Goal: Task Accomplishment & Management: Manage account settings

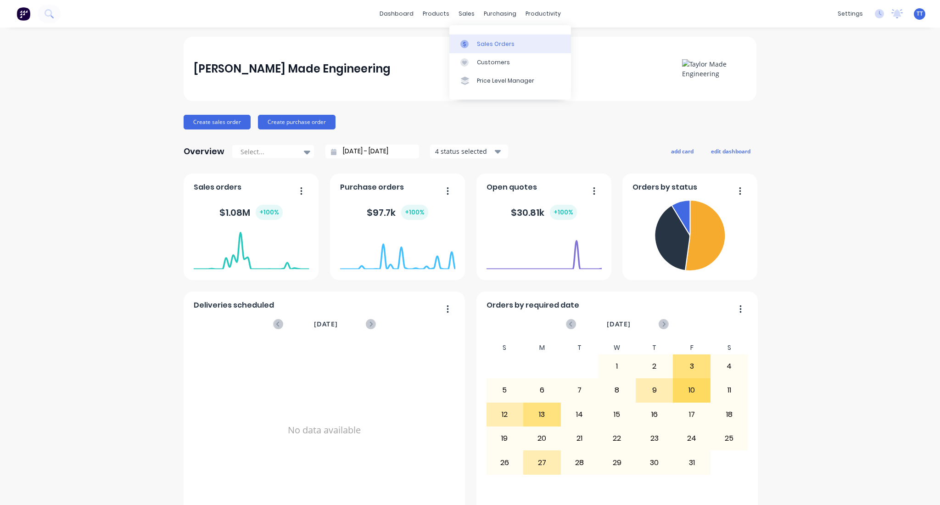
click at [507, 40] on div "Sales Orders" at bounding box center [496, 44] width 38 height 8
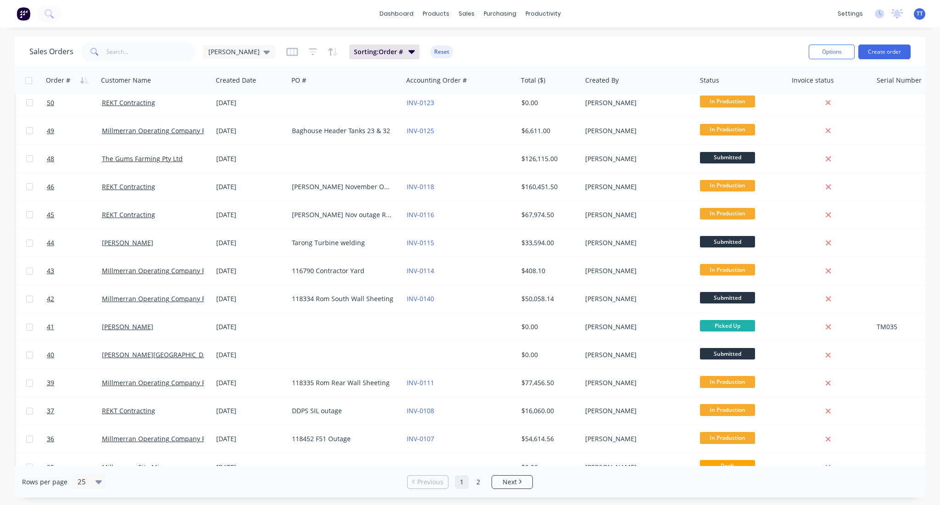
scroll to position [333, 0]
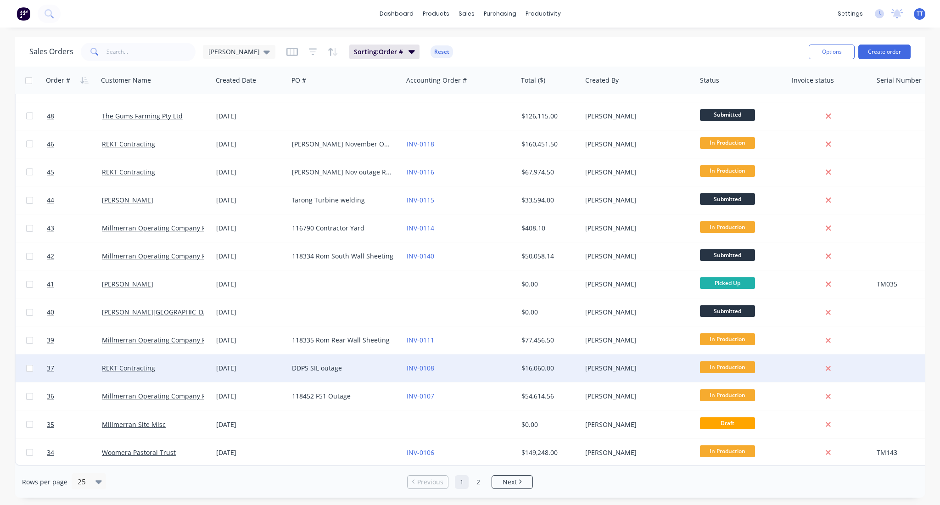
click at [325, 363] on div "DDPS SIL outage" at bounding box center [343, 367] width 102 height 9
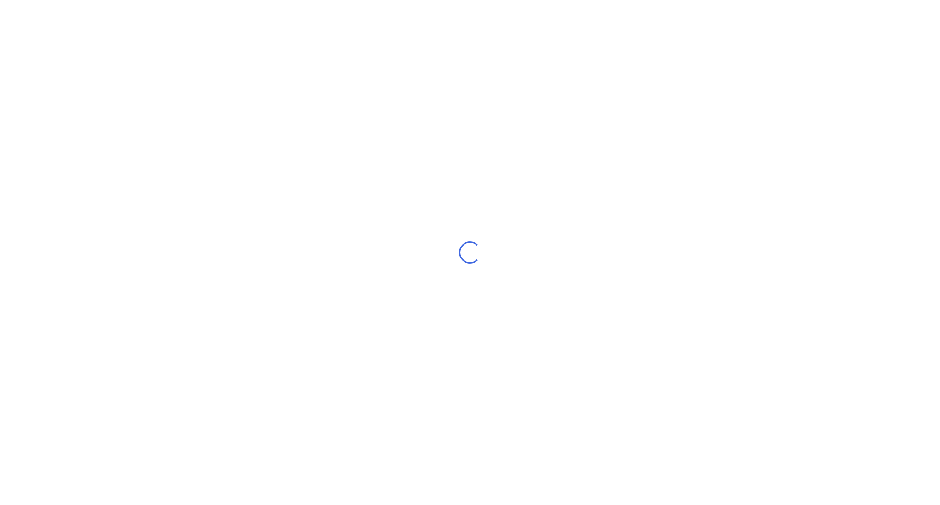
click at [325, 362] on div "Loading..." at bounding box center [470, 252] width 940 height 505
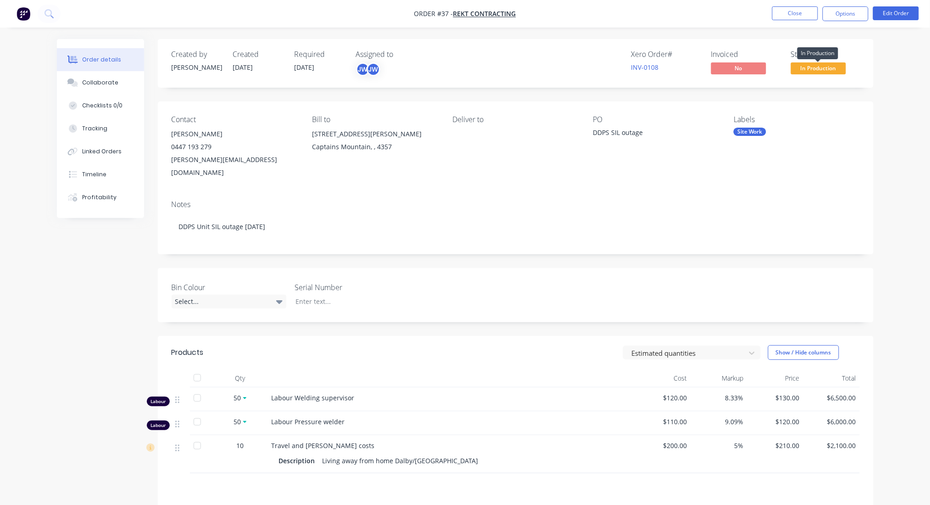
click at [826, 63] on span "In Production" at bounding box center [818, 67] width 55 height 11
click at [676, 193] on div "Notes DDPS Unit SIL outage [DATE]" at bounding box center [516, 223] width 716 height 61
click at [93, 174] on div "Timeline" at bounding box center [94, 174] width 24 height 8
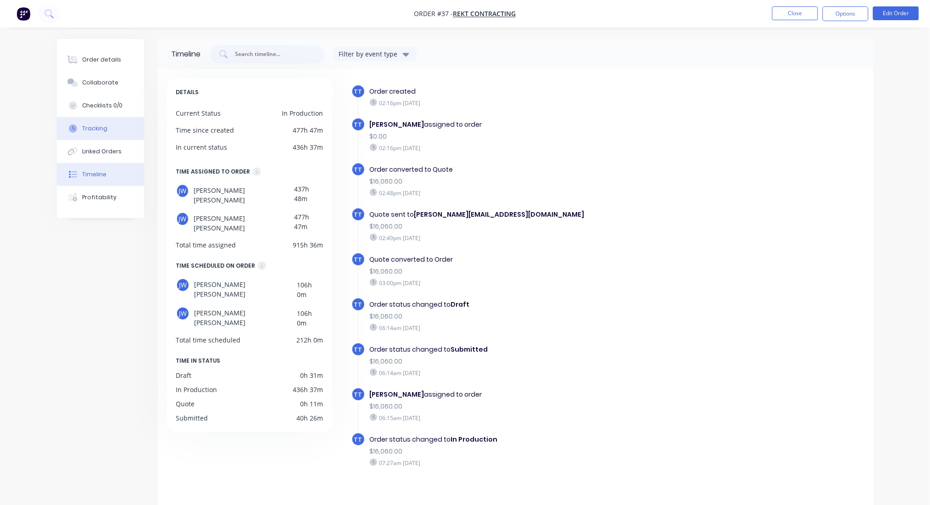
click at [95, 129] on div "Tracking" at bounding box center [94, 128] width 25 height 8
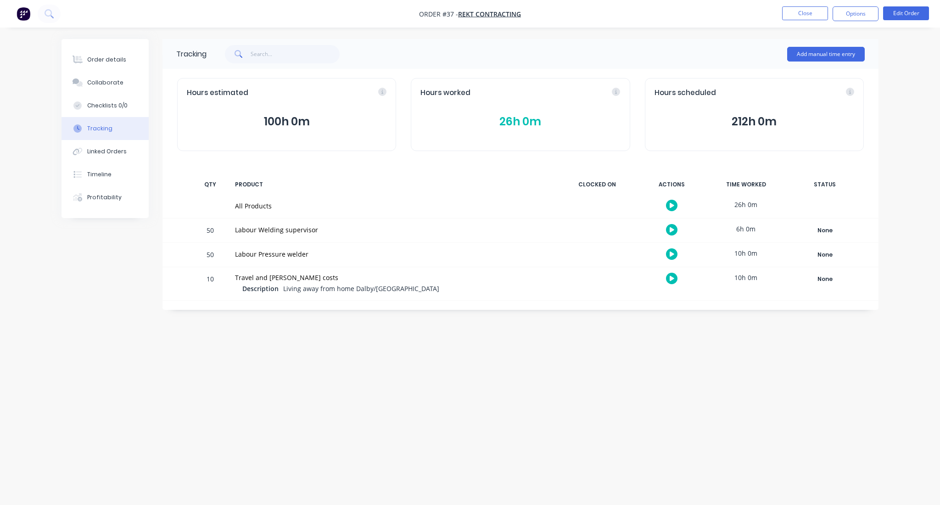
click at [671, 253] on icon "button" at bounding box center [671, 253] width 5 height 5
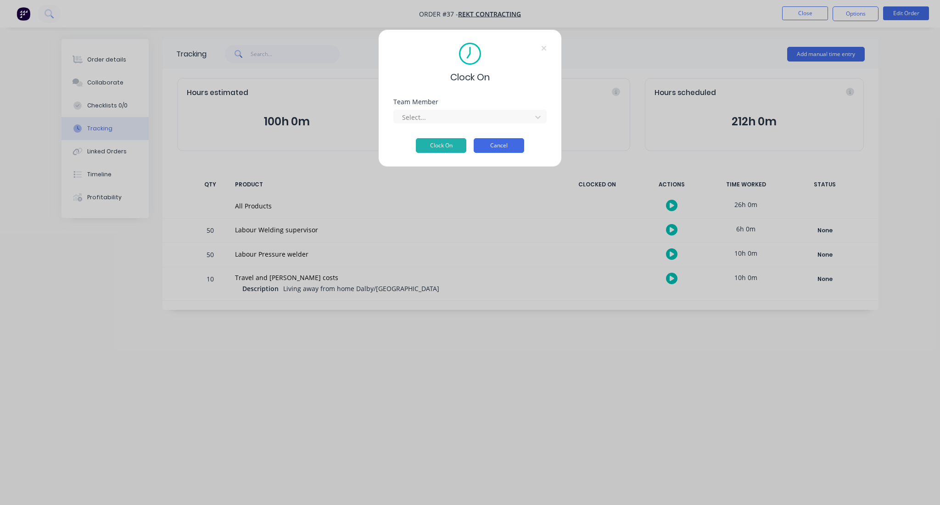
click at [503, 141] on button "Cancel" at bounding box center [498, 145] width 50 height 15
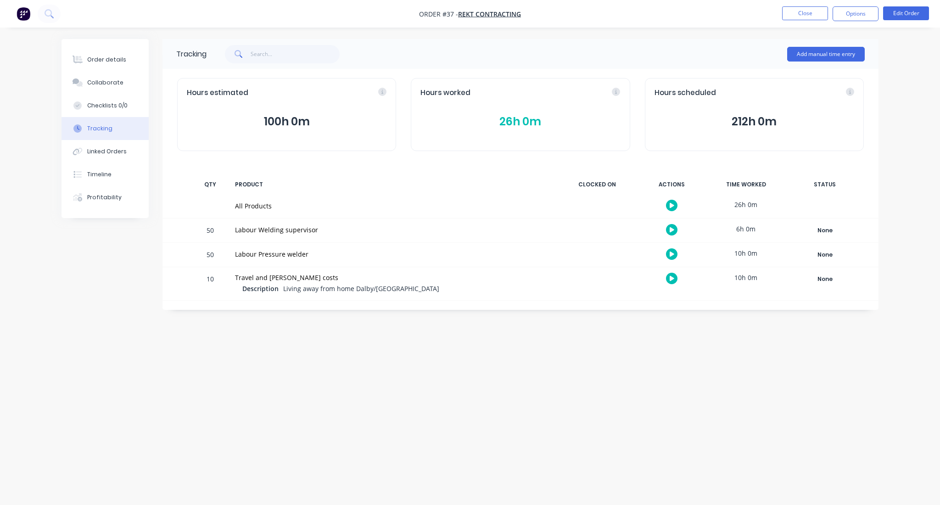
click at [673, 204] on icon "button" at bounding box center [671, 205] width 5 height 6
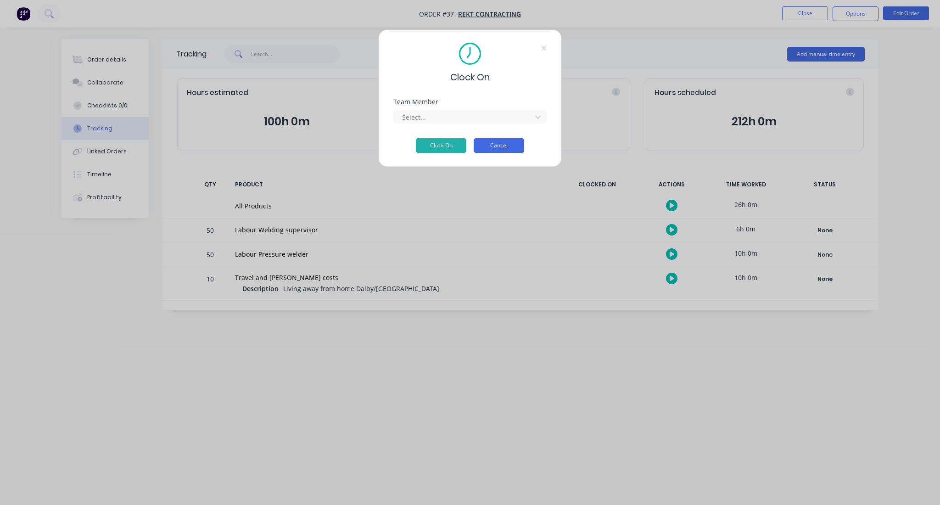
click at [501, 143] on button "Cancel" at bounding box center [498, 145] width 50 height 15
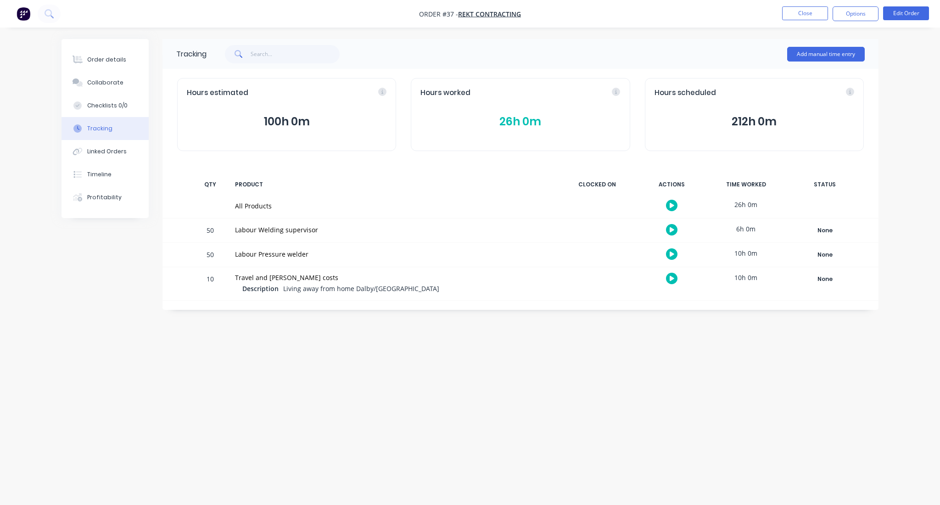
click at [261, 201] on div "All Products" at bounding box center [393, 206] width 317 height 10
click at [518, 117] on button "26h 0m" at bounding box center [520, 121] width 200 height 17
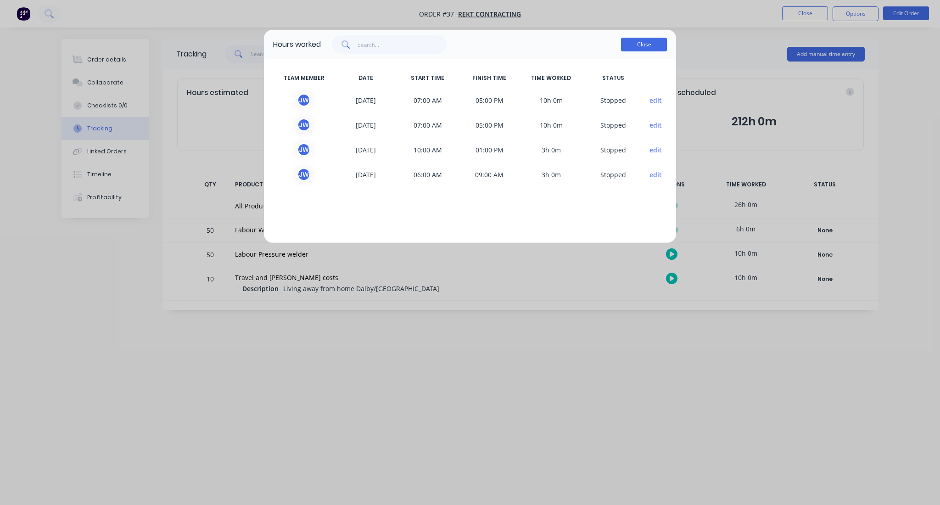
click at [642, 41] on button "Close" at bounding box center [644, 45] width 46 height 14
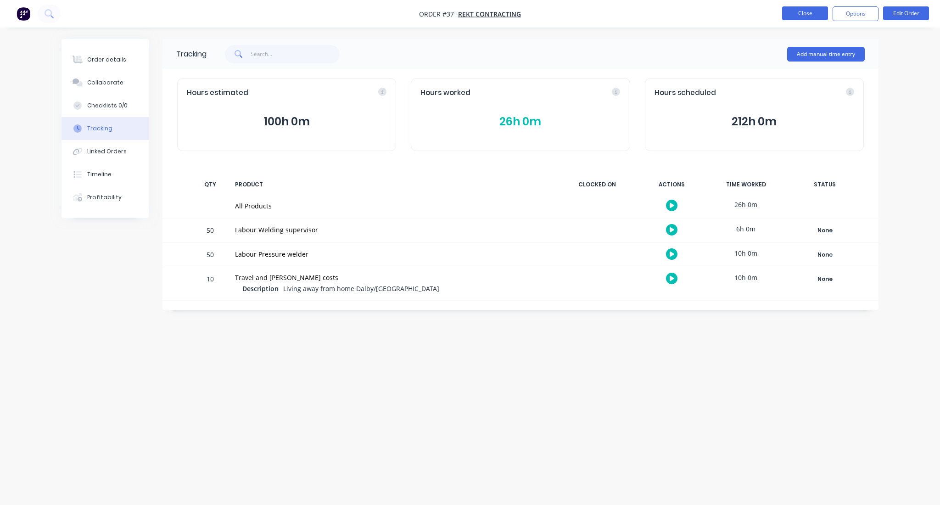
click at [803, 12] on button "Close" at bounding box center [805, 13] width 46 height 14
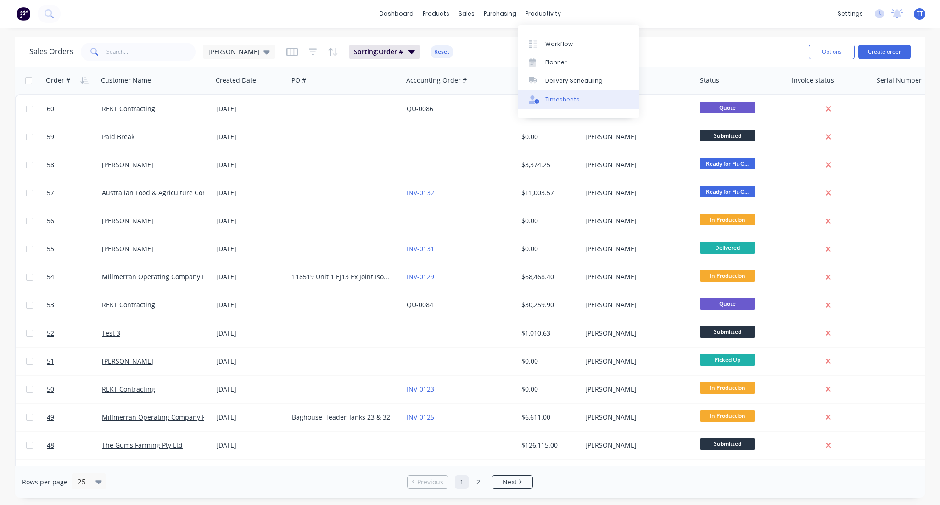
click at [564, 95] on div "Timesheets" at bounding box center [562, 99] width 34 height 8
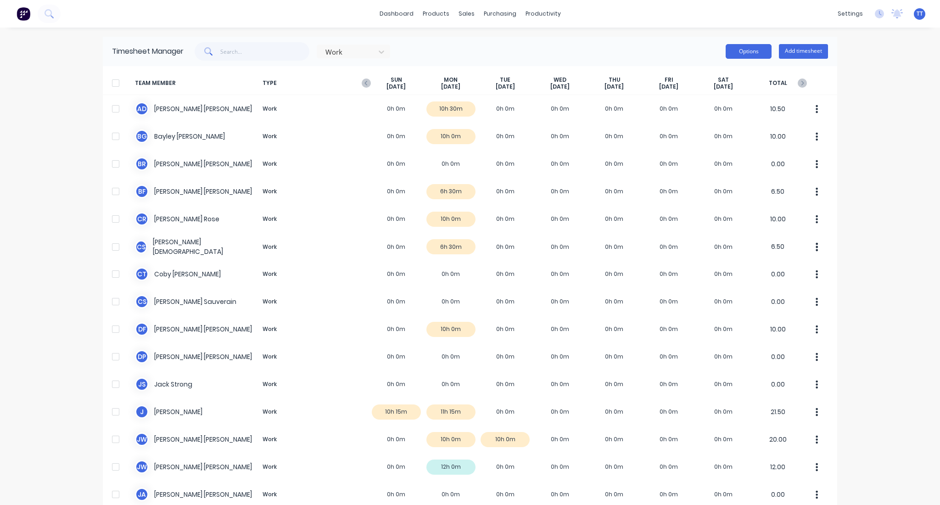
click at [746, 51] on button "Options" at bounding box center [748, 51] width 46 height 15
click at [790, 20] on div "dashboard products sales purchasing productivity dashboard products Product Cat…" at bounding box center [470, 14] width 940 height 28
click at [264, 53] on input "text" at bounding box center [264, 51] width 89 height 18
click at [351, 53] on div at bounding box center [347, 51] width 46 height 11
click at [272, 54] on input "text" at bounding box center [264, 51] width 89 height 18
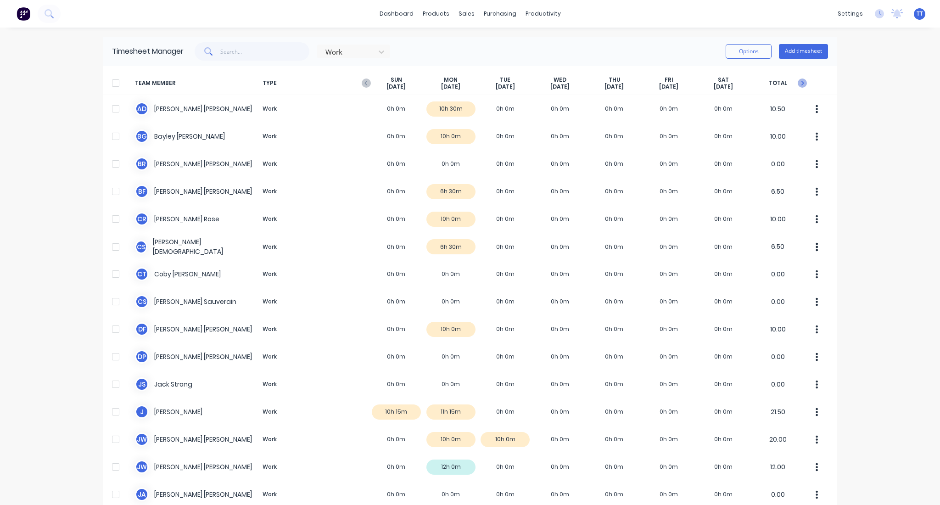
click at [797, 80] on icon "button" at bounding box center [801, 82] width 9 height 9
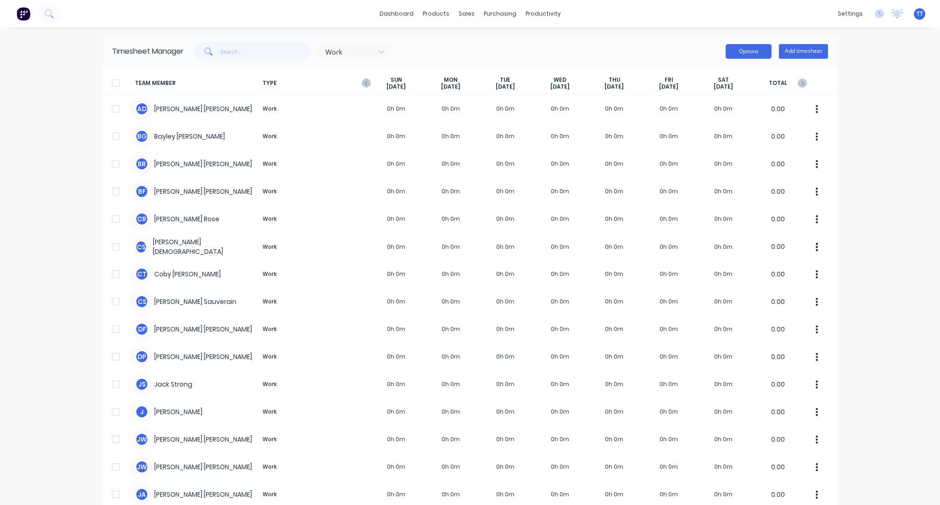
click at [747, 54] on button "Options" at bounding box center [748, 51] width 46 height 15
click at [906, 86] on div "dashboard products sales purchasing productivity dashboard products Product Cat…" at bounding box center [470, 252] width 940 height 505
drag, startPoint x: 590, startPoint y: 51, endPoint x: 538, endPoint y: 63, distance: 53.2
click at [538, 63] on div "Timesheet Manager Work Options Add timesheet" at bounding box center [470, 51] width 734 height 29
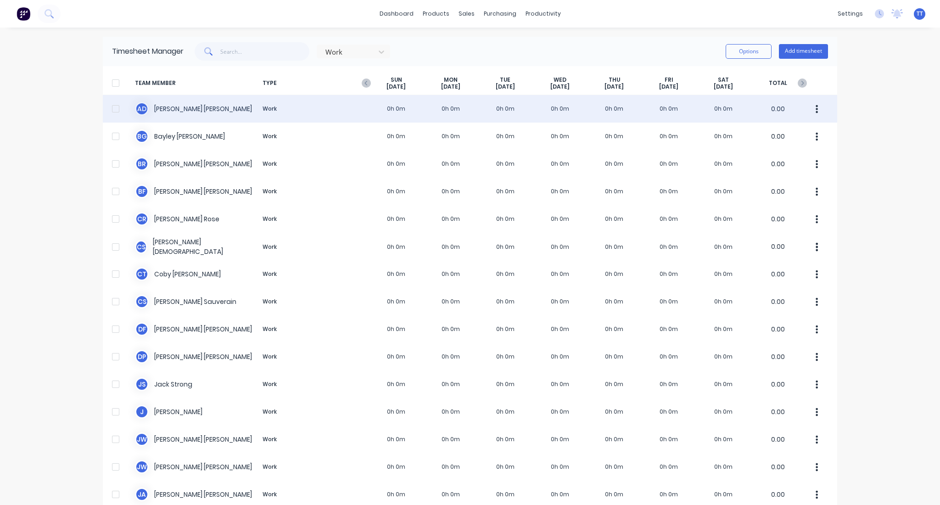
click at [818, 106] on button "button" at bounding box center [816, 109] width 19 height 18
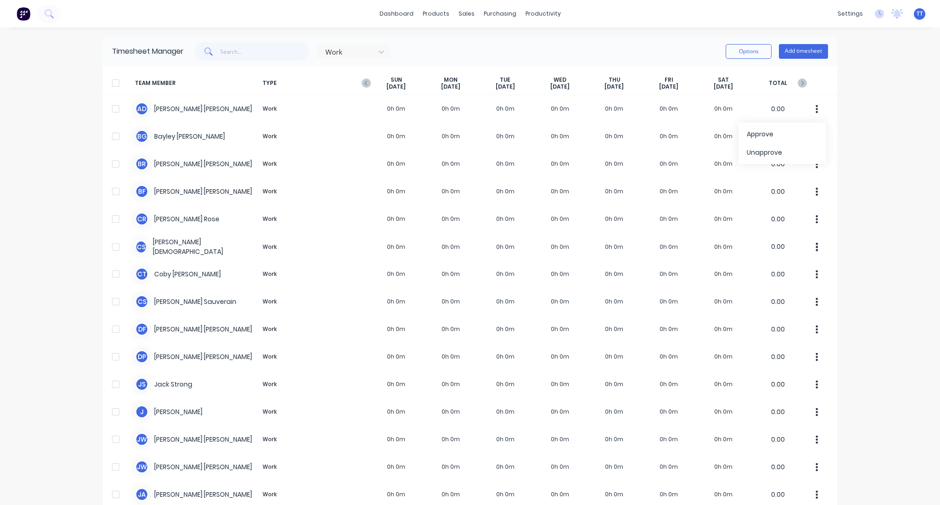
click at [887, 99] on div "dashboard products sales purchasing productivity dashboard products Product Cat…" at bounding box center [470, 252] width 940 height 505
click at [363, 82] on icon "button" at bounding box center [366, 82] width 9 height 9
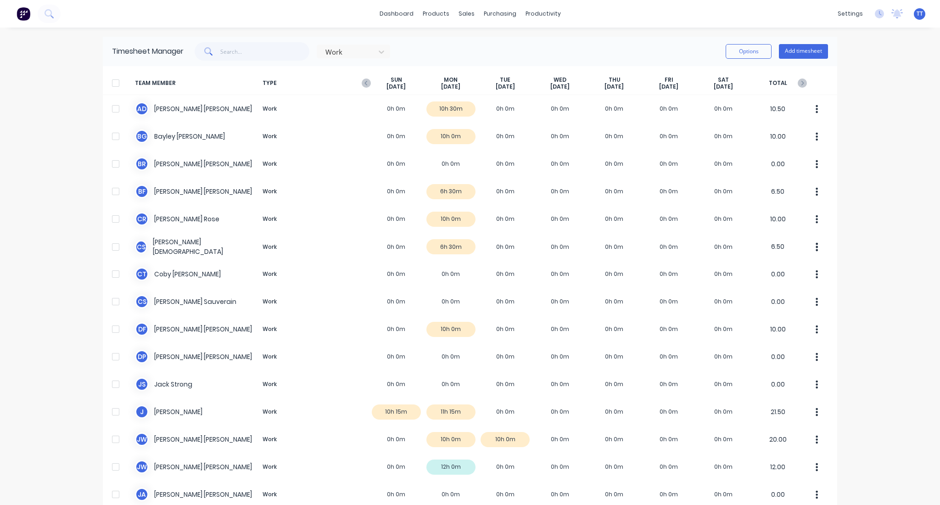
click at [363, 82] on icon "button" at bounding box center [366, 82] width 9 height 9
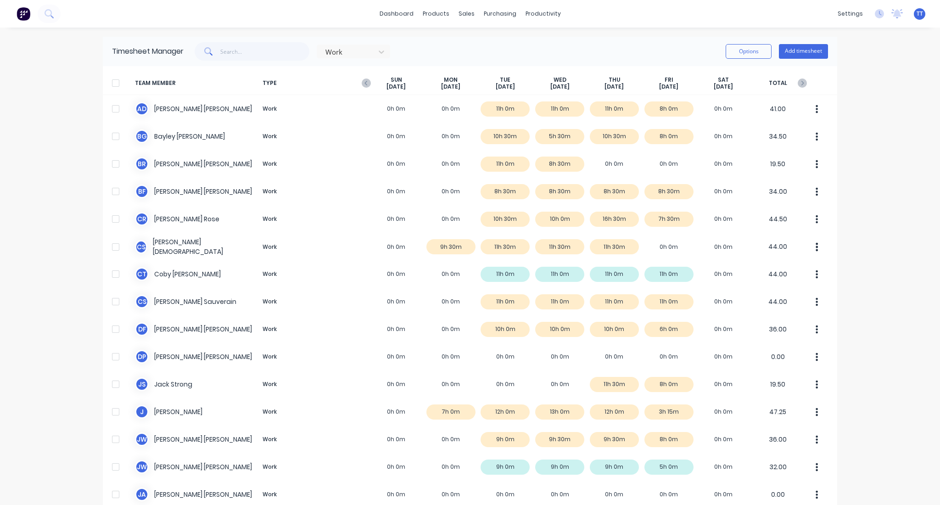
click at [363, 82] on icon "button" at bounding box center [366, 82] width 9 height 9
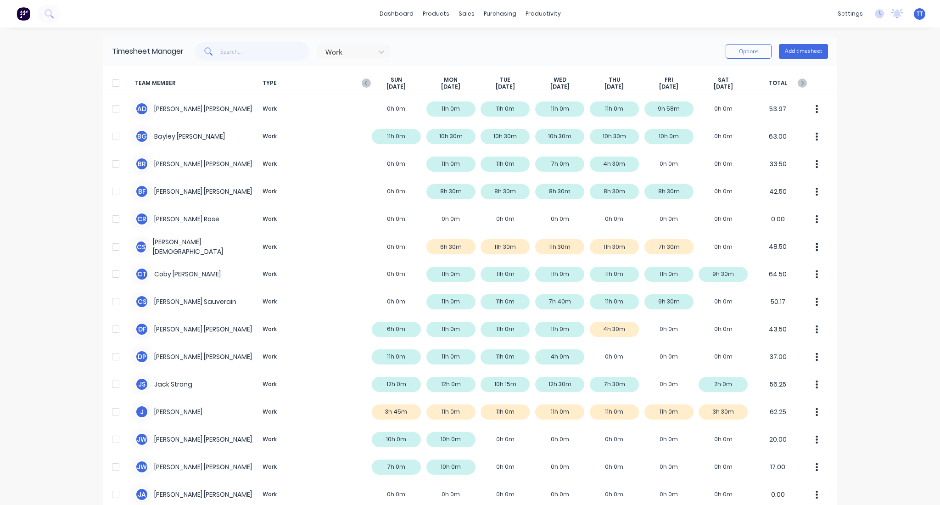
click at [363, 82] on icon "button" at bounding box center [366, 82] width 9 height 9
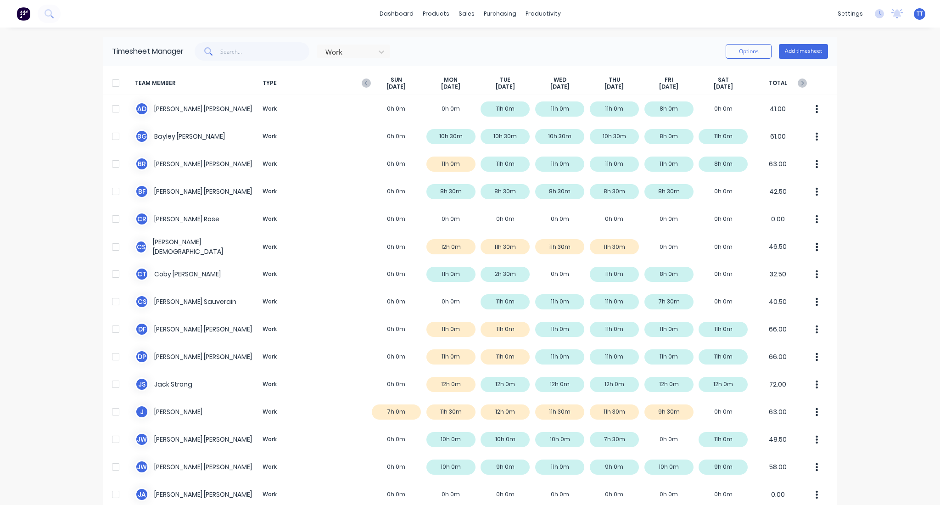
click at [363, 82] on icon "button" at bounding box center [366, 82] width 9 height 9
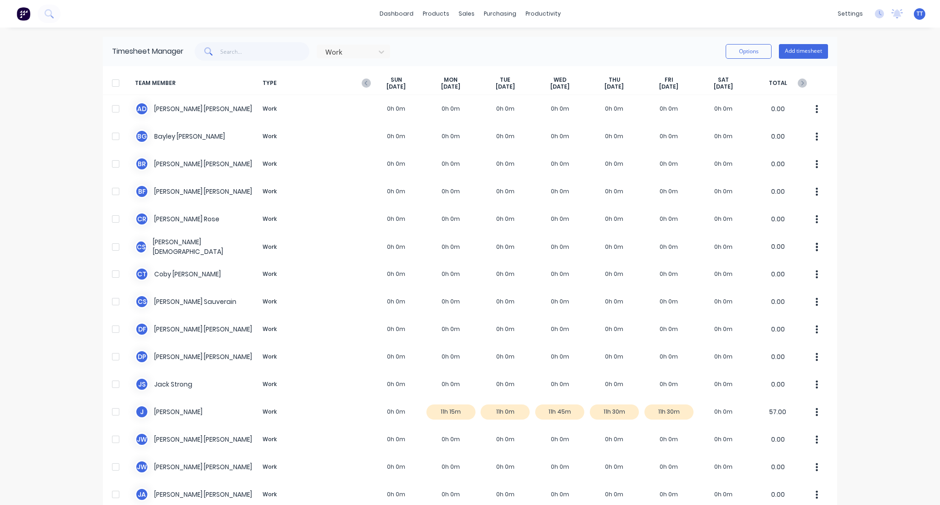
click at [363, 82] on icon "button" at bounding box center [366, 82] width 9 height 9
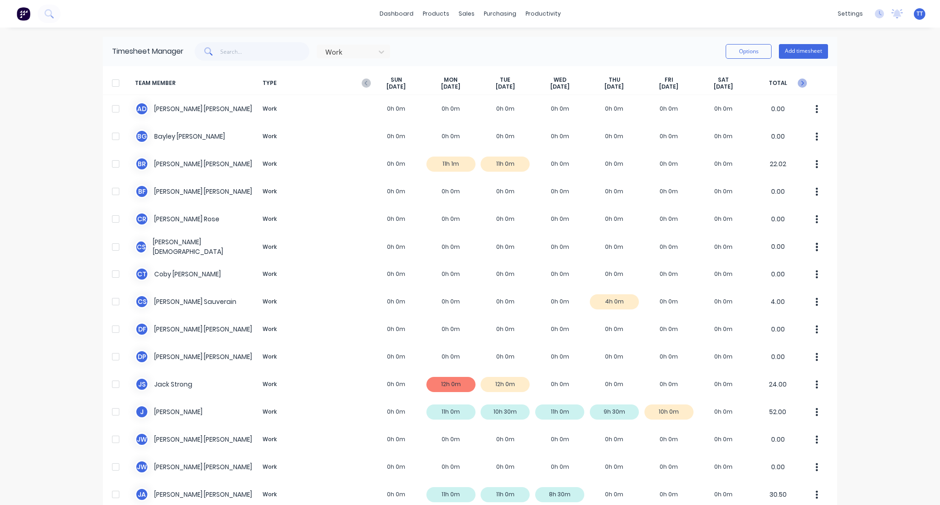
click at [801, 82] on icon "button" at bounding box center [802, 83] width 3 height 5
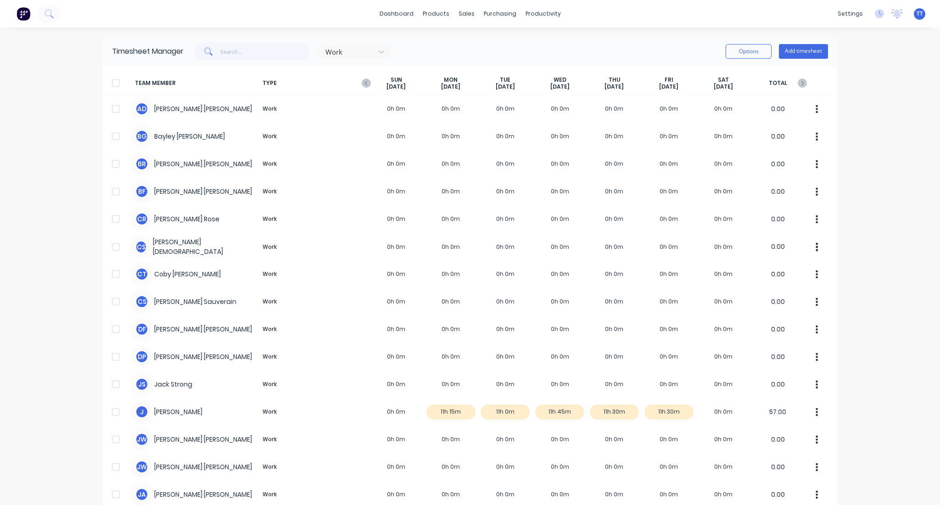
click at [54, 65] on div "dashboard products sales purchasing productivity dashboard products Product Cat…" at bounding box center [470, 252] width 940 height 505
click at [797, 79] on icon "button" at bounding box center [801, 82] width 9 height 9
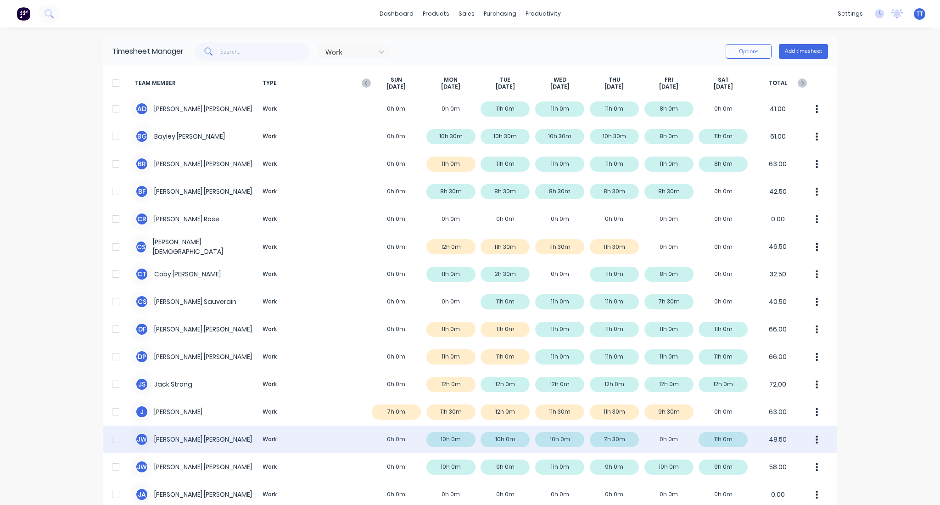
click at [452, 437] on div "[PERSON_NAME] [PERSON_NAME] Work 0h 0m 10h 0m 10h 0m 10h 0m 7h 30m 0h 0m 11h 0m…" at bounding box center [470, 439] width 734 height 28
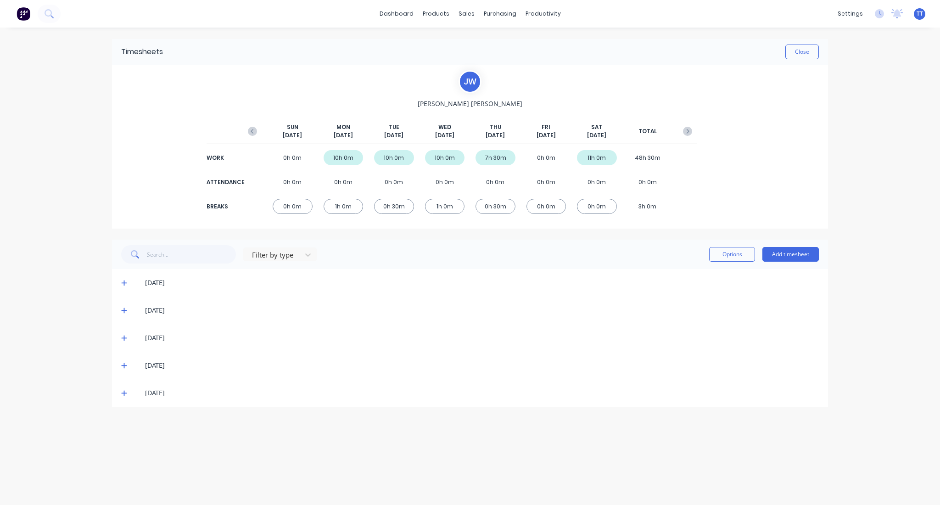
click at [125, 281] on icon at bounding box center [124, 282] width 6 height 6
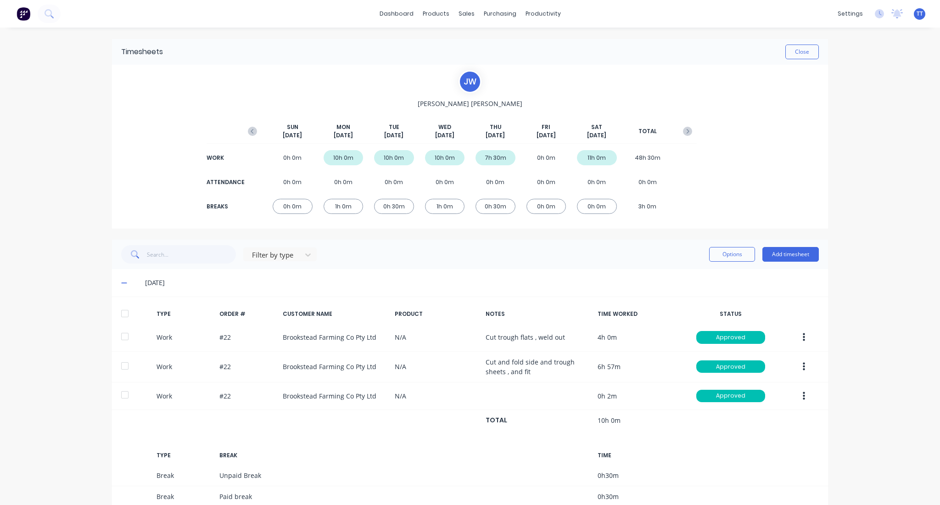
click at [875, 114] on div "dashboard products sales purchasing productivity dashboard products Product Cat…" at bounding box center [470, 252] width 940 height 505
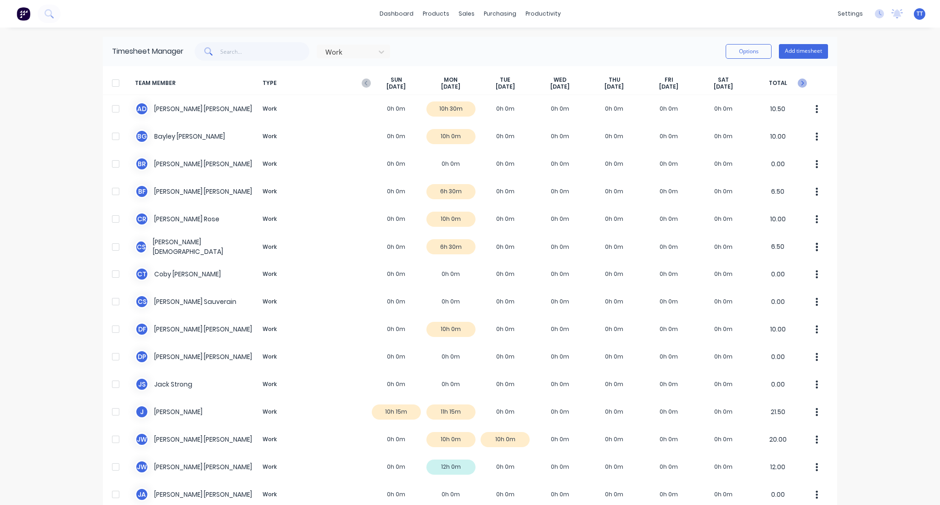
click at [797, 82] on icon "button" at bounding box center [801, 82] width 9 height 9
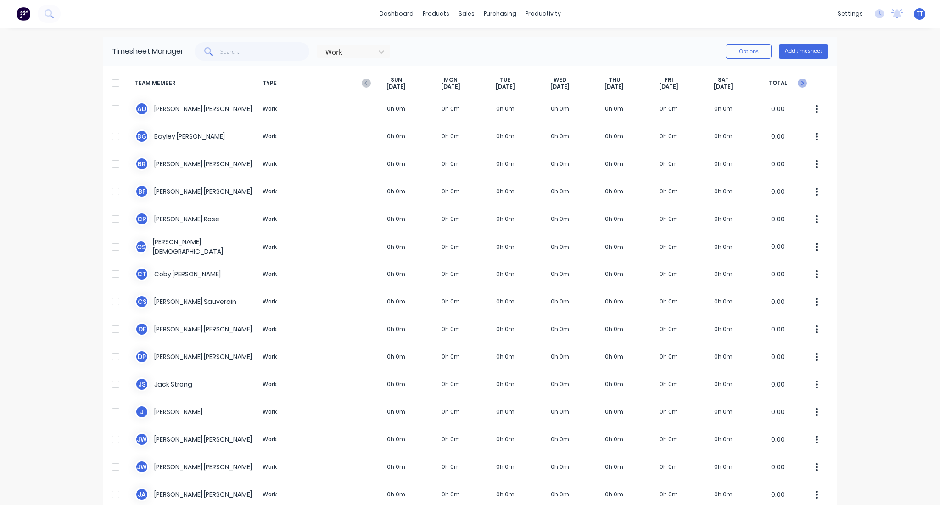
click at [797, 82] on icon "button" at bounding box center [801, 82] width 9 height 9
click at [356, 82] on span "TYPE" at bounding box center [314, 83] width 110 height 14
click at [362, 81] on icon "button" at bounding box center [366, 82] width 9 height 9
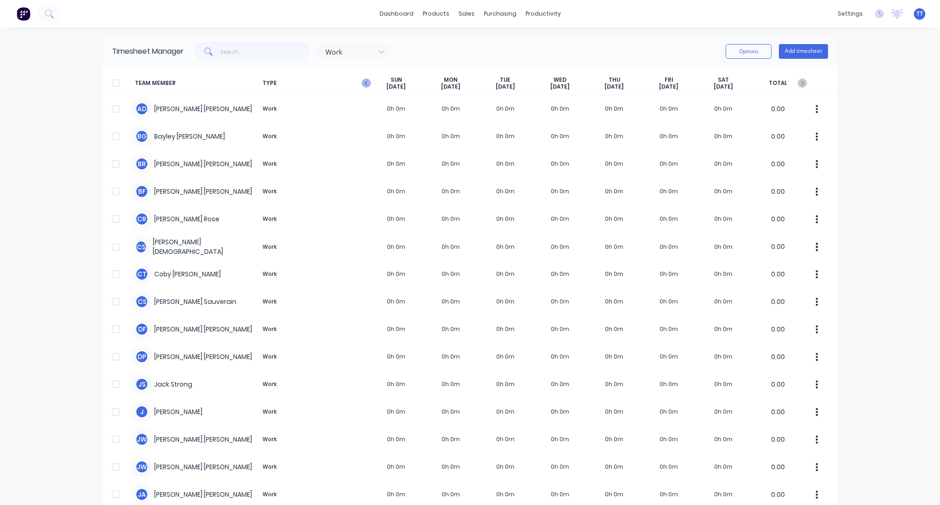
click at [362, 81] on icon "button" at bounding box center [366, 82] width 9 height 9
click at [362, 83] on icon "button" at bounding box center [366, 82] width 9 height 9
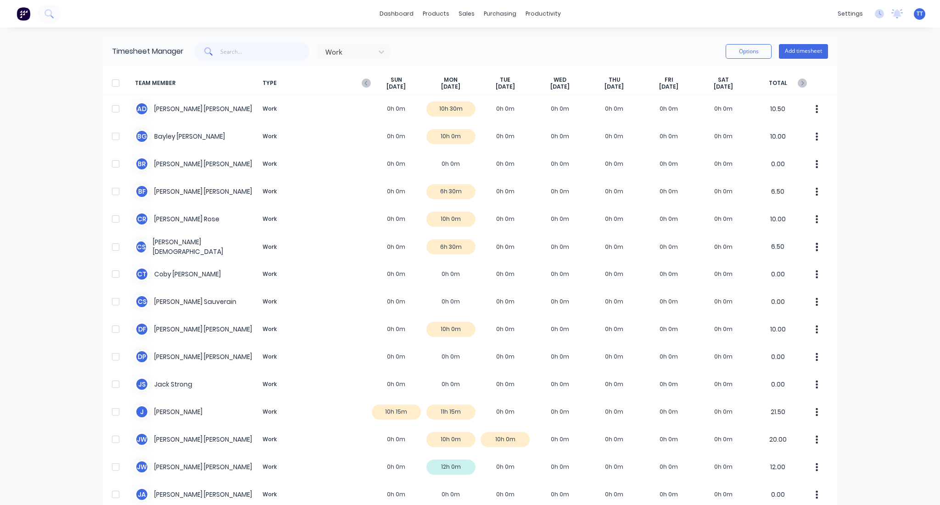
click at [362, 83] on icon "button" at bounding box center [366, 82] width 9 height 9
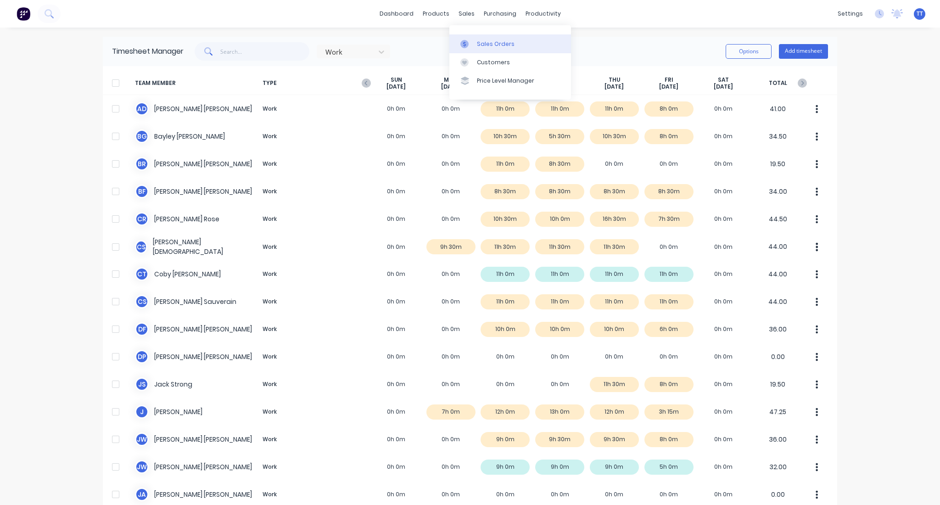
click at [488, 46] on div "Sales Orders" at bounding box center [496, 44] width 38 height 8
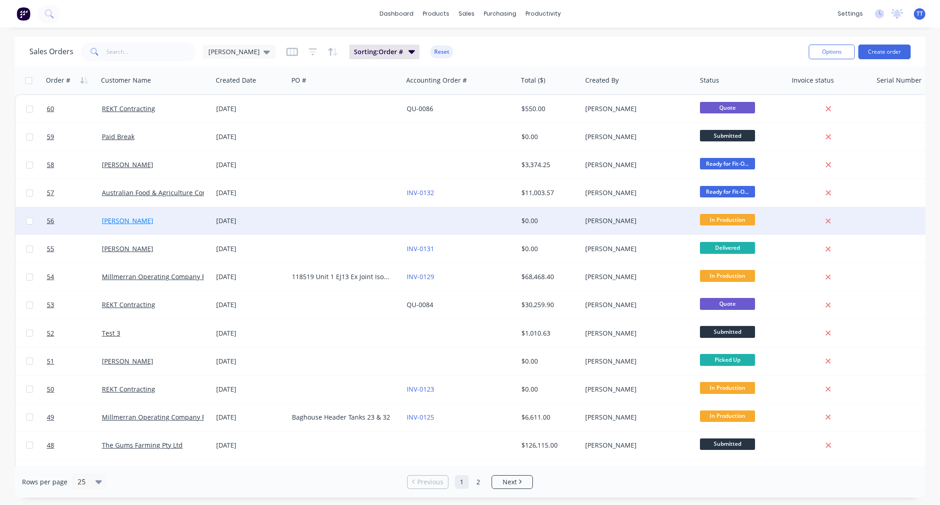
click at [130, 224] on link "[PERSON_NAME]" at bounding box center [127, 220] width 51 height 9
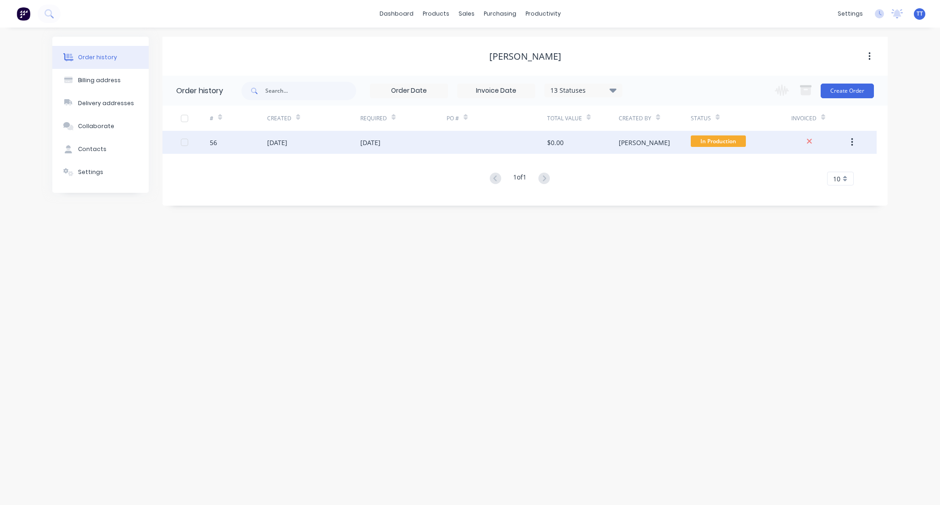
click at [377, 143] on div "[DATE]" at bounding box center [370, 143] width 20 height 10
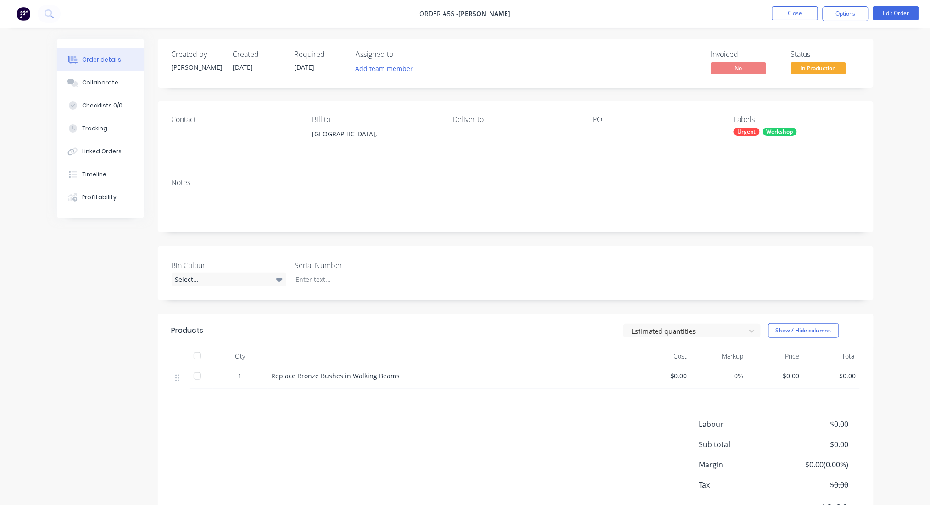
click at [901, 148] on div "Order details Collaborate Checklists 0/0 Tracking Linked Orders Timeline Profit…" at bounding box center [465, 276] width 930 height 552
click at [448, 134] on div "Contact Bill to [GEOGRAPHIC_DATA], Deliver to PO Labels Urgent Workshop" at bounding box center [516, 135] width 716 height 69
click at [89, 127] on div "Tracking" at bounding box center [94, 128] width 25 height 8
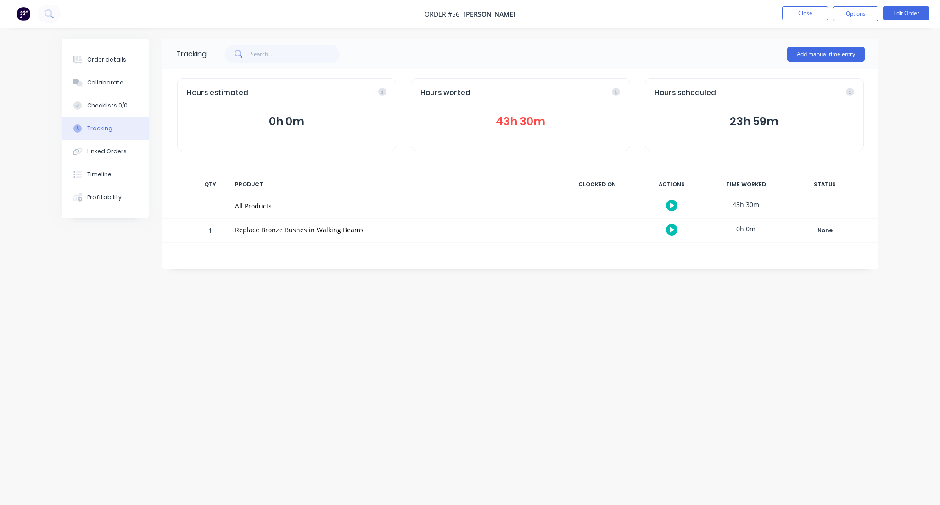
click at [513, 121] on button "43h 30m" at bounding box center [520, 121] width 200 height 17
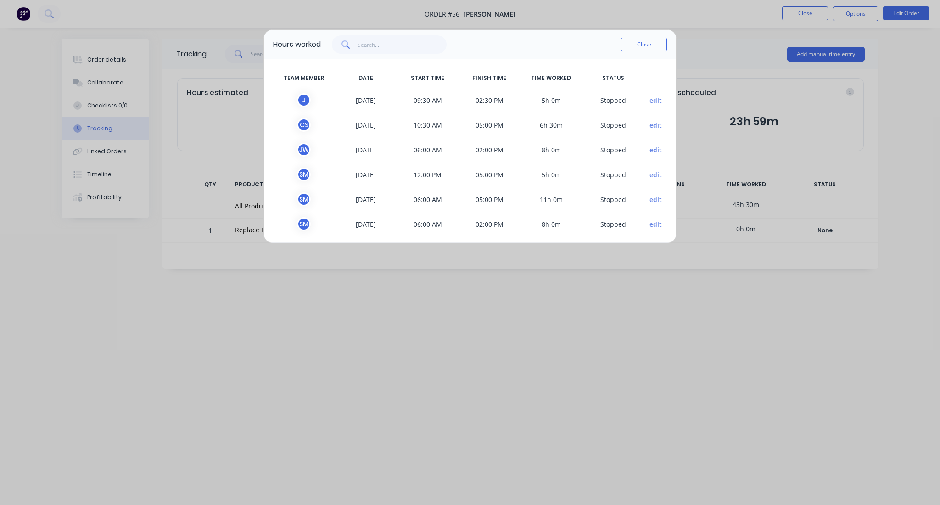
scroll to position [3, 0]
click at [646, 45] on button "Close" at bounding box center [644, 45] width 46 height 14
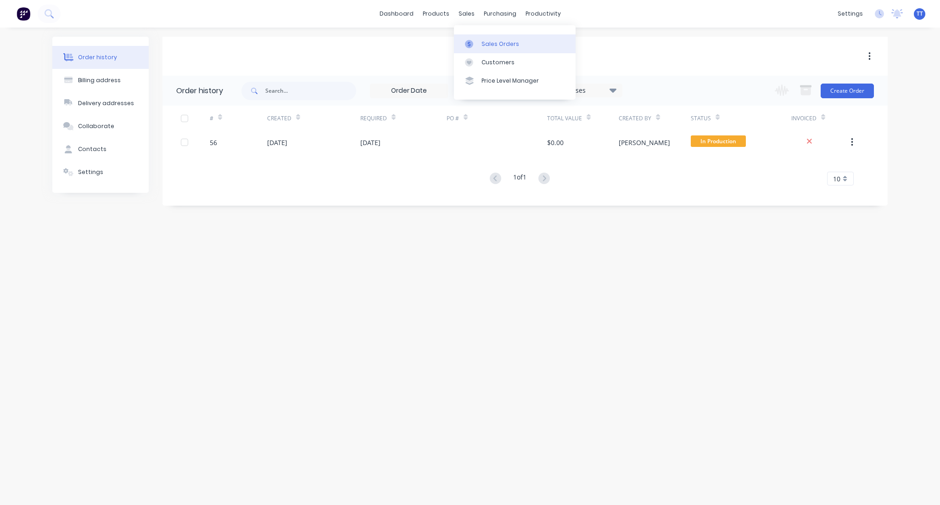
click at [489, 45] on div "Sales Orders" at bounding box center [500, 44] width 38 height 8
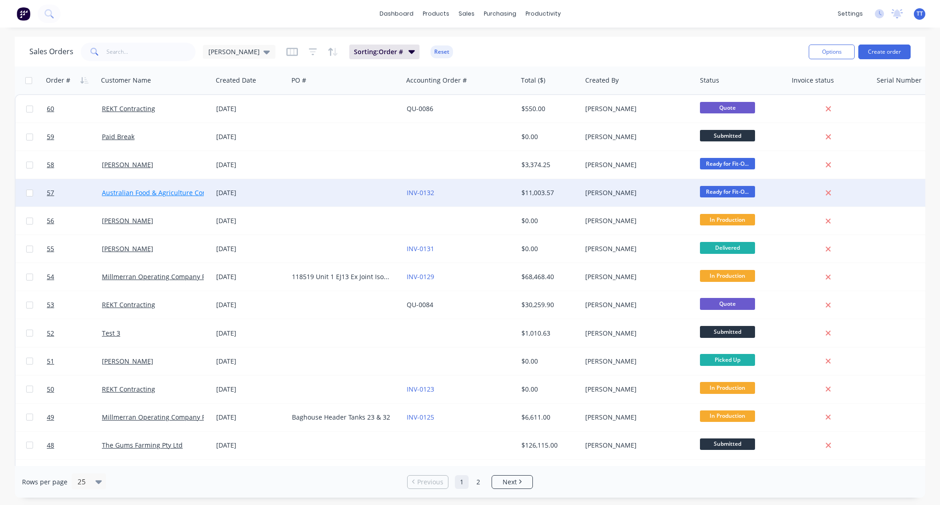
click at [137, 191] on link "Australian Food & Agriculture Company Pty Ltd" at bounding box center [174, 192] width 144 height 9
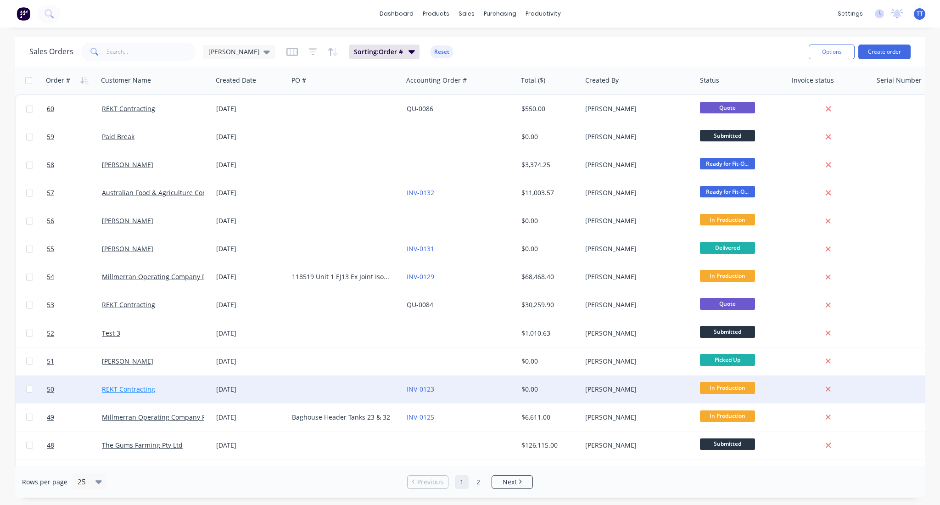
click at [106, 387] on link "REKT Contracting" at bounding box center [128, 388] width 53 height 9
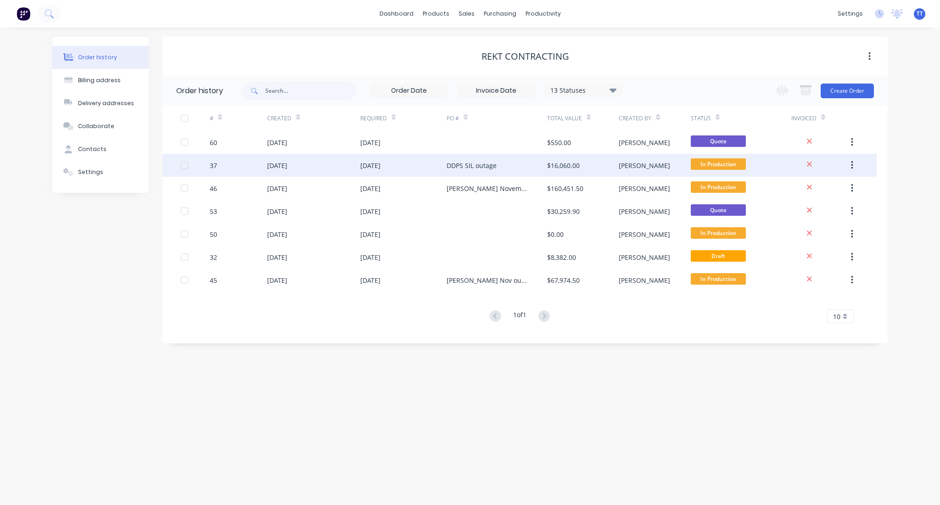
click at [454, 160] on div "DDPS SIL outage" at bounding box center [496, 165] width 100 height 23
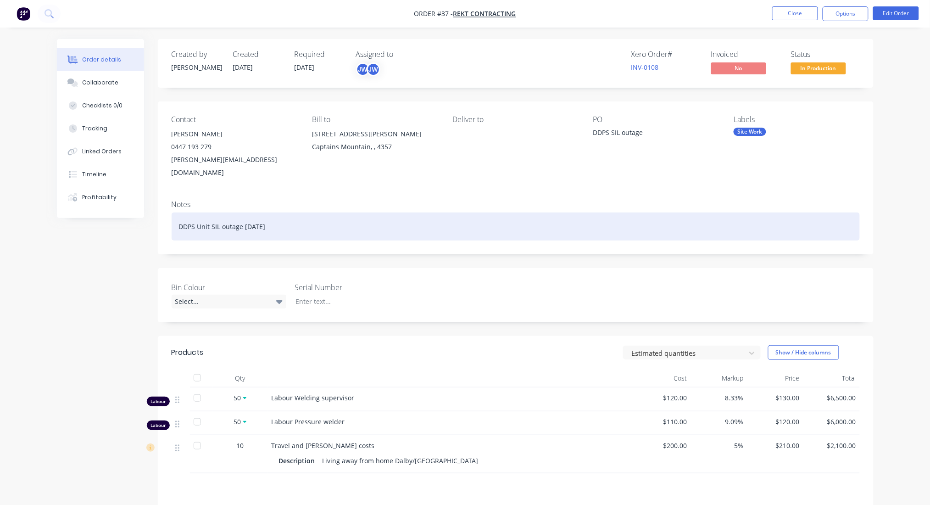
click at [222, 217] on div "DDPS Unit SIL outage [DATE]" at bounding box center [516, 226] width 688 height 28
click at [213, 215] on div "DDPS Unit SIL outage [DATE]" at bounding box center [516, 226] width 688 height 28
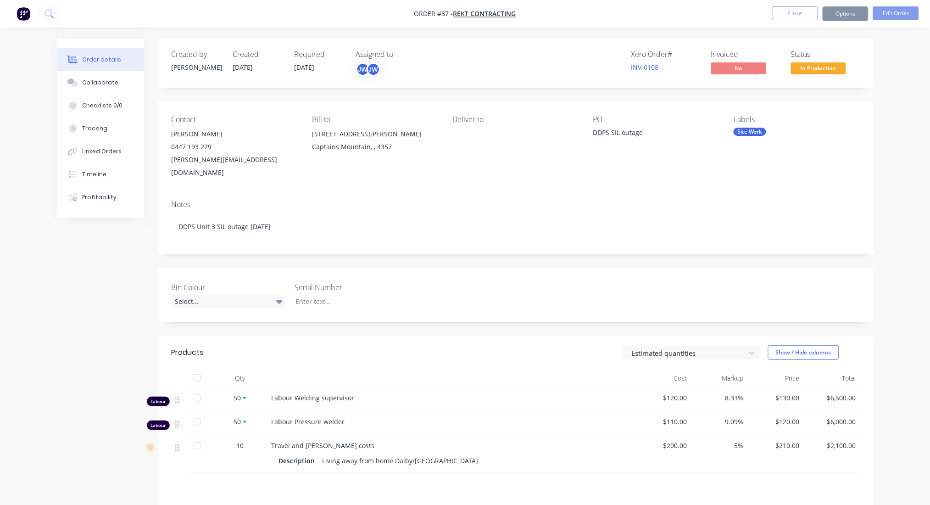
click at [797, 158] on div "Labels Site Work" at bounding box center [797, 147] width 126 height 64
click at [797, 13] on button "Close" at bounding box center [795, 13] width 46 height 14
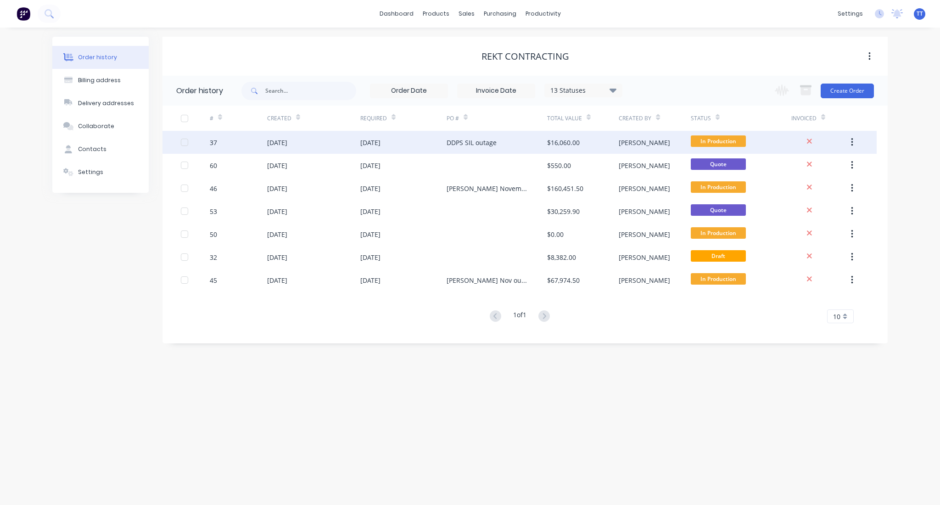
click at [380, 141] on div "[DATE]" at bounding box center [370, 143] width 20 height 10
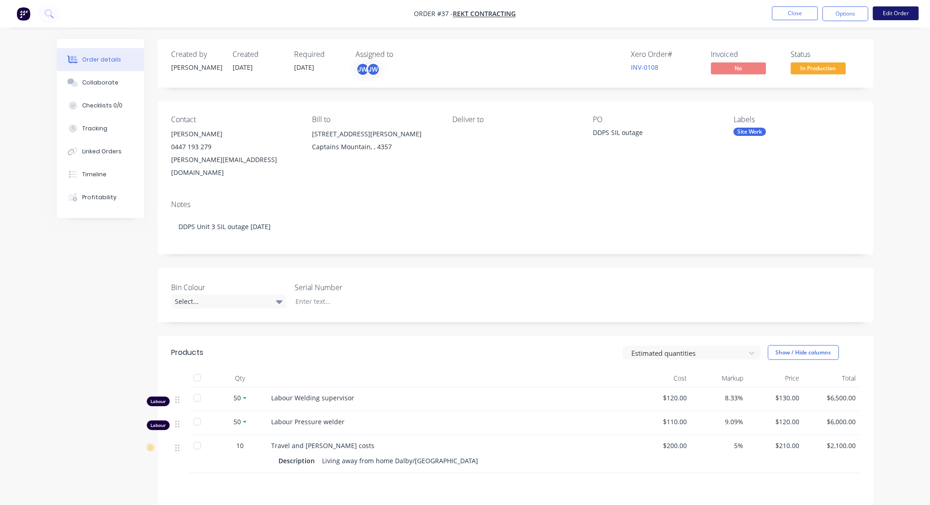
click at [898, 13] on button "Edit Order" at bounding box center [896, 13] width 46 height 14
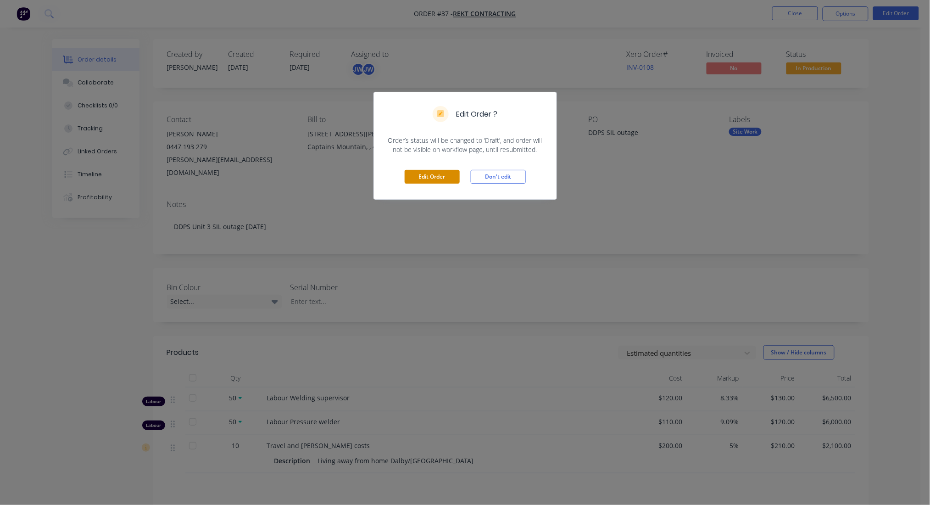
click at [443, 180] on button "Edit Order" at bounding box center [432, 177] width 55 height 14
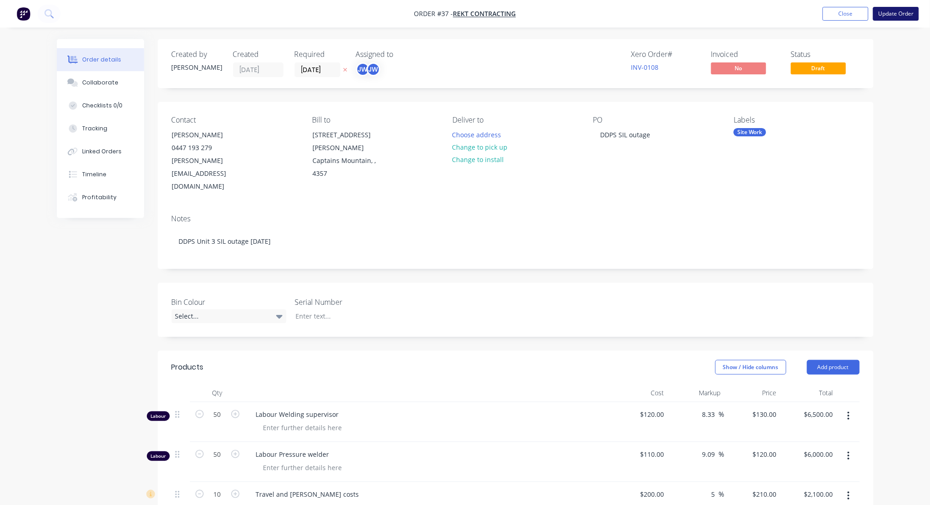
click at [899, 11] on button "Update Order" at bounding box center [896, 14] width 46 height 14
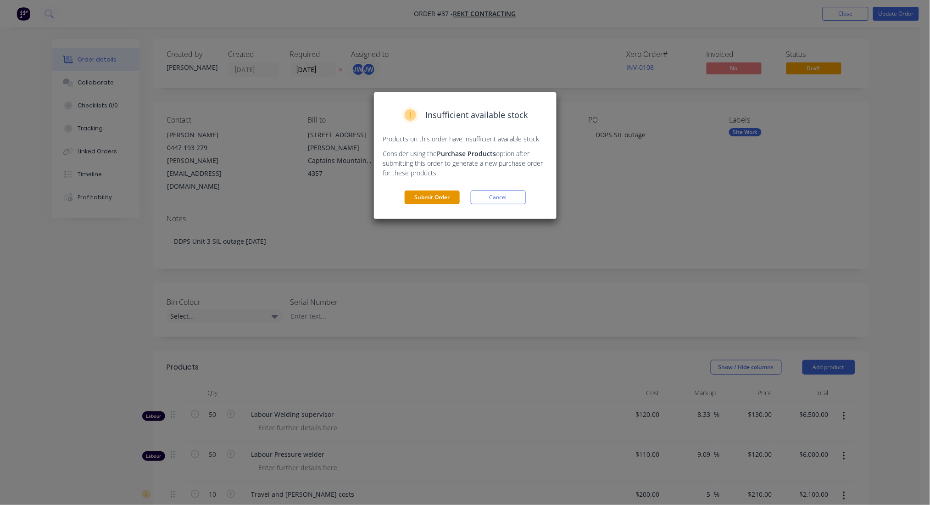
click at [437, 197] on button "Submit Order" at bounding box center [432, 197] width 55 height 14
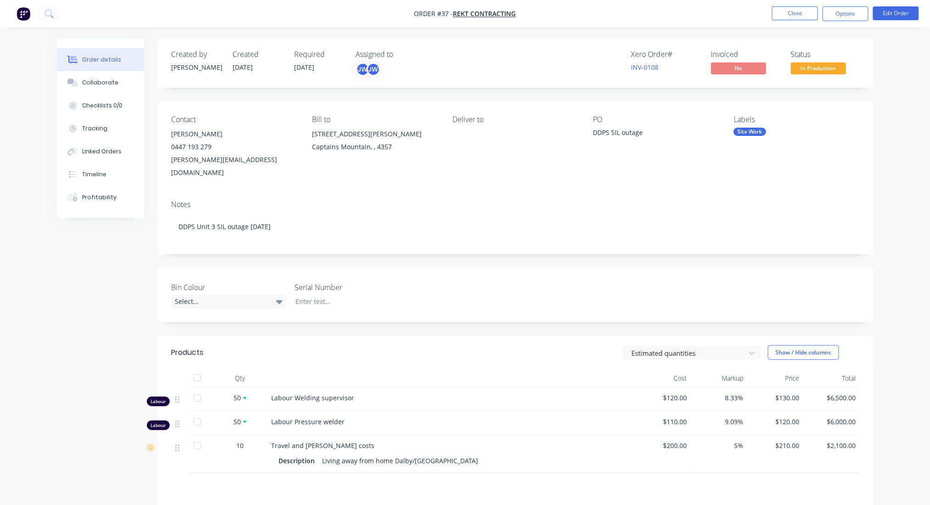
click at [891, 99] on div "Order details Collaborate Checklists 0/0 Tracking Linked Orders Timeline Profit…" at bounding box center [465, 318] width 930 height 636
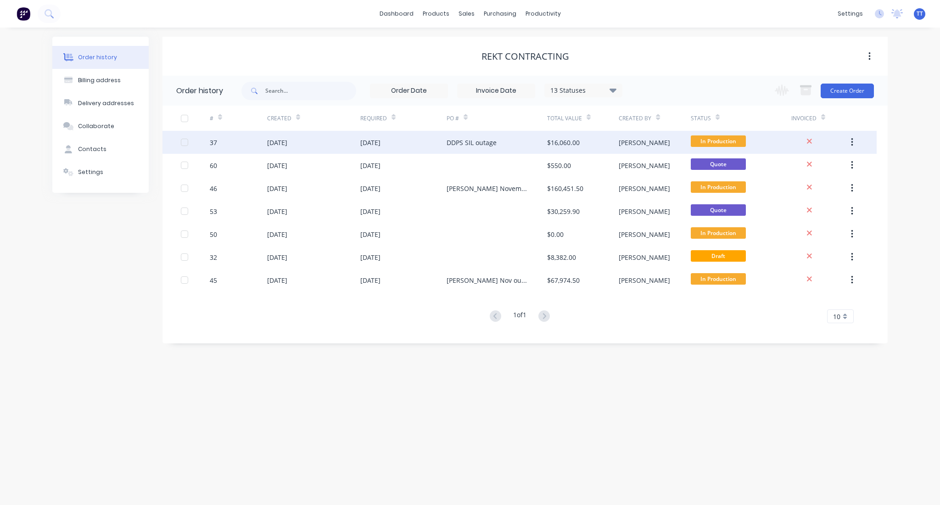
click at [468, 142] on div "DDPS SIL outage" at bounding box center [471, 143] width 50 height 10
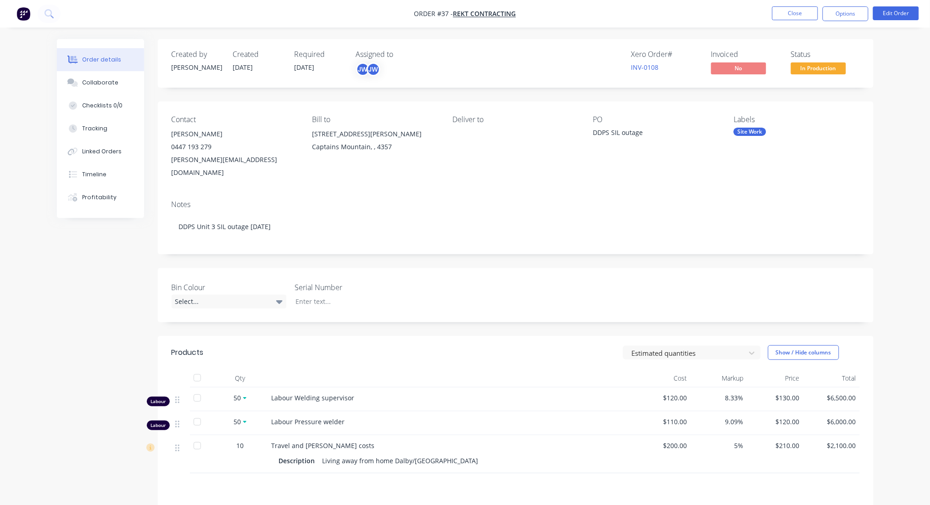
click at [618, 128] on div "DDPS SIL outage" at bounding box center [650, 134] width 115 height 13
click at [612, 133] on div "DDPS SIL outage" at bounding box center [650, 134] width 115 height 13
click at [898, 11] on button "Edit Order" at bounding box center [896, 13] width 46 height 14
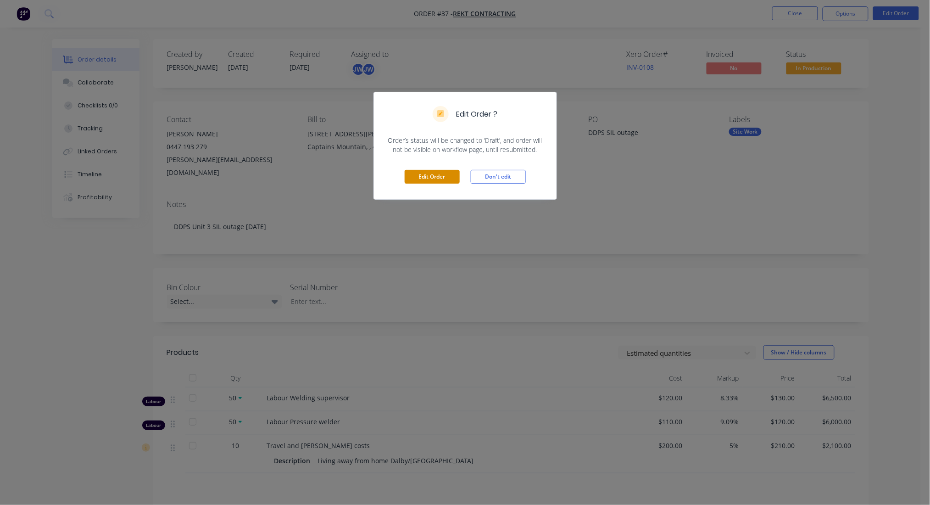
click at [439, 171] on button "Edit Order" at bounding box center [432, 177] width 55 height 14
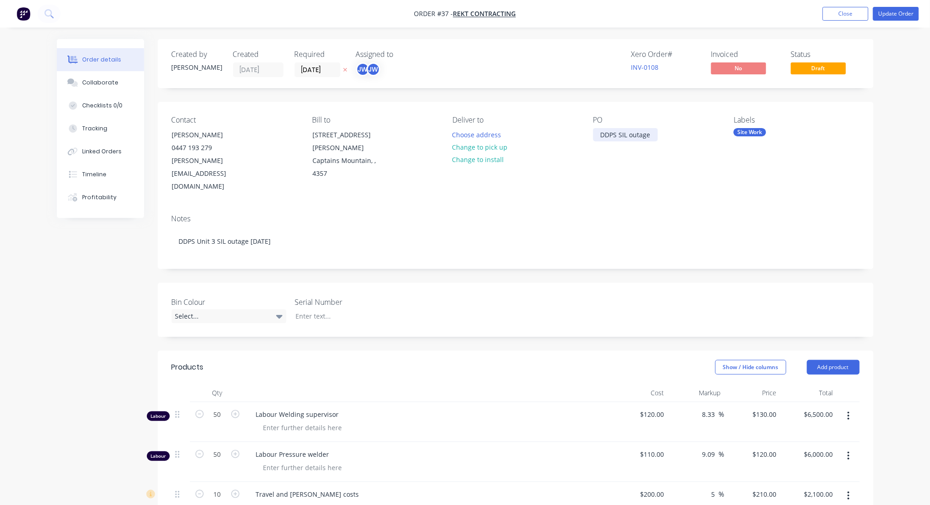
click at [614, 134] on div "DDPS SIL outage" at bounding box center [625, 134] width 65 height 13
click at [617, 134] on div "DDPS SIL outage" at bounding box center [625, 134] width 65 height 13
click at [883, 129] on div "Order details Collaborate Checklists 0/0 Tracking Linked Orders Timeline Profit…" at bounding box center [465, 393] width 930 height 787
click at [899, 15] on button "Update Order" at bounding box center [896, 14] width 46 height 14
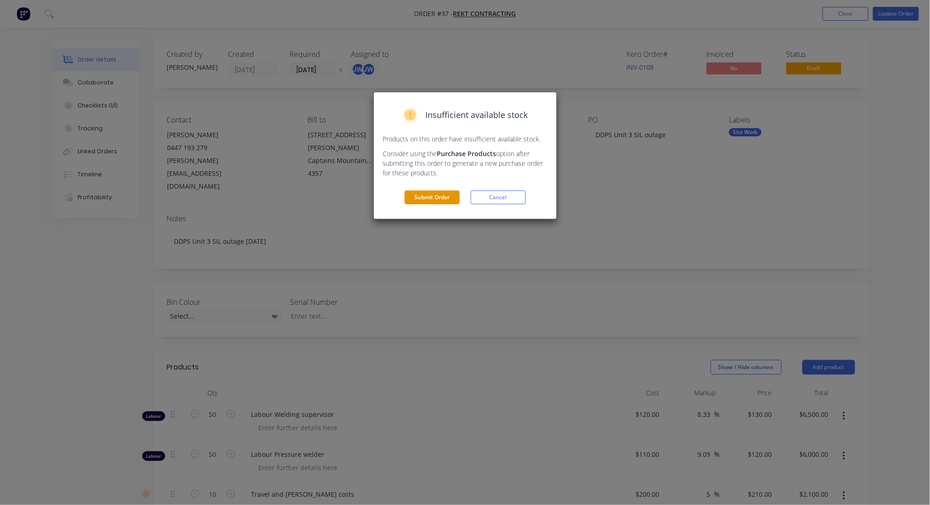
click at [429, 195] on button "Submit Order" at bounding box center [432, 197] width 55 height 14
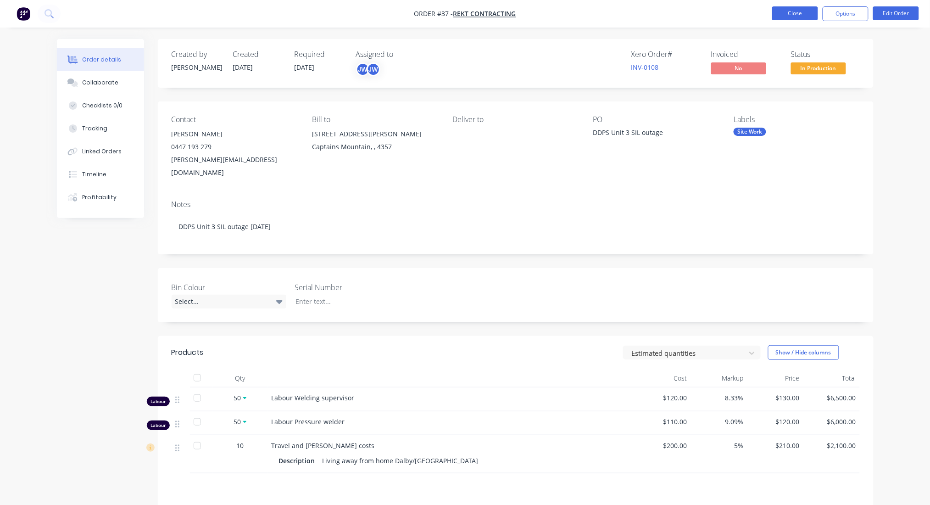
click at [804, 13] on button "Close" at bounding box center [795, 13] width 46 height 14
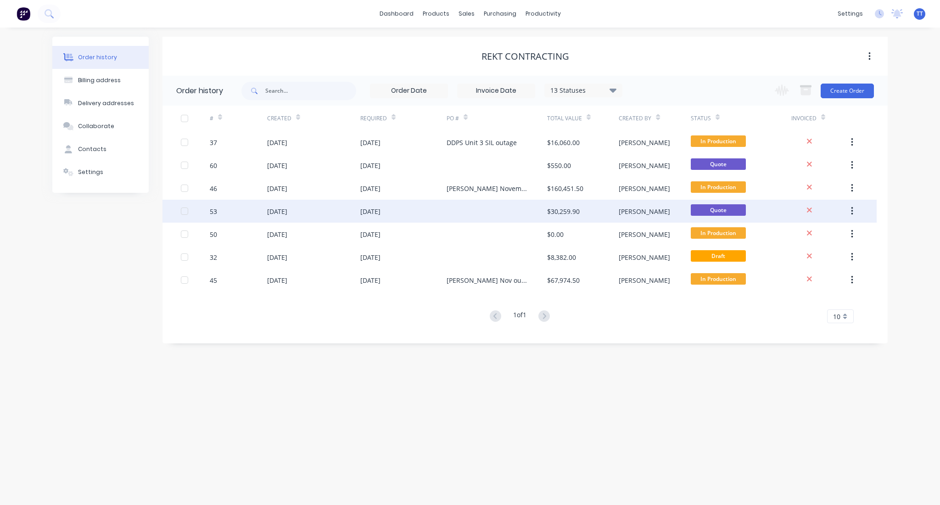
click at [370, 212] on div "[DATE]" at bounding box center [370, 211] width 20 height 10
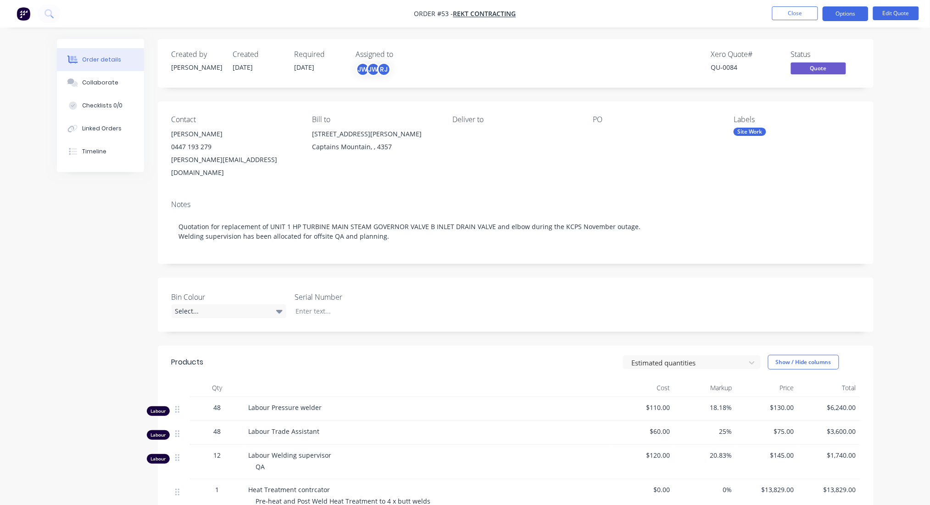
click at [614, 117] on div "PO" at bounding box center [656, 119] width 126 height 9
click at [612, 118] on div "PO" at bounding box center [656, 119] width 126 height 9
click at [894, 13] on button "Edit Quote" at bounding box center [896, 13] width 46 height 14
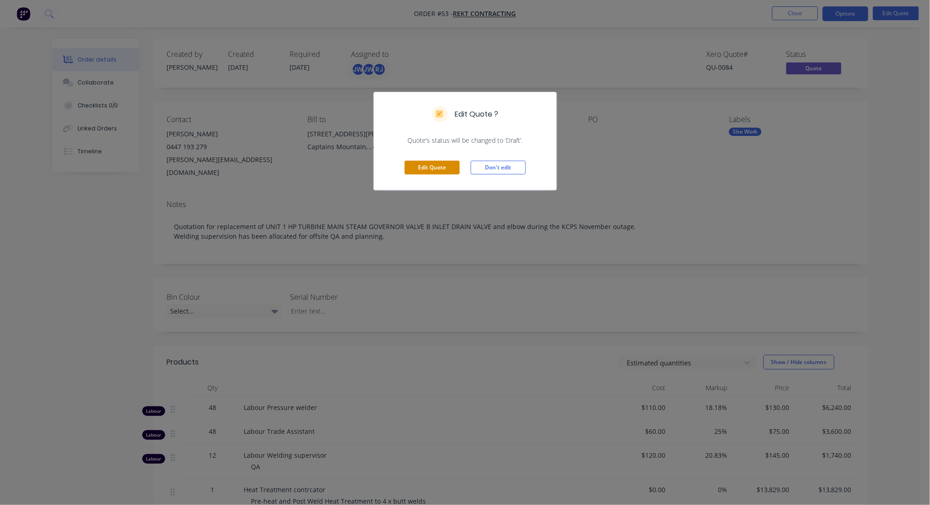
click at [437, 166] on button "Edit Quote" at bounding box center [432, 168] width 55 height 14
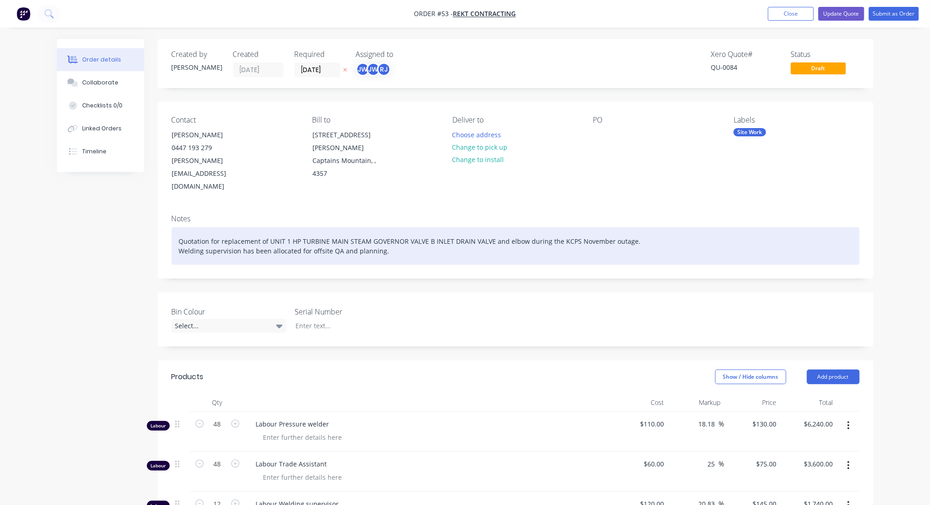
click at [392, 228] on div "Quotation for replacement of UNIT 1 HP TURBINE MAIN STEAM GOVERNOR VALVE B INLE…" at bounding box center [516, 246] width 688 height 38
drag, startPoint x: 272, startPoint y: 214, endPoint x: 437, endPoint y: 218, distance: 165.2
click at [437, 227] on div "Quotation for replacement of UNIT 1 HP TURBINE MAIN STEAM GOVERNOR VALVE B INLE…" at bounding box center [516, 246] width 688 height 38
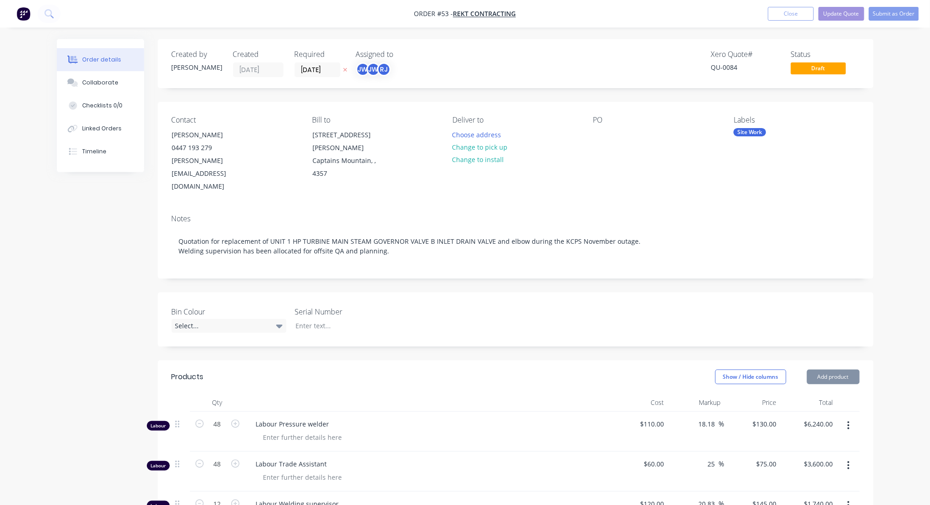
click at [613, 119] on div "PO" at bounding box center [656, 120] width 126 height 9
click at [602, 137] on div at bounding box center [600, 134] width 15 height 13
click at [646, 134] on div "KCPS M/S govenor valve B" at bounding box center [640, 134] width 94 height 13
click at [671, 163] on div "PO KCPS M/S governor valve B" at bounding box center [656, 155] width 126 height 78
click at [836, 13] on button "Update Quote" at bounding box center [841, 14] width 46 height 14
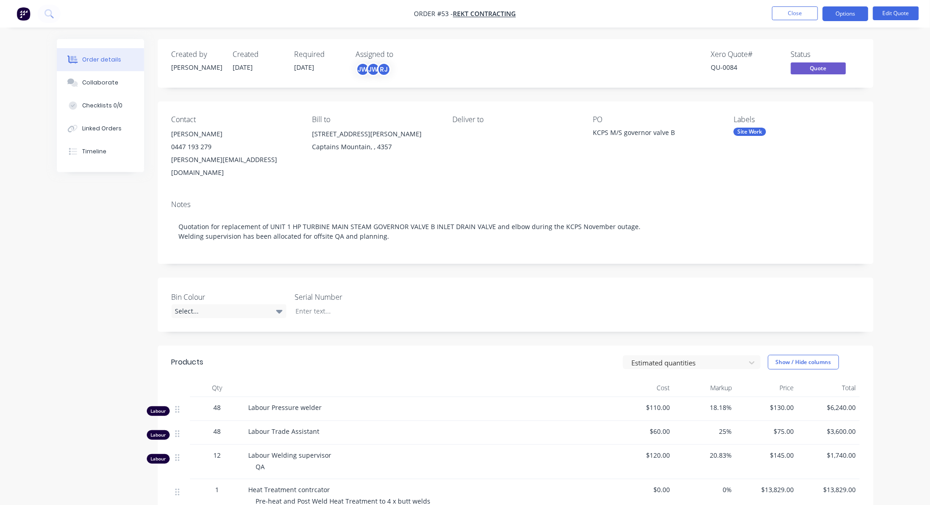
click at [525, 200] on div "Notes" at bounding box center [516, 204] width 688 height 9
click at [896, 13] on button "Edit Quote" at bounding box center [896, 13] width 46 height 14
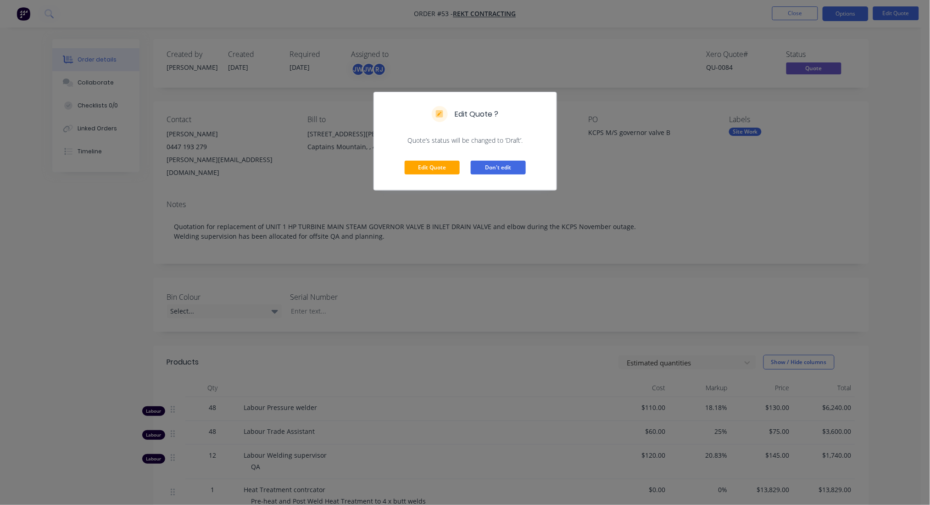
click at [501, 165] on button "Don't edit" at bounding box center [498, 168] width 55 height 14
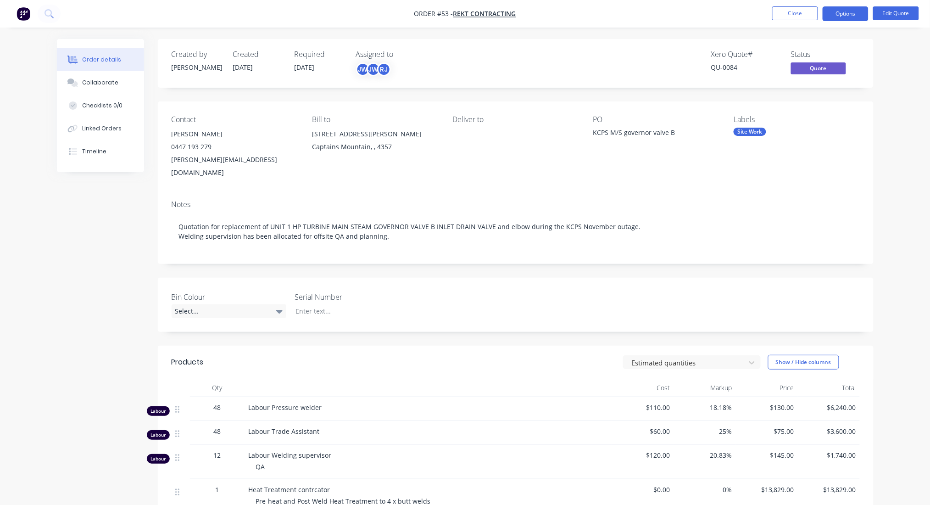
click at [626, 162] on div "PO KCPS M/S governor valve B" at bounding box center [656, 147] width 126 height 64
click at [837, 110] on div "Contact [PERSON_NAME] 0447 193 279 [PERSON_NAME][EMAIL_ADDRESS][DOMAIN_NAME] [P…" at bounding box center [516, 146] width 716 height 91
click at [891, 38] on div "Order details Collaborate Checklists 0/0 Linked Orders Timeline Order details C…" at bounding box center [465, 357] width 930 height 715
click at [790, 9] on button "Close" at bounding box center [795, 13] width 46 height 14
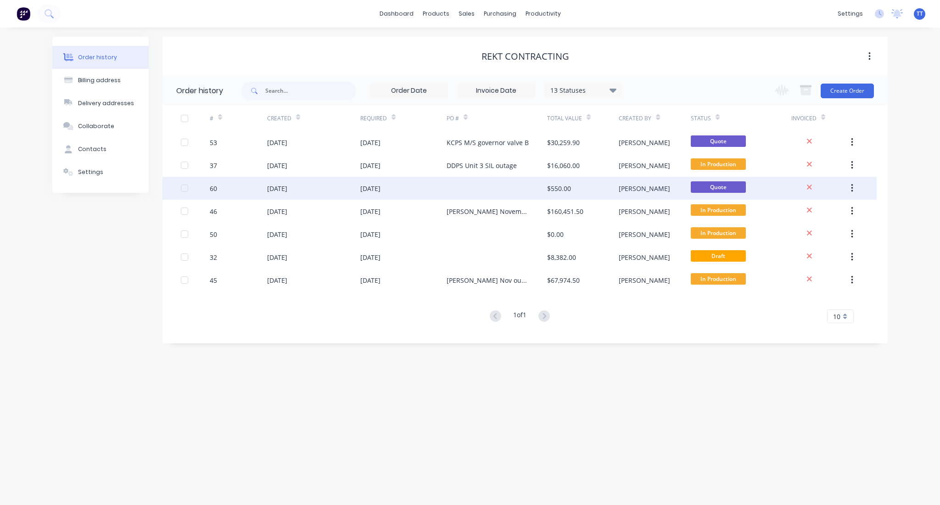
click at [380, 190] on div "[DATE]" at bounding box center [370, 189] width 20 height 10
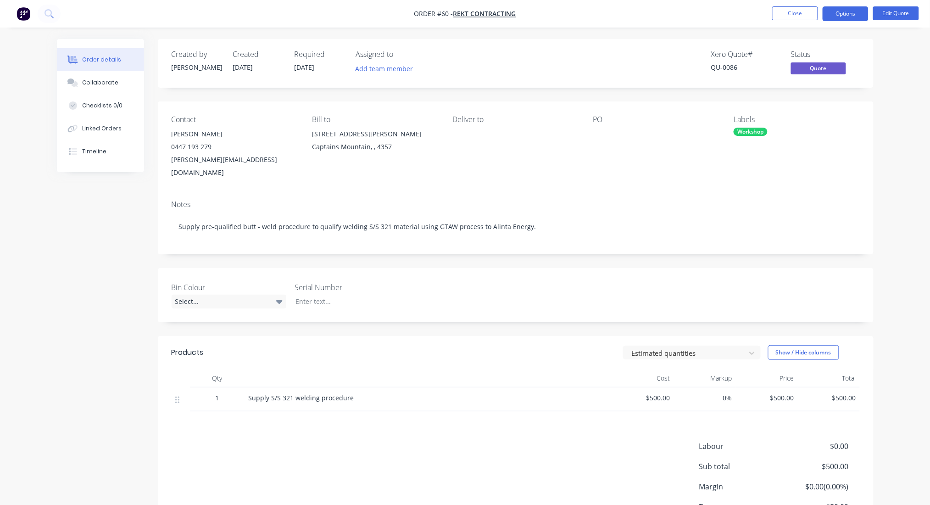
click at [615, 124] on div "PO" at bounding box center [656, 119] width 126 height 9
click at [600, 140] on div at bounding box center [650, 134] width 115 height 13
click at [605, 132] on div at bounding box center [650, 134] width 115 height 13
click at [896, 1] on nav "Order #60 - REKT Contracting Close Options Edit Quote" at bounding box center [465, 14] width 930 height 28
click at [892, 10] on button "Edit Quote" at bounding box center [896, 13] width 46 height 14
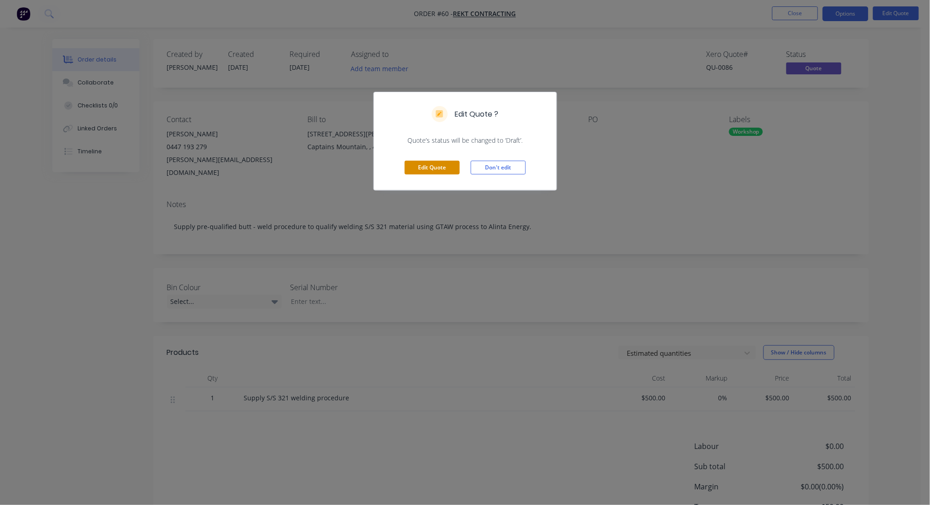
click at [438, 162] on button "Edit Quote" at bounding box center [432, 168] width 55 height 14
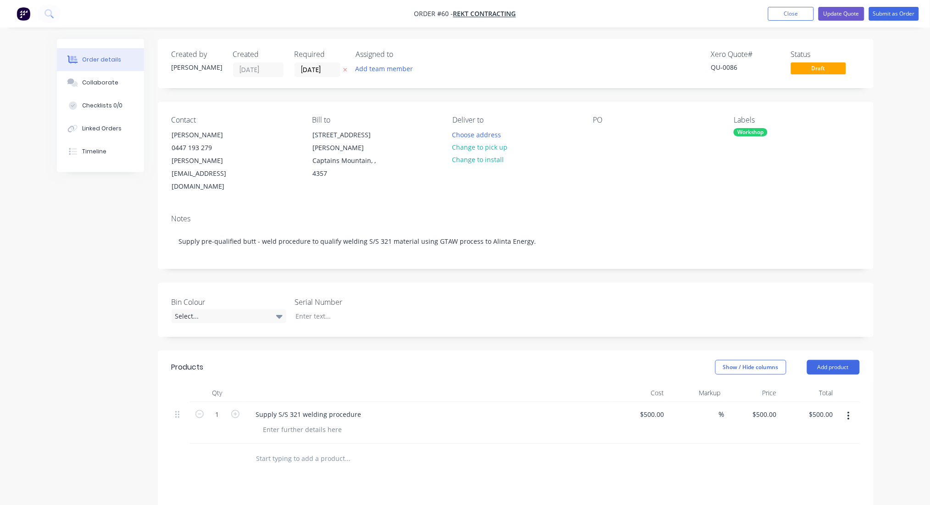
click at [619, 141] on div "PO" at bounding box center [656, 155] width 126 height 78
click at [598, 145] on div "PO" at bounding box center [656, 155] width 126 height 78
click at [597, 133] on div at bounding box center [600, 134] width 15 height 13
click at [644, 136] on div "Alinta WPS 321S/S" at bounding box center [628, 134] width 70 height 13
click at [793, 13] on button "Close" at bounding box center [791, 14] width 46 height 14
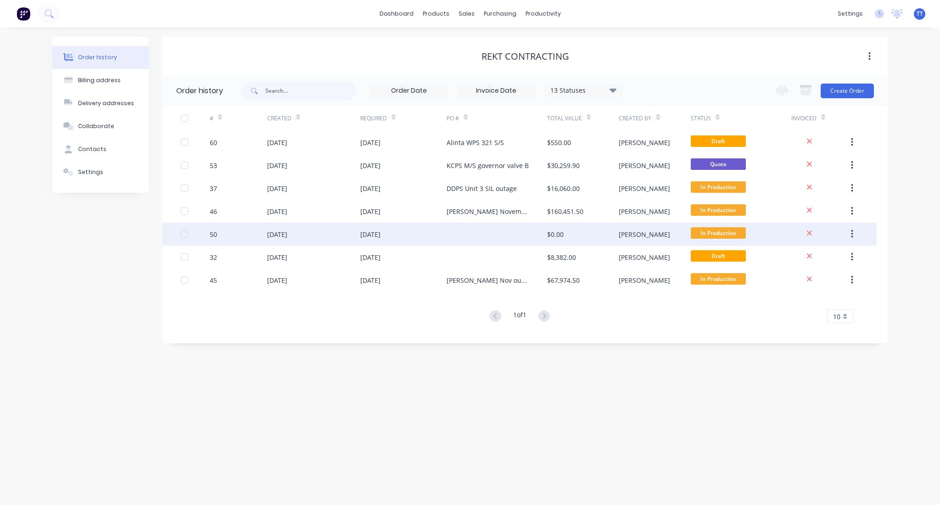
click at [379, 234] on div "[DATE]" at bounding box center [370, 234] width 20 height 10
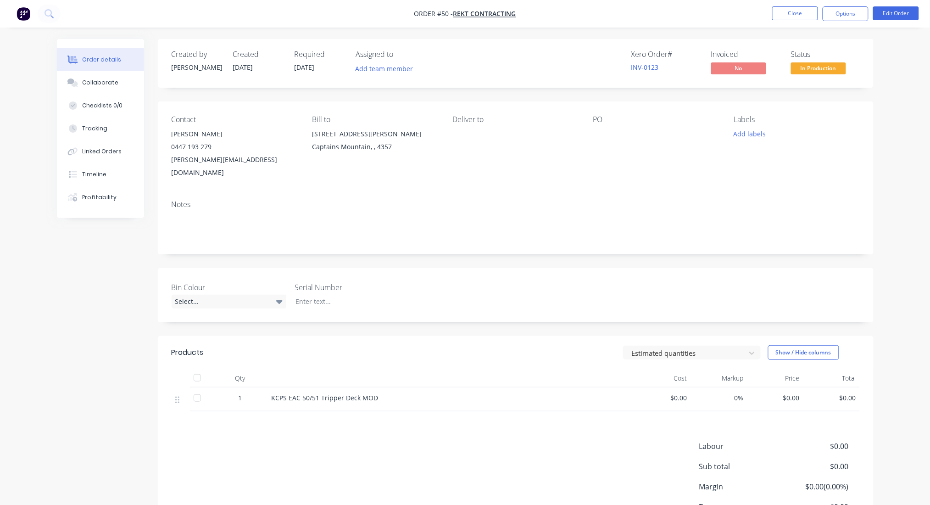
click at [606, 136] on div at bounding box center [650, 134] width 115 height 13
click at [607, 141] on div "PO" at bounding box center [656, 147] width 126 height 64
click at [594, 136] on div at bounding box center [650, 134] width 115 height 13
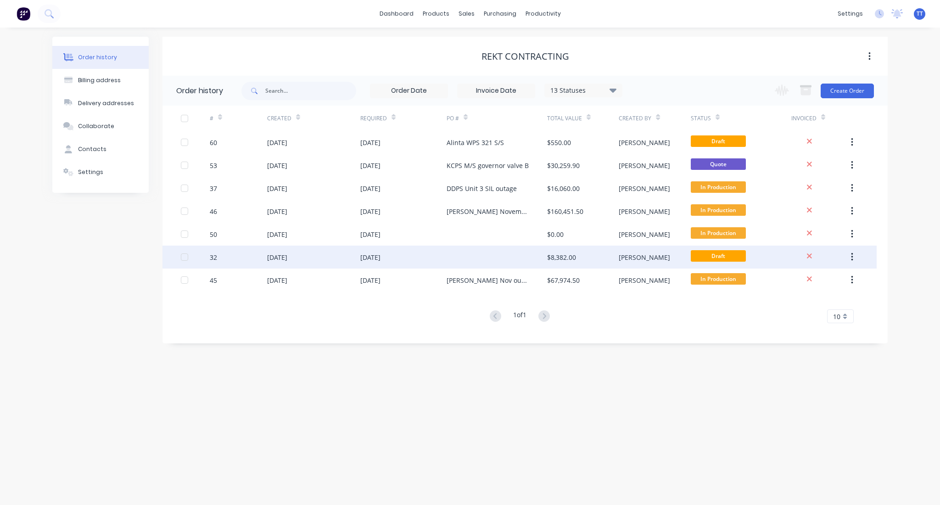
click at [368, 257] on div "[DATE]" at bounding box center [370, 257] width 20 height 10
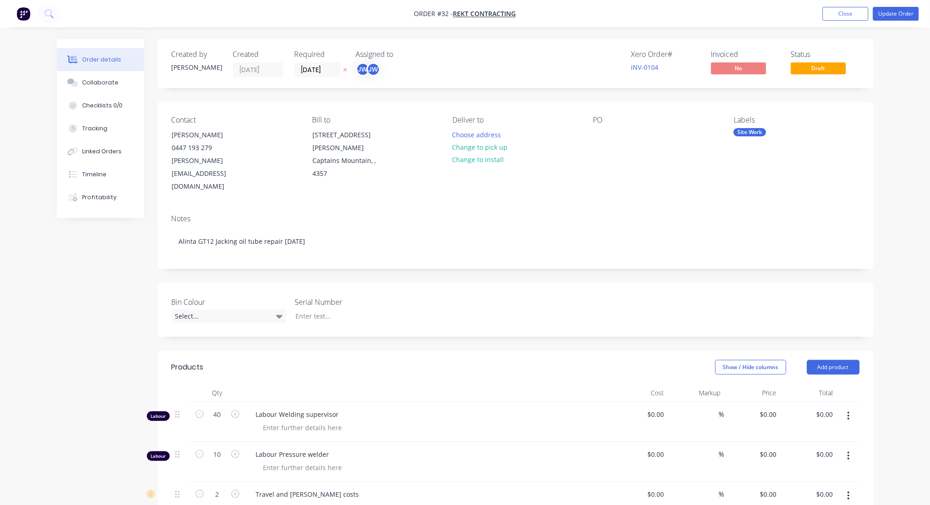
type input "$120.00"
type input "20.83"
type input "$145.00"
type input "$5,800.00"
type input "$110.00"
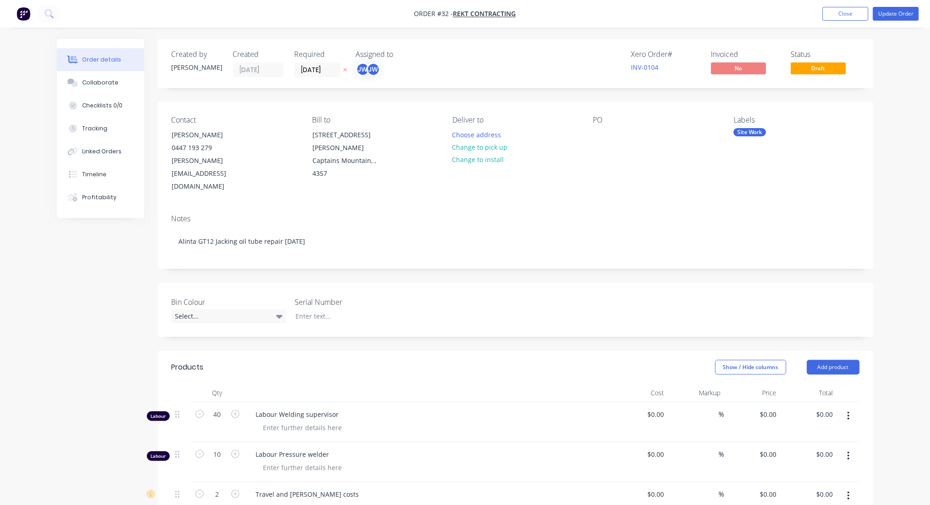
type input "18.18"
type input "$130.00"
type input "$1,300.00"
type input "$200.00"
type input "5"
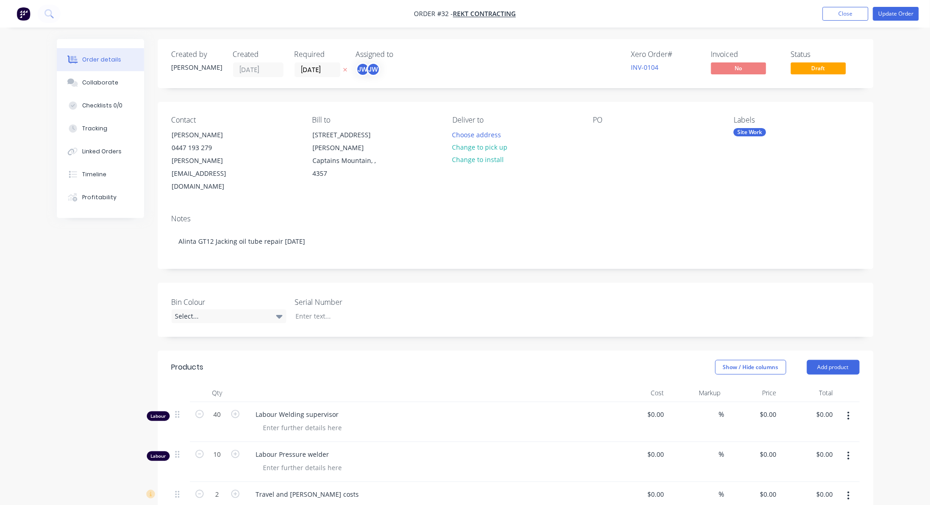
type input "$210.00"
type input "$420.00"
type input "$75.00"
type input "33.33"
type input "$100.00"
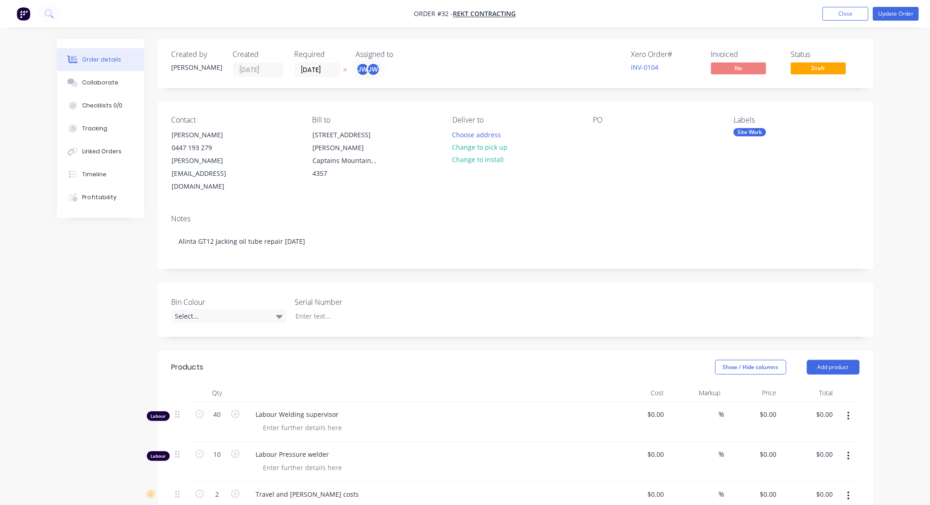
type input "$100.00"
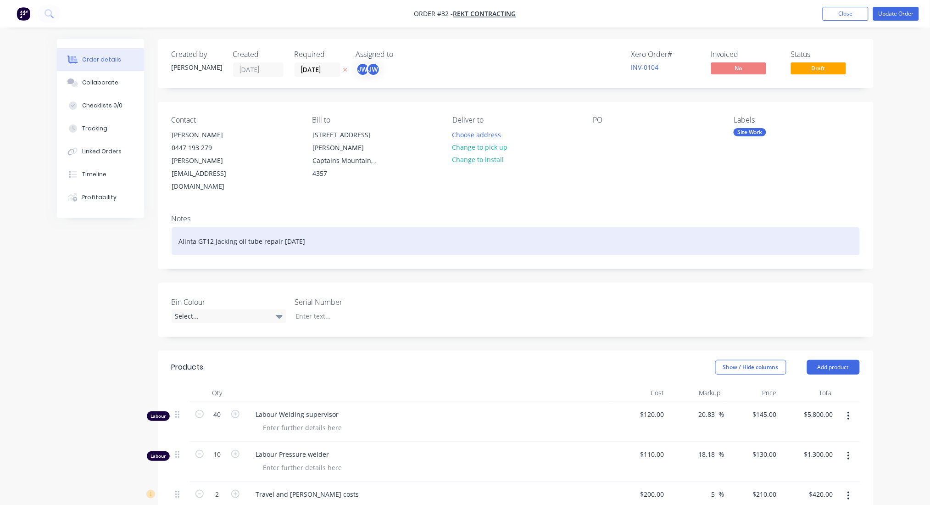
click at [287, 227] on div "Alinta GT12 Jacking oil tube repair [DATE]" at bounding box center [516, 241] width 688 height 28
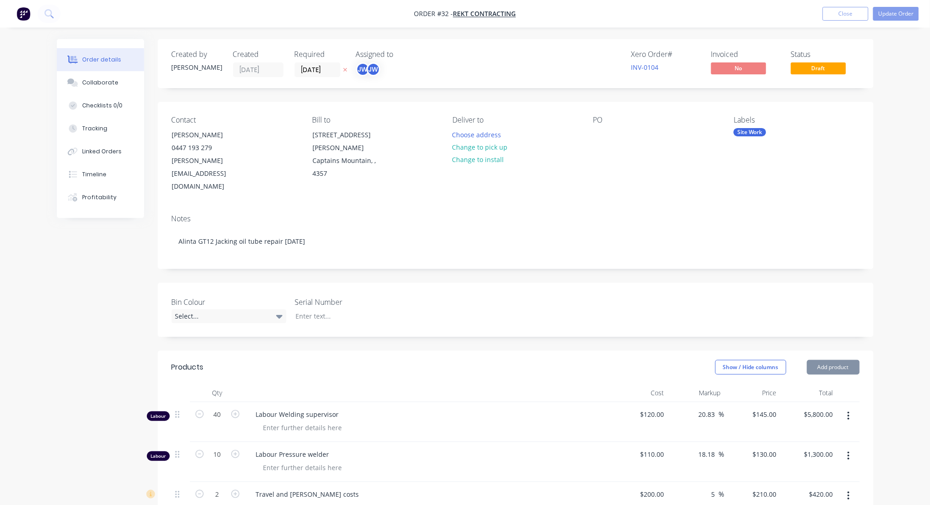
click at [883, 126] on div "Order details Collaborate Checklists 0/0 Tracking Linked Orders Timeline Profit…" at bounding box center [465, 413] width 930 height 827
click at [910, 107] on div "Order details Collaborate Checklists 0/0 Tracking Linked Orders Timeline Profit…" at bounding box center [465, 413] width 930 height 827
click at [599, 136] on div at bounding box center [600, 134] width 15 height 13
click at [674, 207] on div "Notes Alinta GT12 Jacking oil tube repair [DATE]" at bounding box center [516, 237] width 716 height 61
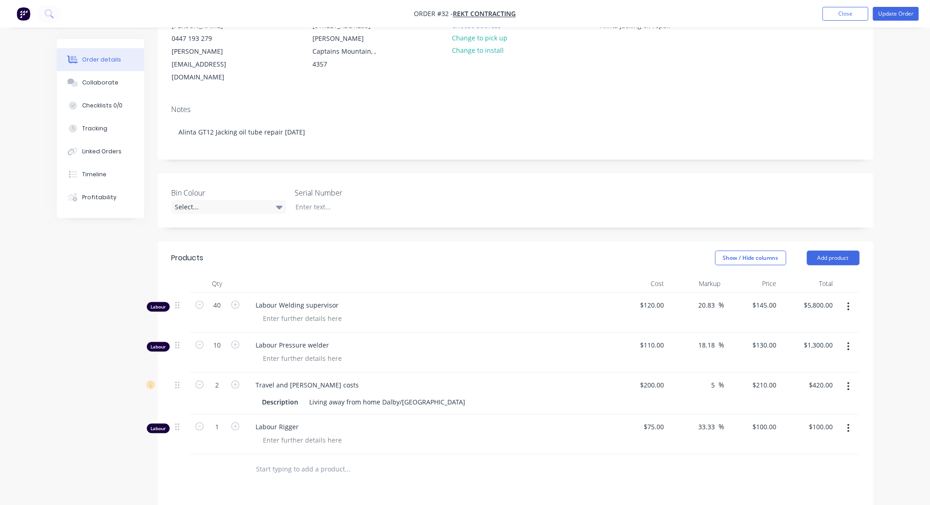
scroll to position [85, 0]
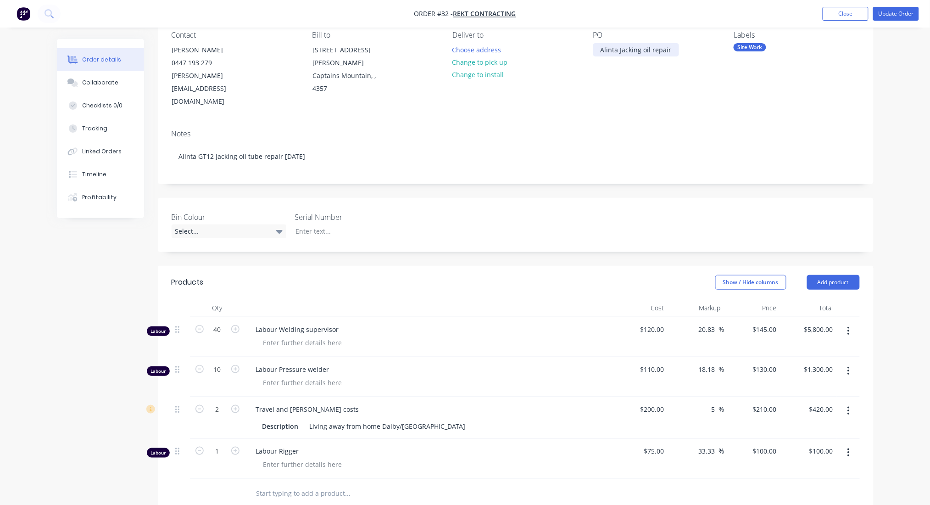
click at [668, 48] on div "Alinta Jacking oil repair" at bounding box center [636, 49] width 86 height 13
drag, startPoint x: 929, startPoint y: 84, endPoint x: 934, endPoint y: 43, distance: 42.0
click at [930, 43] on html "Order #32 - REKT Contracting Add product Close Update Order Order details Colla…" at bounding box center [465, 328] width 930 height 827
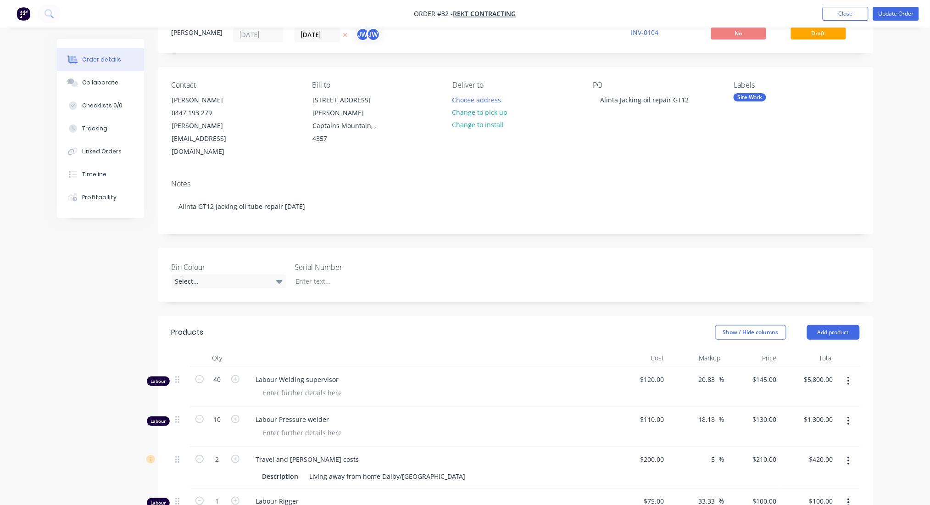
scroll to position [0, 0]
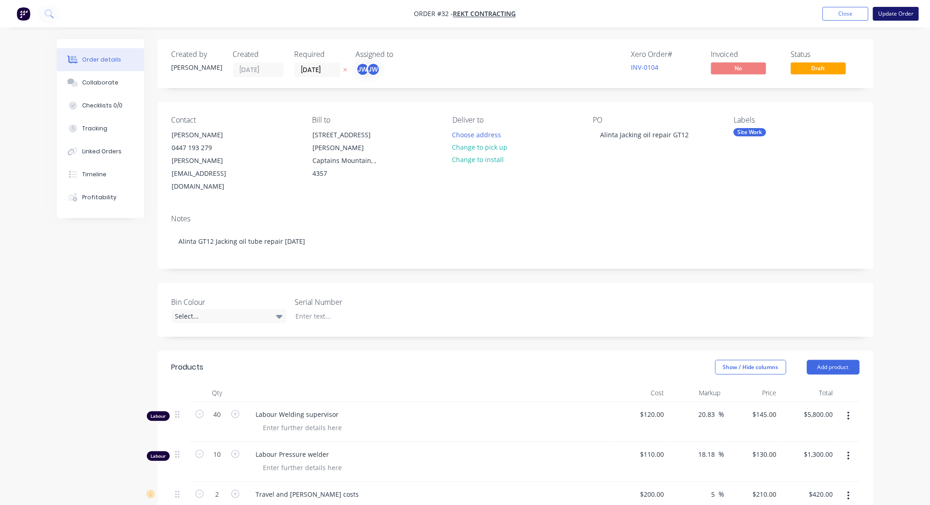
click at [893, 13] on button "Update Order" at bounding box center [896, 14] width 46 height 14
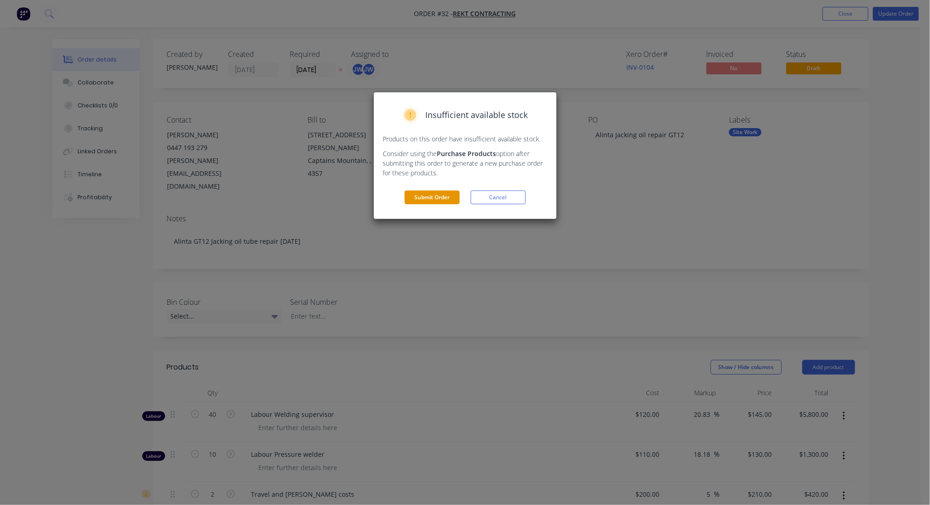
click at [430, 195] on button "Submit Order" at bounding box center [432, 197] width 55 height 14
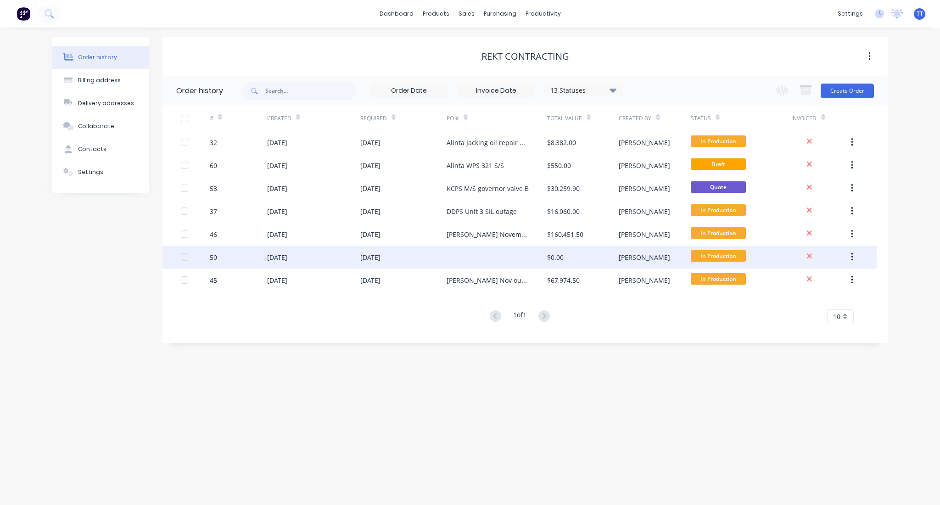
click at [377, 256] on div "[DATE]" at bounding box center [370, 257] width 20 height 10
click at [551, 255] on div "$0.00" at bounding box center [555, 257] width 17 height 10
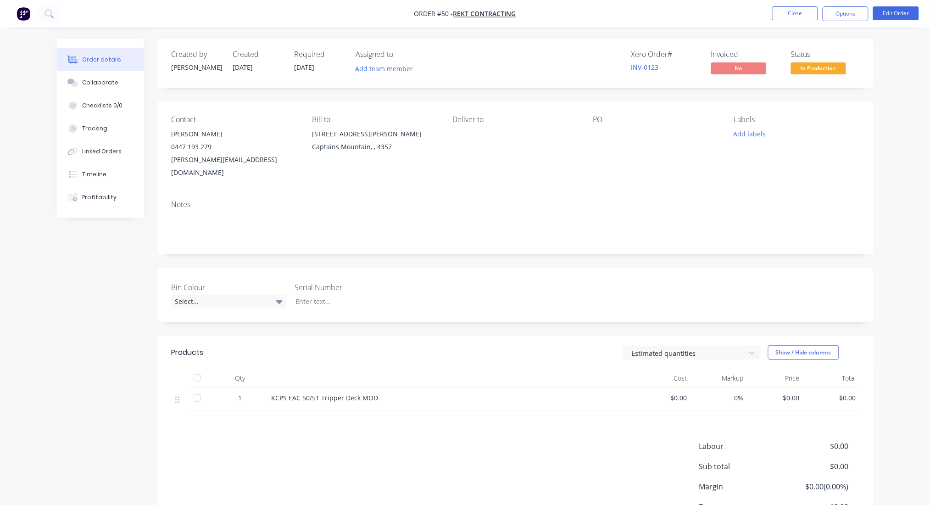
click at [906, 183] on div "Order details Collaborate Checklists 0/0 Tracking Linked Orders Timeline Profit…" at bounding box center [465, 287] width 930 height 574
click at [421, 402] on div "Products Estimated quantities Show / Hide columns Qty Cost Markup Price Total 1…" at bounding box center [516, 448] width 716 height 225
click at [345, 200] on div "Notes" at bounding box center [516, 204] width 688 height 9
click at [798, 11] on button "Close" at bounding box center [795, 13] width 46 height 14
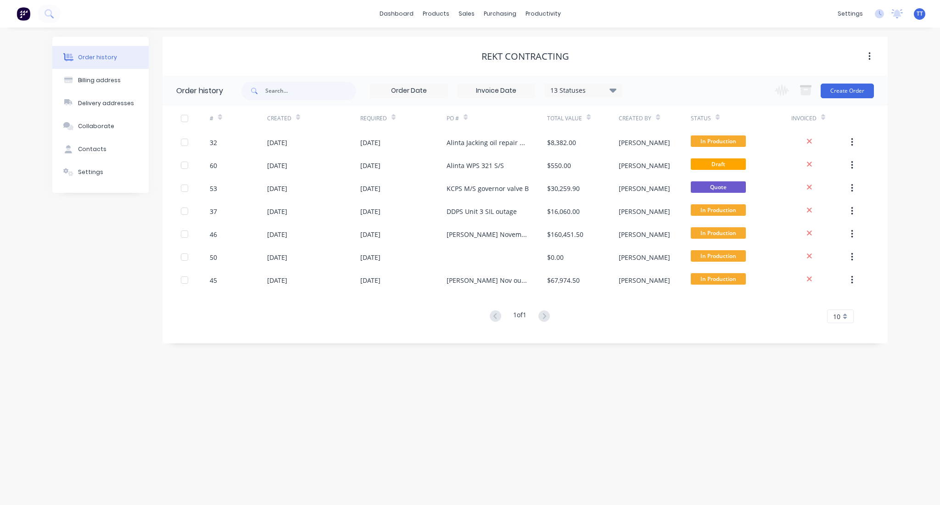
click at [612, 89] on icon at bounding box center [612, 90] width 7 height 4
click at [659, 196] on label at bounding box center [659, 196] width 0 height 0
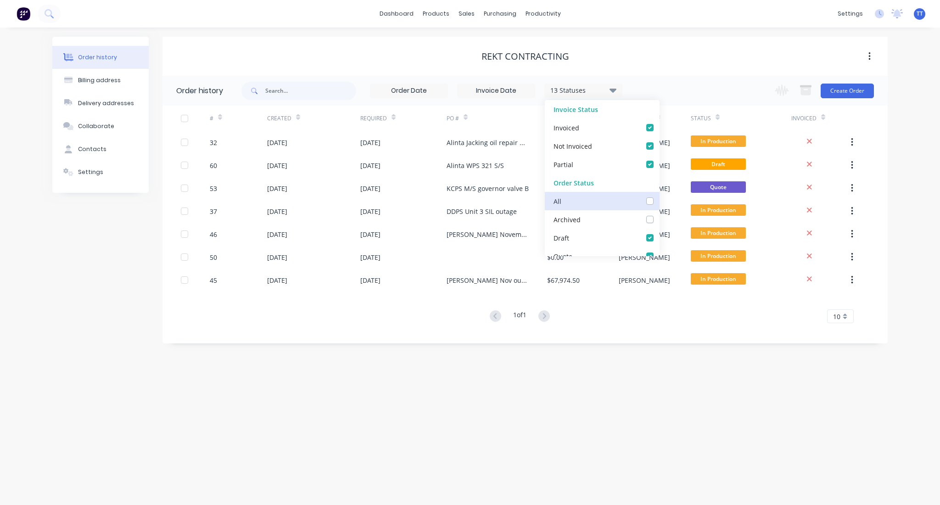
click at [659, 200] on input "checkbox" at bounding box center [662, 200] width 7 height 9
checkbox input "true"
click at [711, 45] on div "REKT Contracting" at bounding box center [524, 56] width 725 height 39
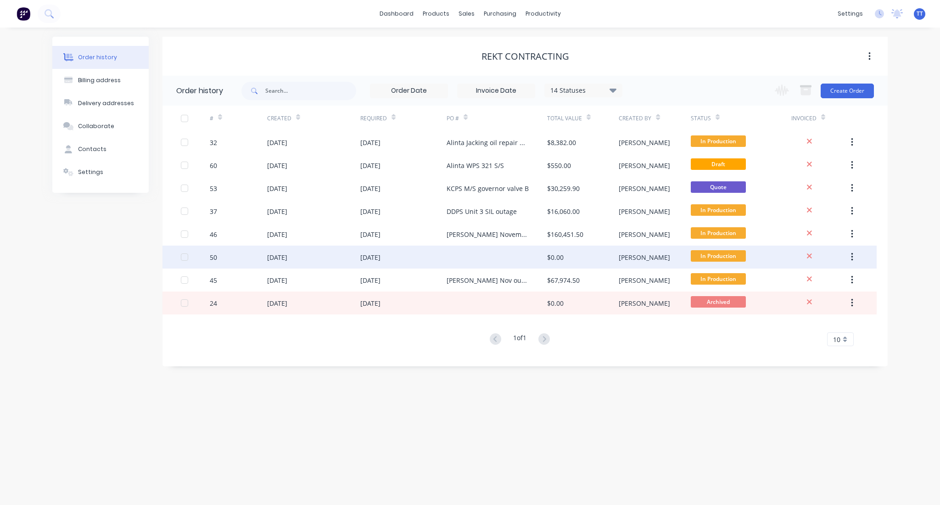
click at [380, 253] on div "[DATE]" at bounding box center [370, 257] width 20 height 10
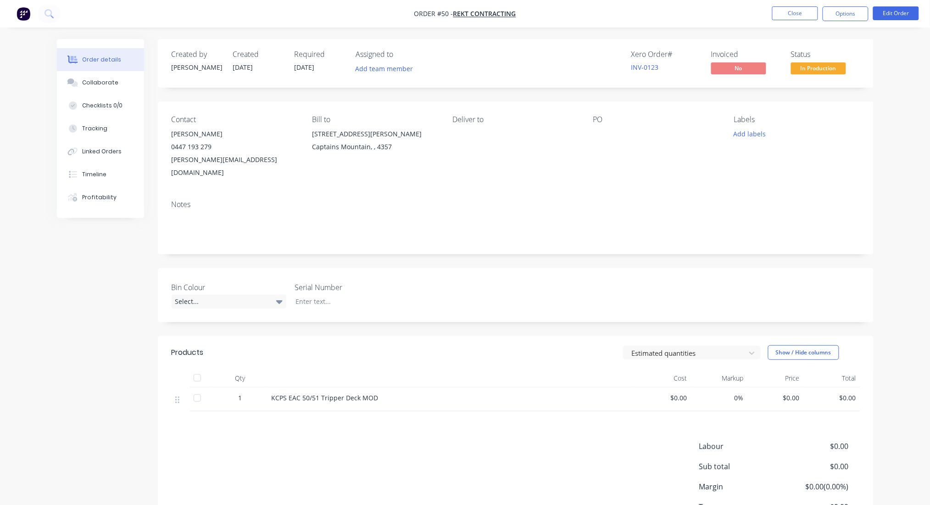
click at [619, 123] on div "PO" at bounding box center [656, 119] width 126 height 9
click at [597, 138] on div at bounding box center [650, 134] width 115 height 13
click at [603, 143] on div "PO" at bounding box center [656, 147] width 126 height 64
click at [599, 127] on div "PO" at bounding box center [656, 147] width 126 height 64
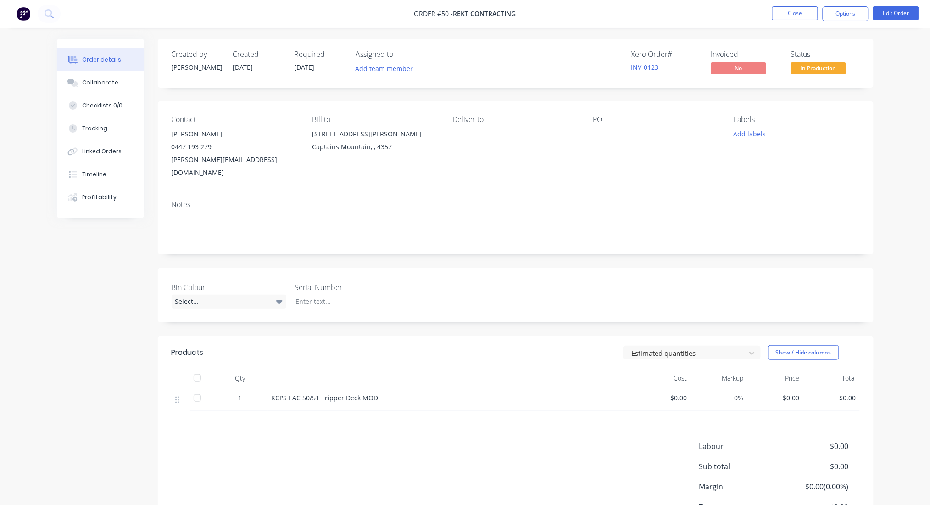
click at [600, 137] on div at bounding box center [650, 134] width 115 height 13
click at [893, 13] on button "Edit Order" at bounding box center [896, 13] width 46 height 14
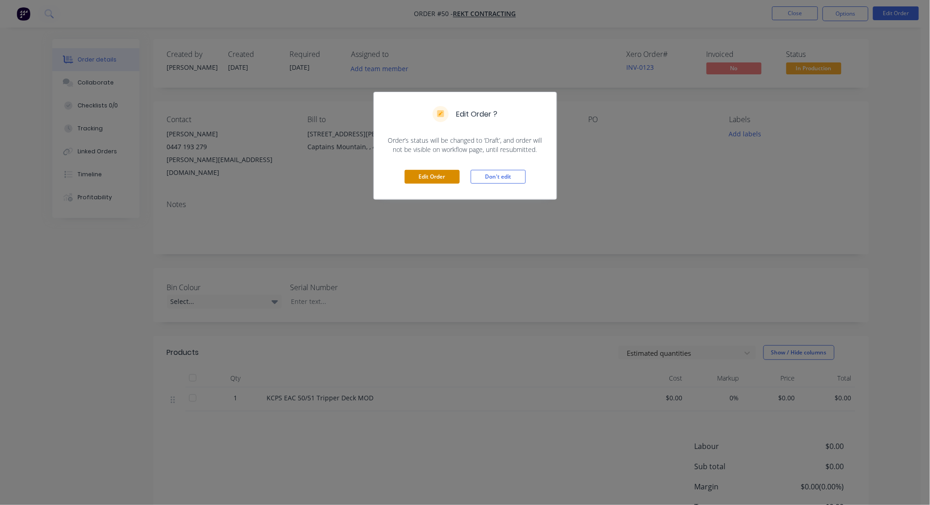
click at [435, 172] on button "Edit Order" at bounding box center [432, 177] width 55 height 14
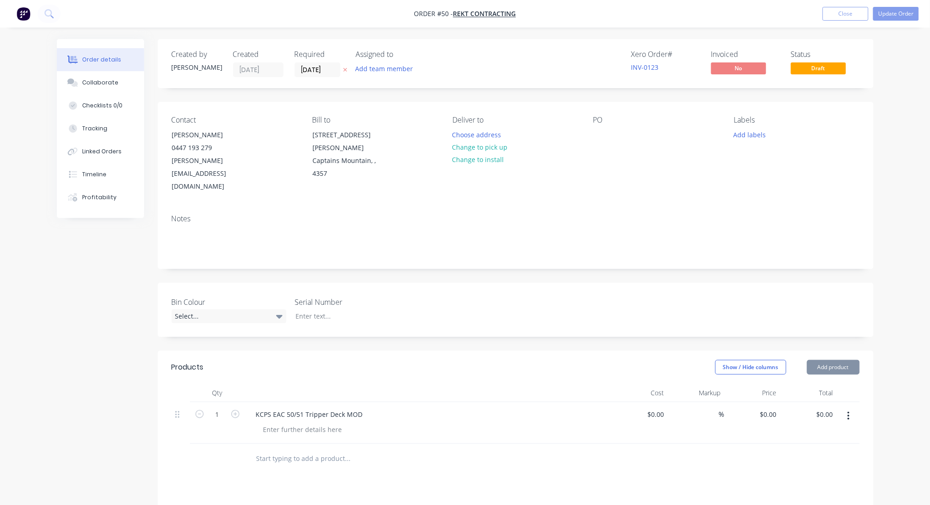
click at [606, 146] on div "PO" at bounding box center [656, 155] width 126 height 78
drag, startPoint x: 606, startPoint y: 146, endPoint x: 597, endPoint y: 134, distance: 15.4
click at [597, 134] on div "PO" at bounding box center [656, 155] width 126 height 78
click at [597, 134] on div at bounding box center [600, 134] width 15 height 13
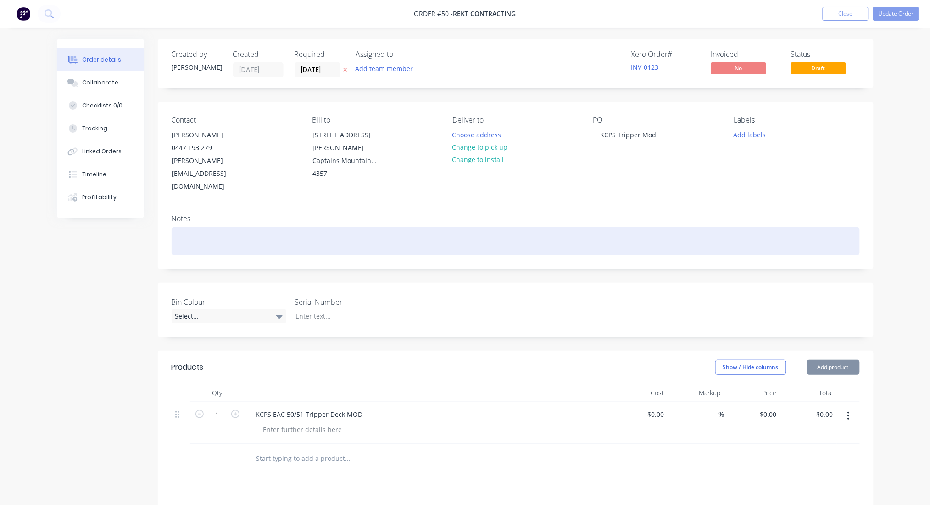
click at [230, 227] on div at bounding box center [516, 241] width 688 height 28
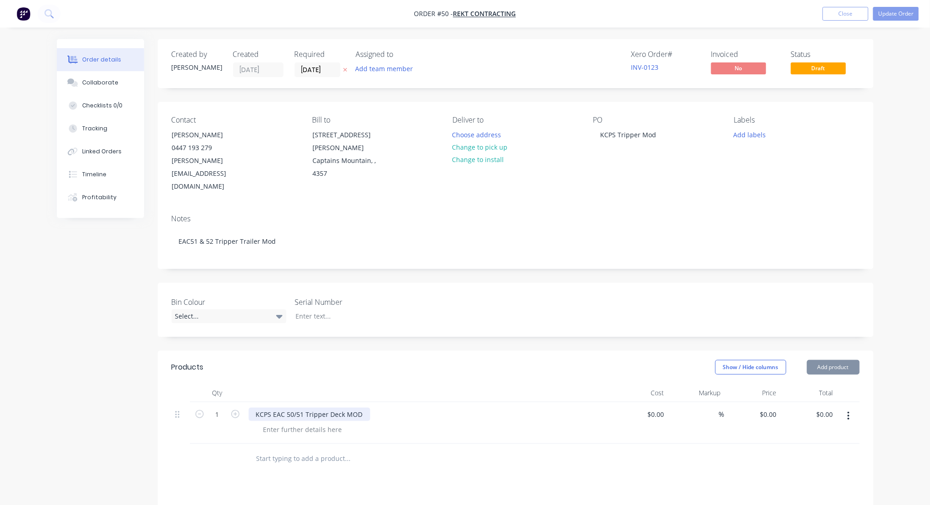
click at [319, 407] on div "KCPS EAC 50/51 Tripper Deck MOD" at bounding box center [310, 413] width 122 height 13
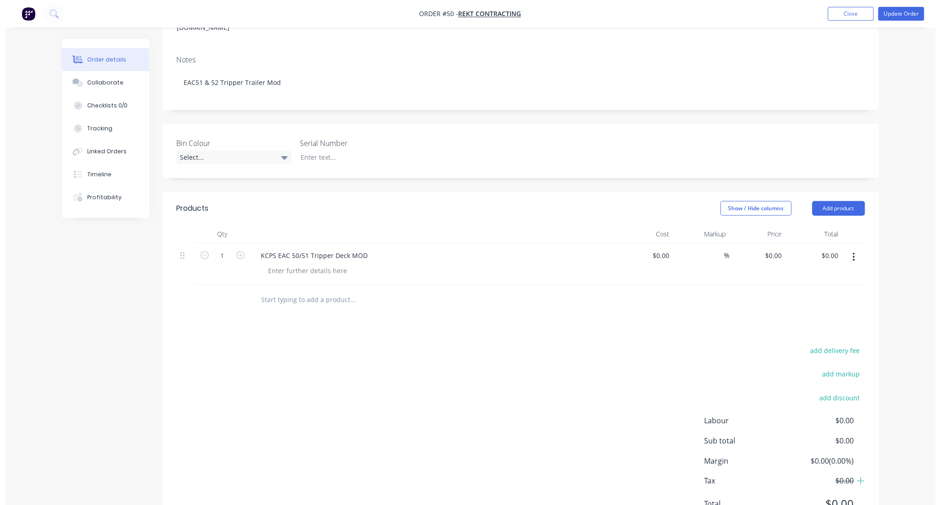
scroll to position [171, 0]
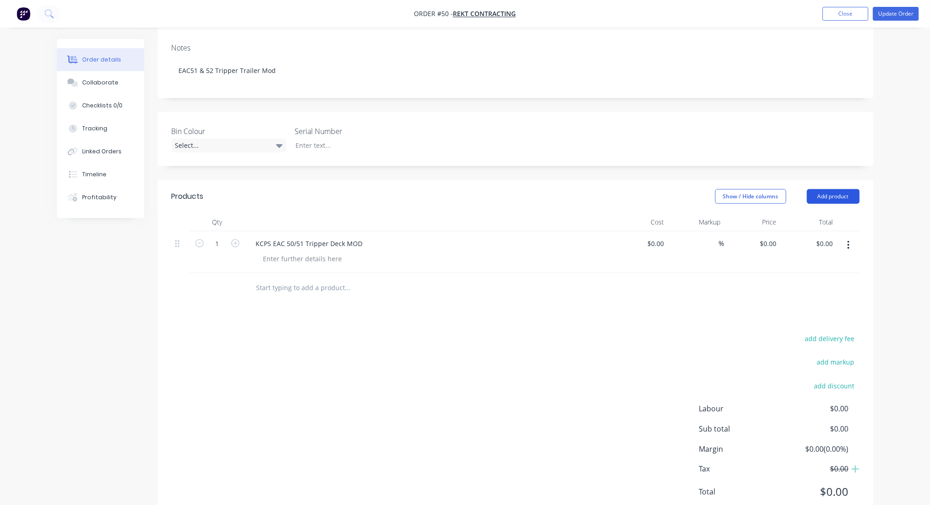
click at [831, 189] on button "Add product" at bounding box center [833, 196] width 53 height 15
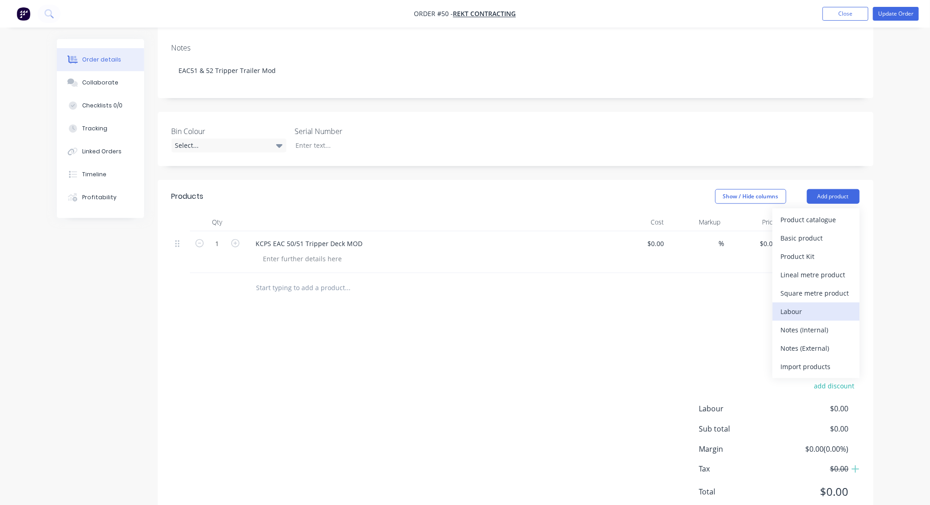
click at [794, 305] on div "Labour" at bounding box center [816, 311] width 71 height 13
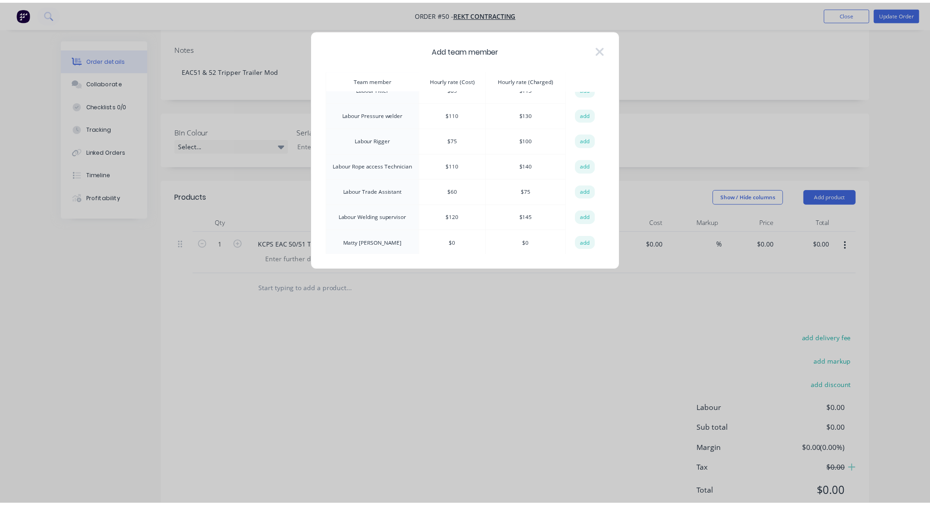
scroll to position [501, 0]
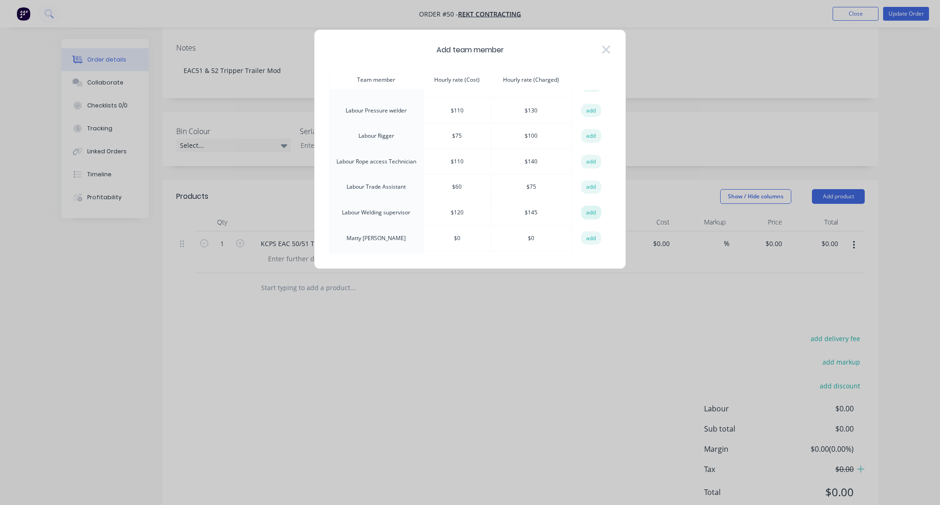
click at [589, 206] on button "add" at bounding box center [591, 213] width 20 height 14
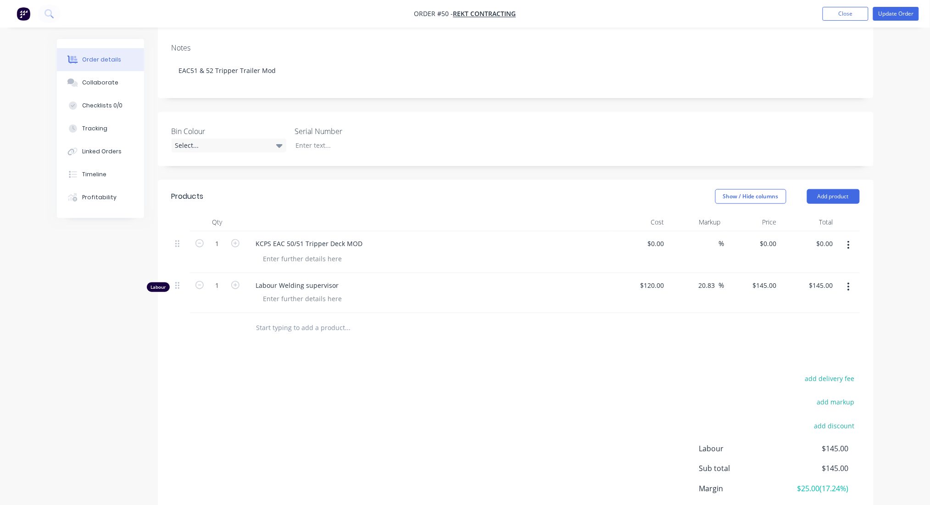
click at [294, 318] on input "text" at bounding box center [348, 327] width 184 height 18
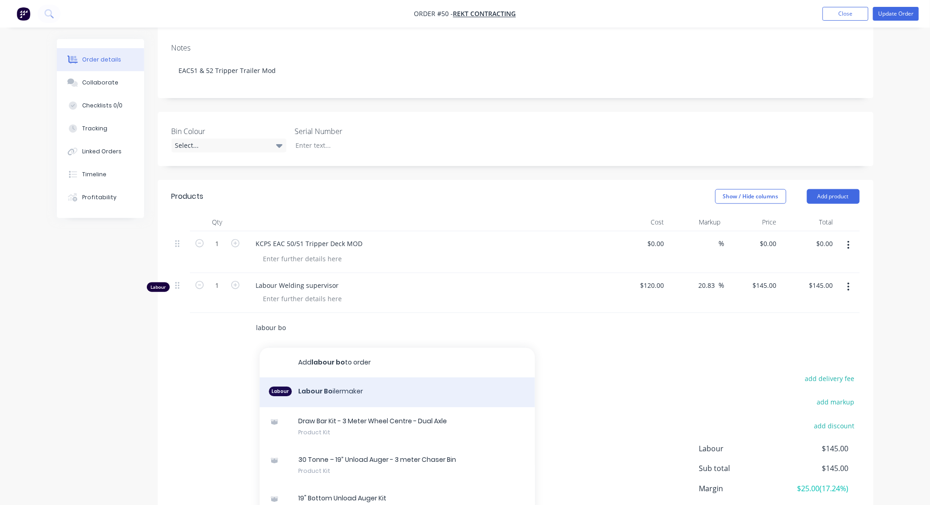
type input "labour bo"
click at [310, 377] on div "Labour Labour [PERSON_NAME]" at bounding box center [397, 392] width 275 height 30
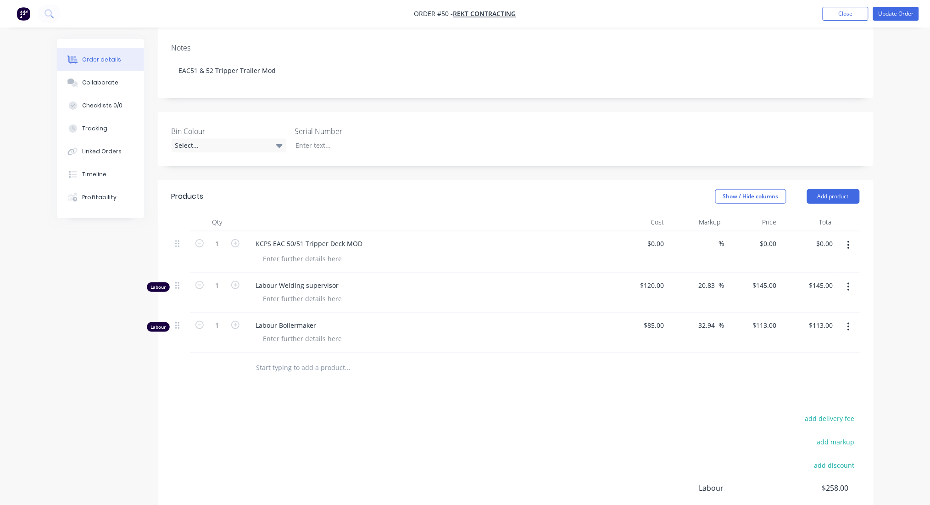
click at [301, 358] on input "text" at bounding box center [348, 367] width 184 height 18
type input "L"
type input "Laser cutting"
click at [770, 318] on input "113" at bounding box center [773, 324] width 16 height 13
click at [773, 318] on input "113" at bounding box center [773, 324] width 16 height 13
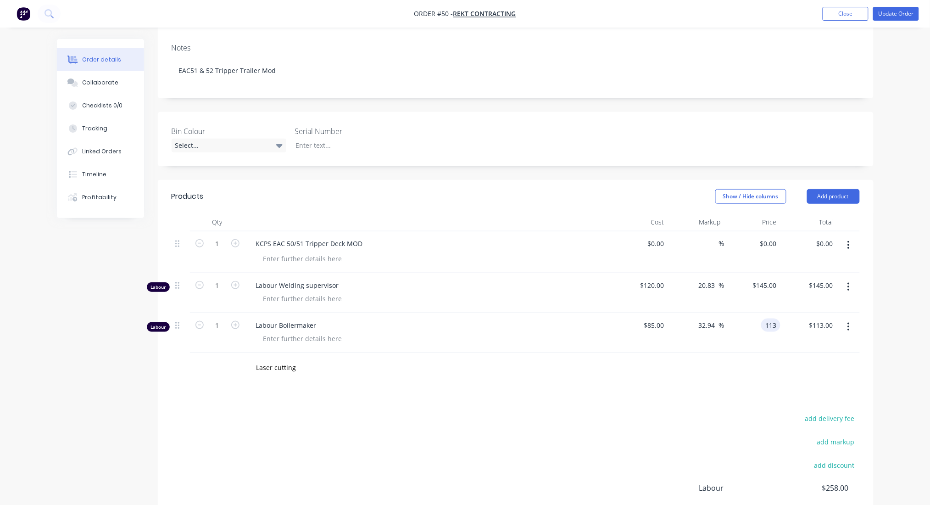
click at [773, 318] on input "113" at bounding box center [773, 324] width 16 height 13
type input "250"
type input "85"
type input "194.12"
type input "$250.00"
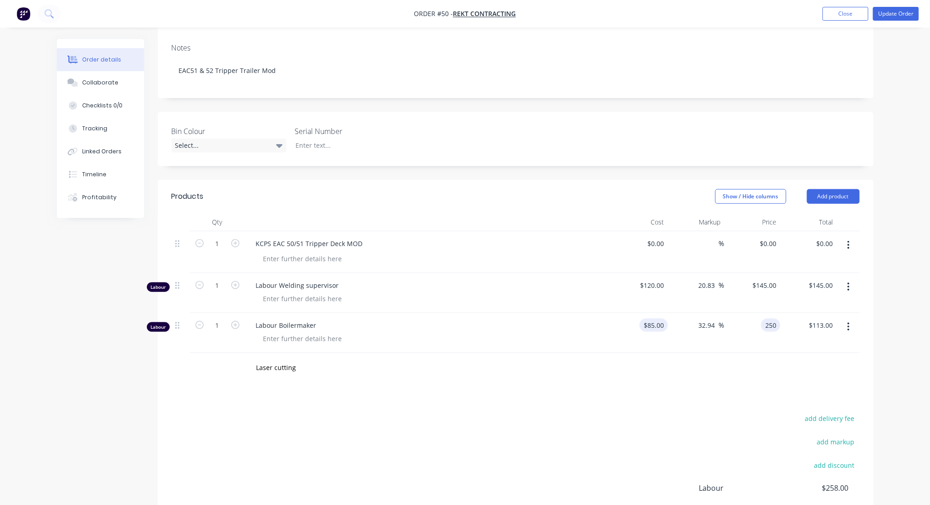
type input "$250.00"
click at [656, 318] on input "85" at bounding box center [662, 324] width 12 height 13
click at [656, 318] on input "100" at bounding box center [660, 324] width 16 height 13
type input "$100.00"
type input "$294.1176"
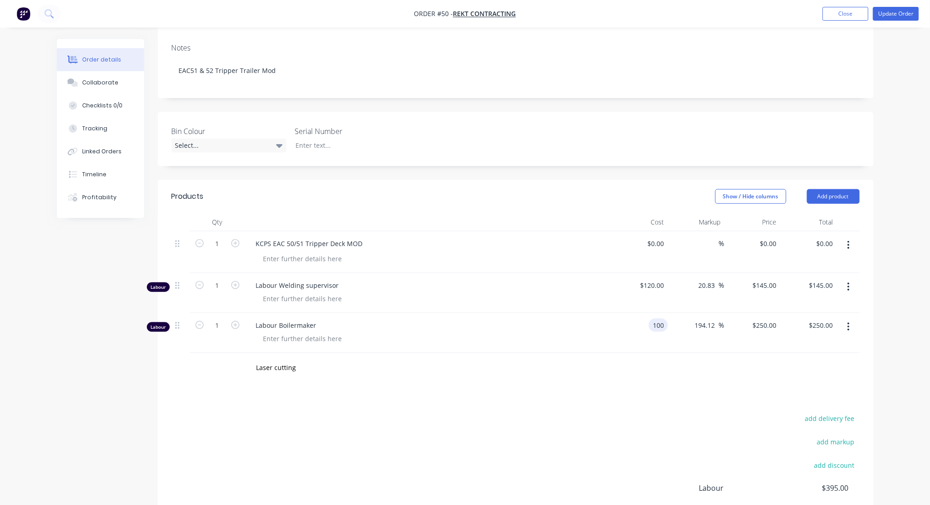
type input "$294.12"
click at [620, 313] on div "$100.00 $100.00" at bounding box center [640, 333] width 56 height 40
click at [765, 318] on input "294.1176" at bounding box center [764, 324] width 32 height 13
type input "250"
type input "150"
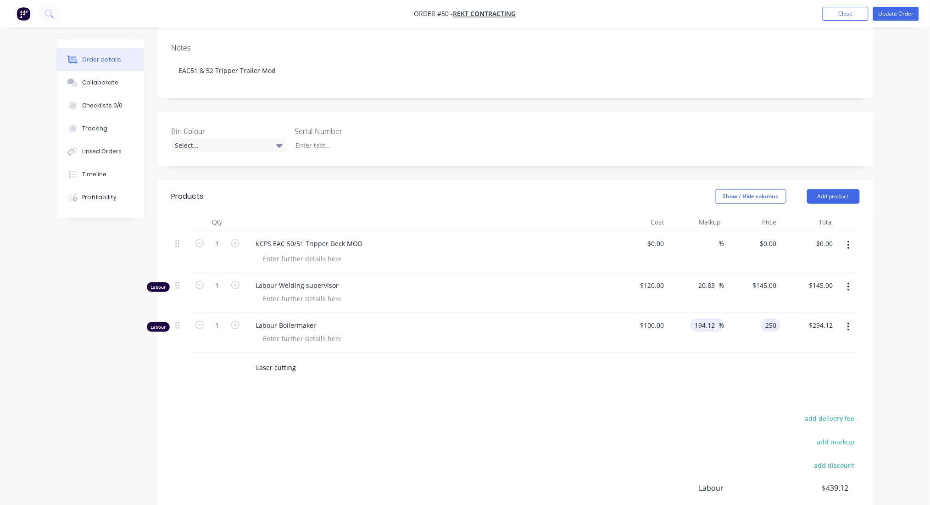
type input "$250.00"
click at [707, 318] on input "150" at bounding box center [711, 324] width 16 height 13
click at [657, 318] on input "100" at bounding box center [660, 324] width 16 height 13
type input "$200.00"
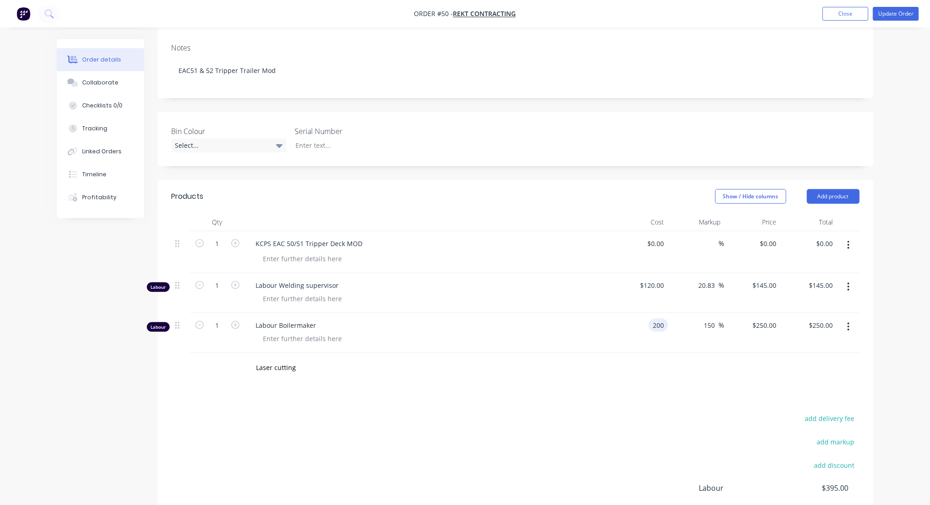
type input "$500.00"
type input "250"
type input "25"
type input "$250.00"
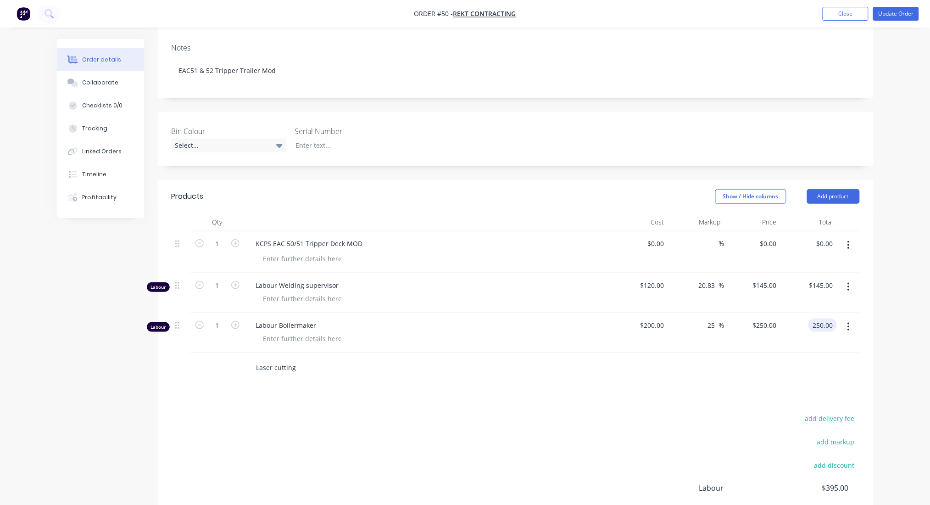
click at [292, 358] on input "Laser cutting" at bounding box center [348, 367] width 184 height 18
type input "$250.00"
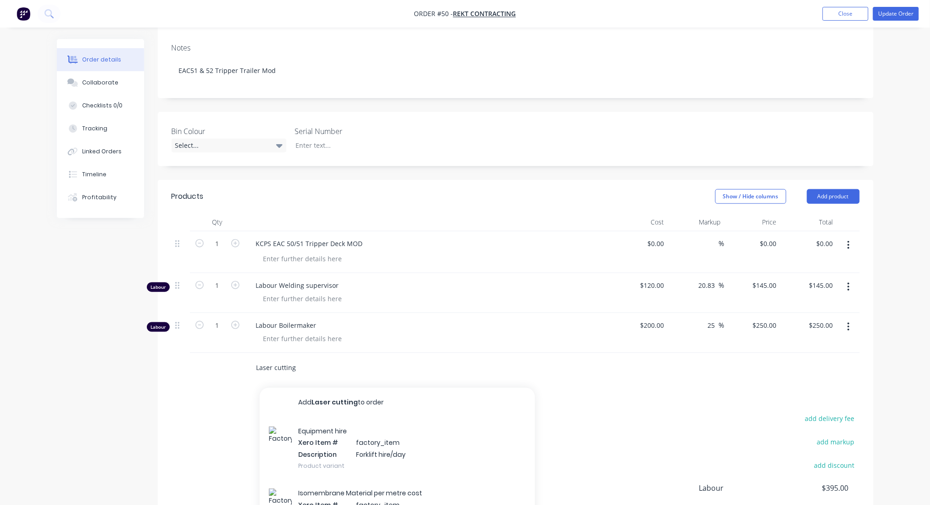
click at [292, 358] on input "Laser cutting" at bounding box center [348, 367] width 184 height 18
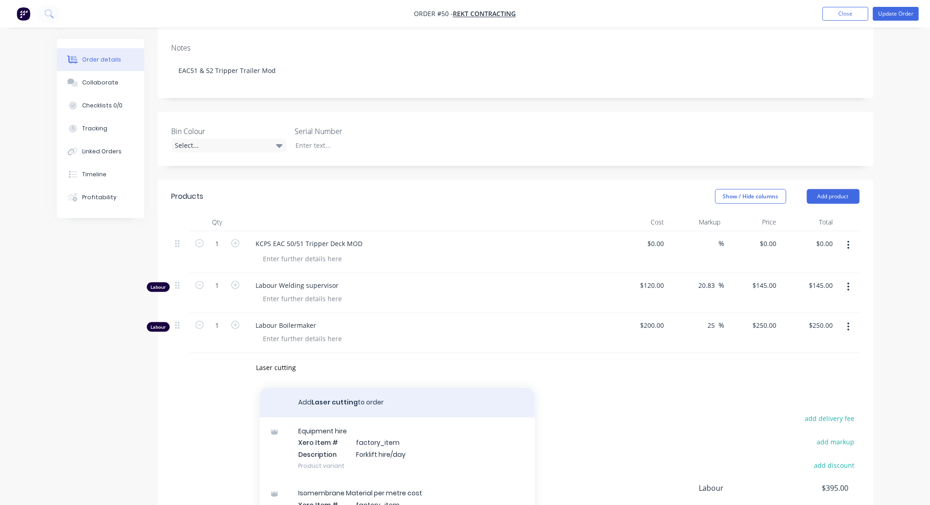
click at [350, 388] on button "Add Laser cutting to order" at bounding box center [397, 402] width 275 height 29
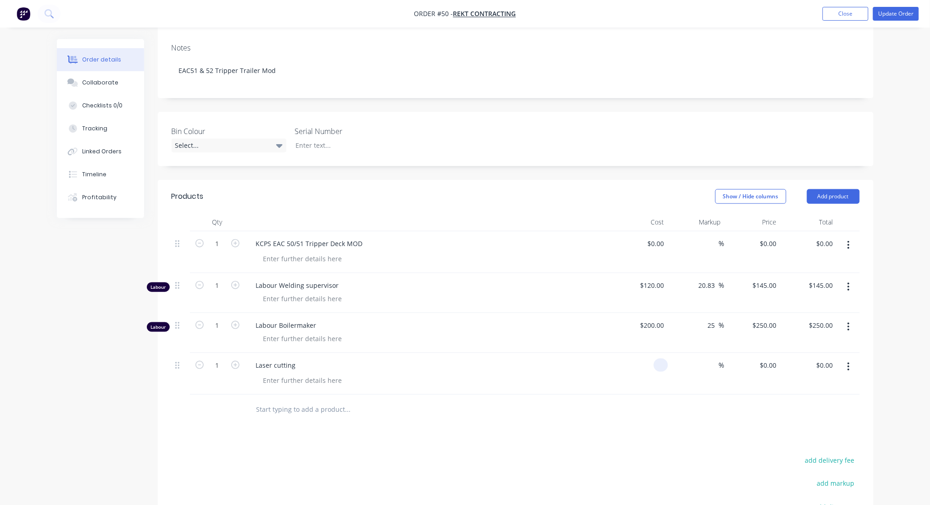
click at [660, 358] on input at bounding box center [662, 364] width 11 height 13
type input "$200.00"
type input "250"
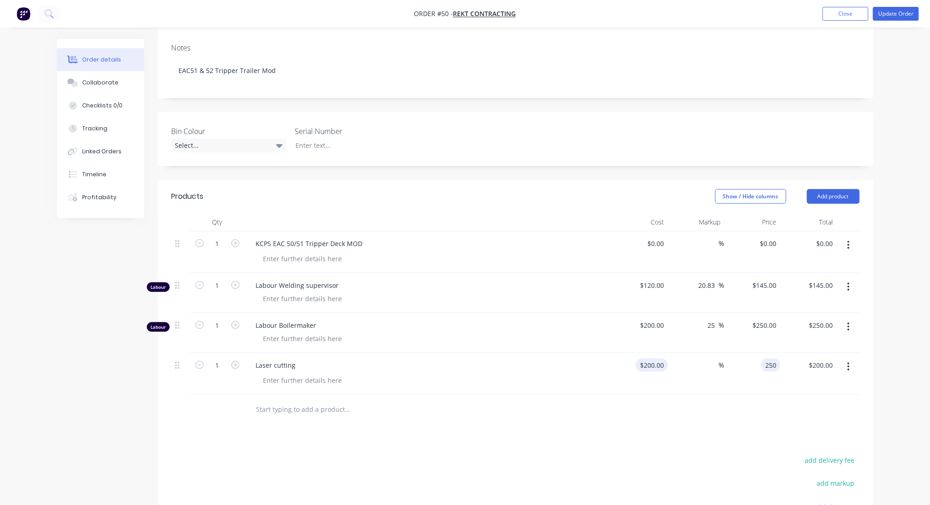
type input "25"
type input "$250.00"
click at [292, 400] on input "text" at bounding box center [348, 409] width 184 height 18
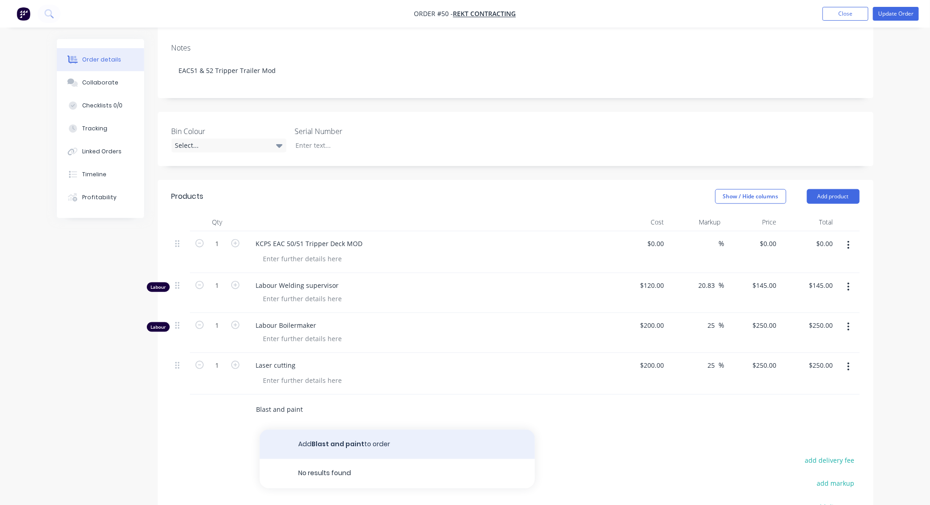
type input "Blast and paint"
click at [324, 429] on button "Add Blast and paint to order" at bounding box center [397, 443] width 275 height 29
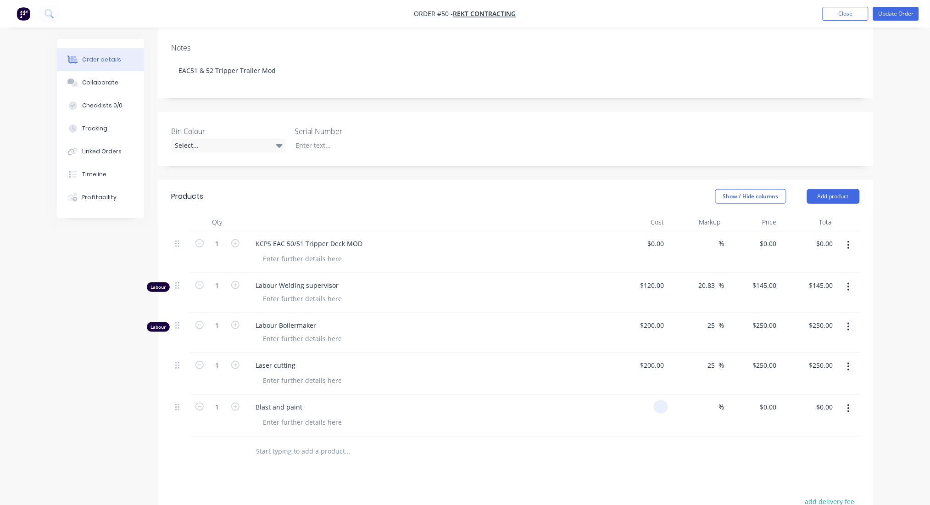
click at [656, 400] on div at bounding box center [661, 406] width 14 height 13
type input "3752"
click at [663, 400] on input "3752" at bounding box center [658, 406] width 19 height 13
type input "$750.00"
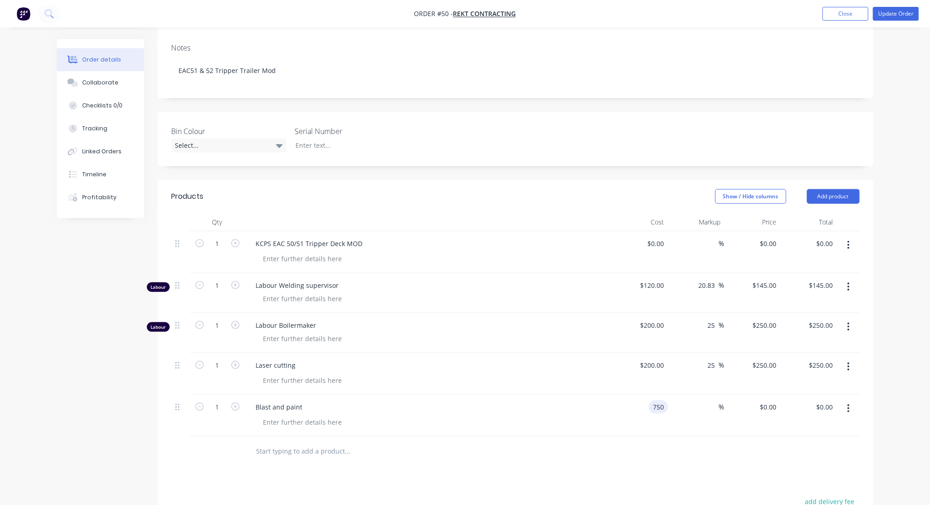
type input "$750.00"
click at [465, 415] on div at bounding box center [432, 421] width 352 height 13
click at [767, 400] on input "750" at bounding box center [766, 406] width 28 height 13
type input "850"
type input "13.33"
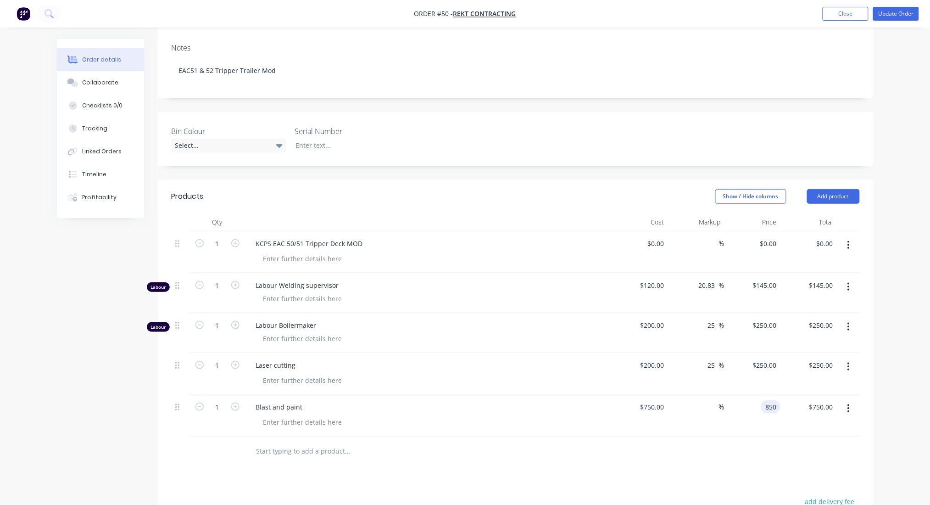
type input "$850.00"
click at [716, 447] on div "Products Show / Hide columns Add product Qty Cost Markup Price Total 1 KCPS EAC…" at bounding box center [516, 433] width 716 height 506
click at [277, 442] on input "text" at bounding box center [348, 451] width 184 height 18
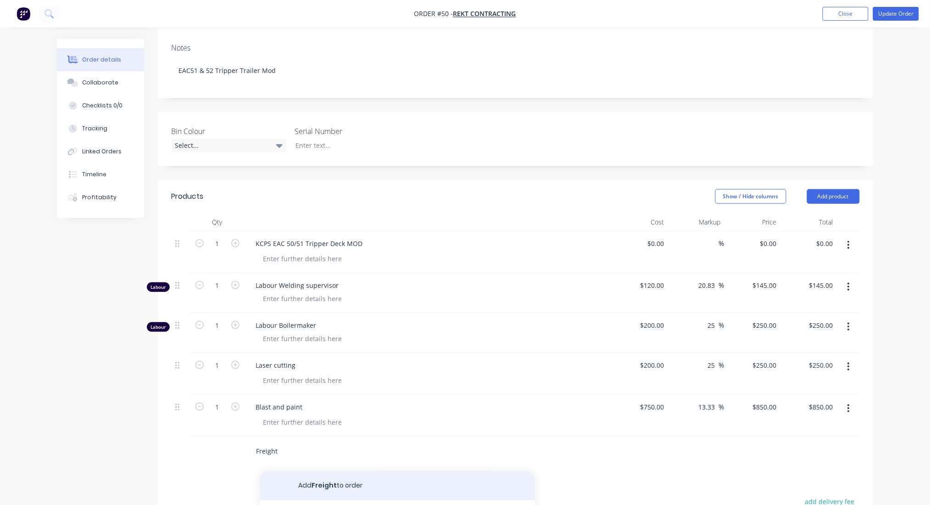
type input "Freight"
click at [334, 471] on button "Add Freight to order" at bounding box center [397, 485] width 275 height 29
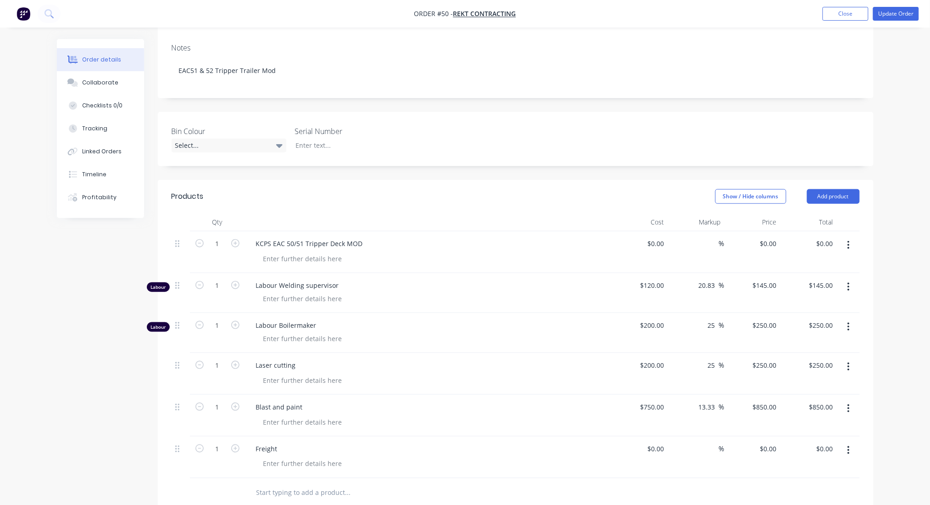
scroll to position [382, 0]
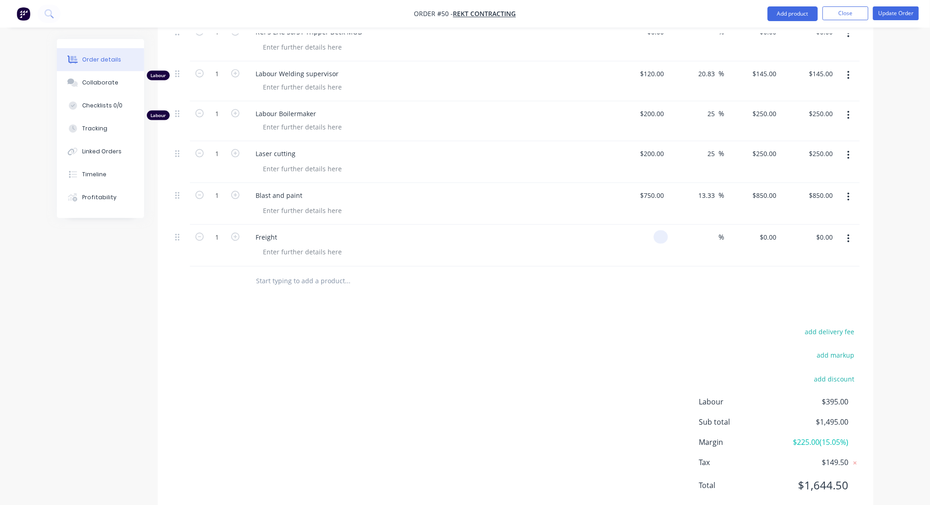
click at [651, 225] on div at bounding box center [640, 246] width 56 height 42
type input "$500.00"
type input "600"
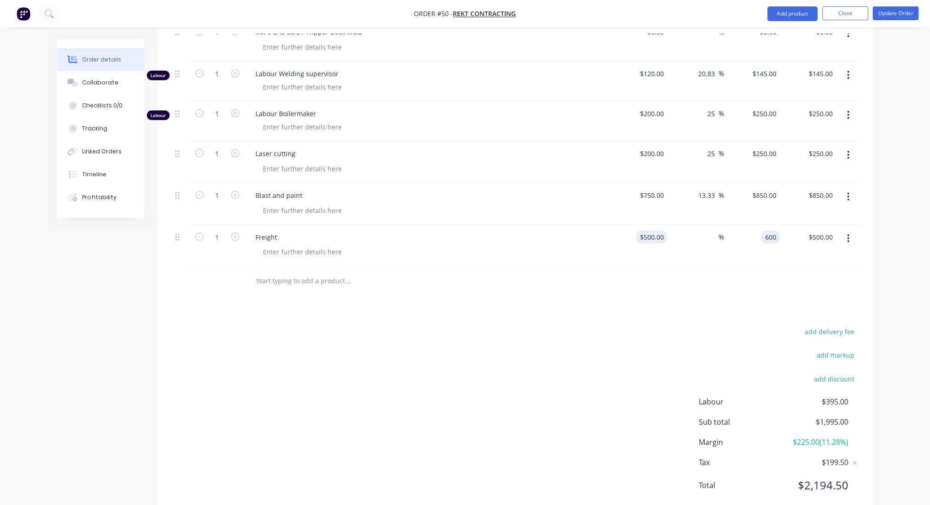
type input "20"
type input "$600.00"
click at [291, 272] on input "text" at bounding box center [348, 281] width 184 height 18
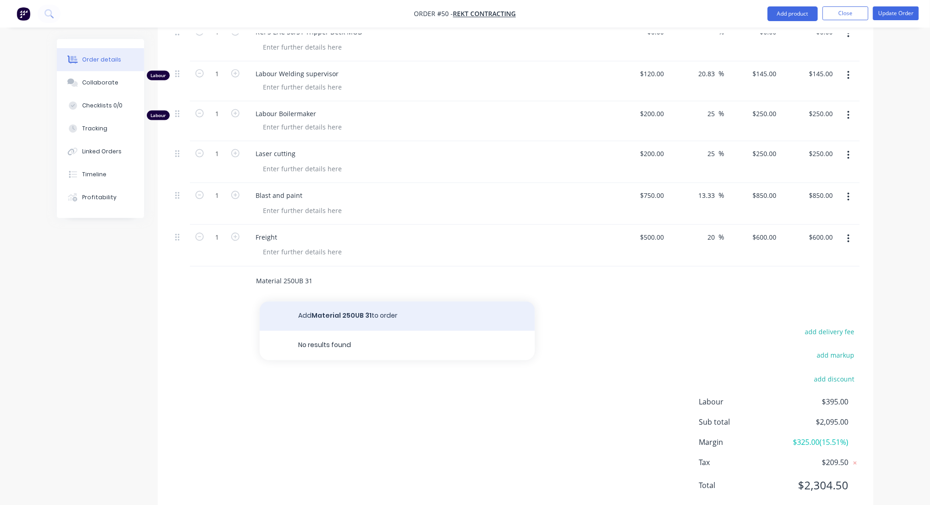
type input "Material 250UB 31"
click at [335, 301] on button "Add Material 250UB 31 to order" at bounding box center [397, 315] width 275 height 29
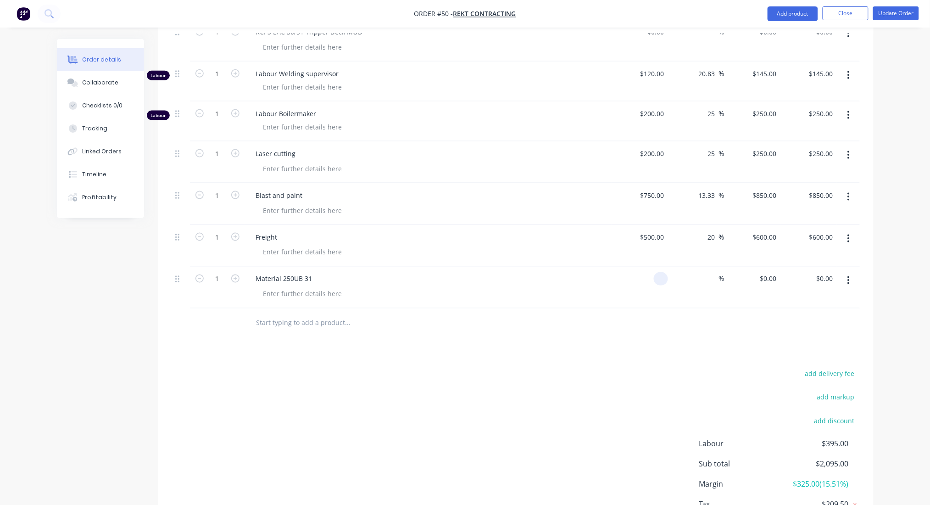
click at [660, 272] on input at bounding box center [662, 278] width 11 height 13
type input "$400.00"
type input "500"
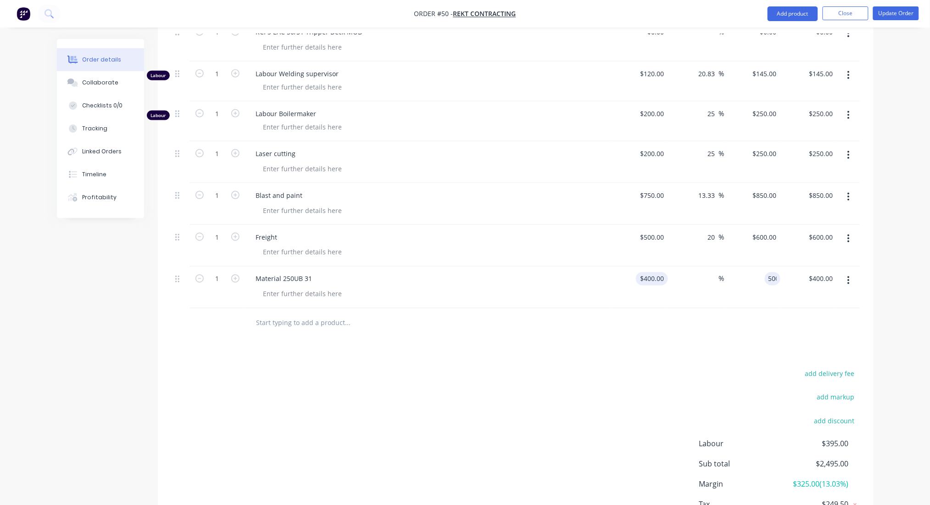
type input "25"
type input "$500.00"
click at [690, 308] on div at bounding box center [516, 323] width 688 height 30
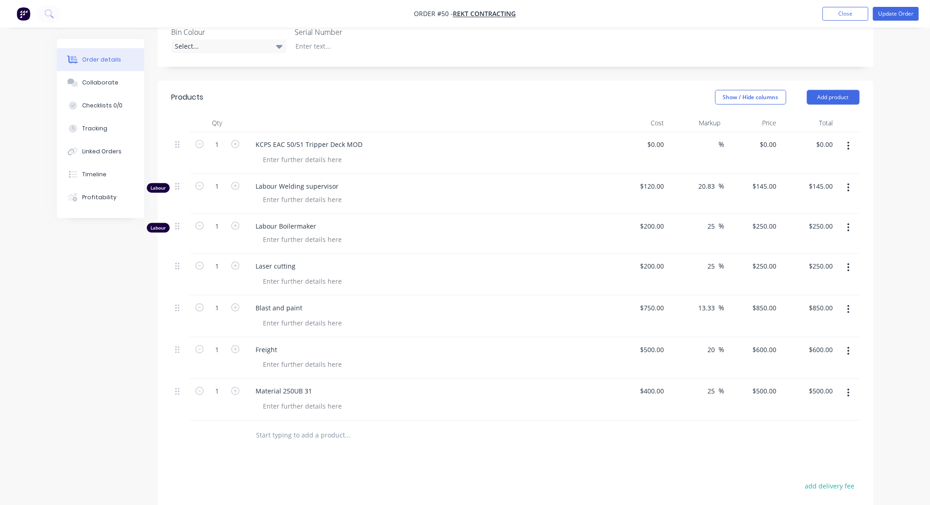
scroll to position [268, 0]
click at [846, 139] on button "button" at bounding box center [849, 147] width 22 height 17
click at [794, 220] on div "Delete" at bounding box center [816, 226] width 71 height 13
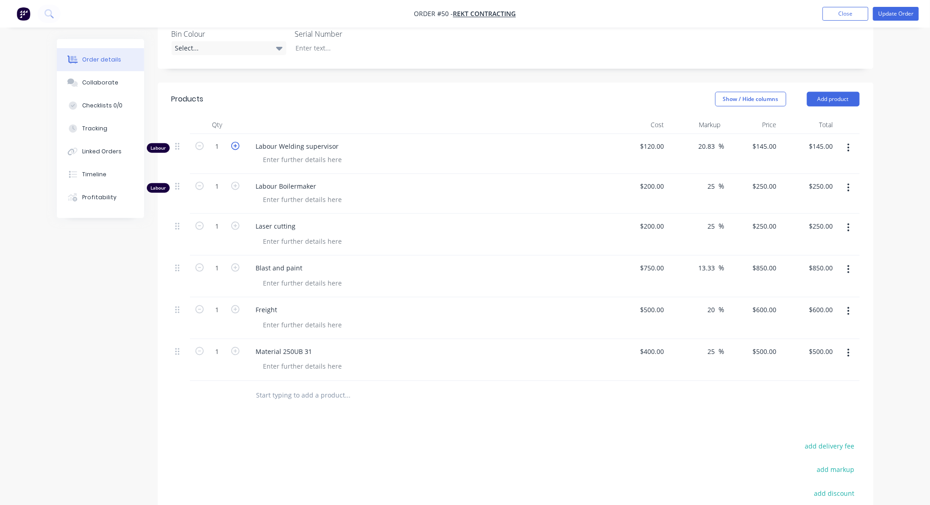
click at [232, 142] on icon "button" at bounding box center [235, 146] width 8 height 8
type input "2"
type input "$290.00"
click at [232, 142] on icon "button" at bounding box center [235, 146] width 8 height 8
type input "3"
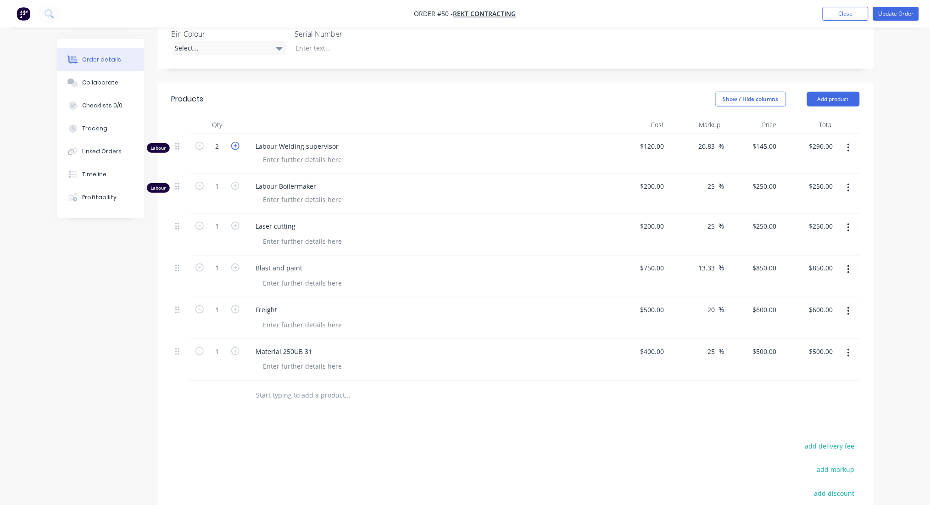
type input "$435.00"
click at [232, 142] on icon "button" at bounding box center [235, 146] width 8 height 8
type input "4"
type input "$580.00"
click at [232, 142] on icon "button" at bounding box center [235, 146] width 8 height 8
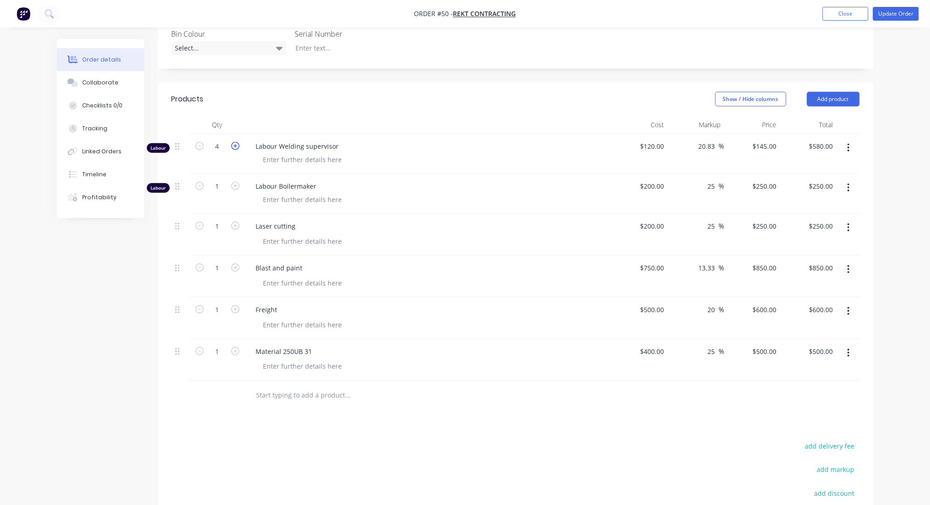
type input "5"
type input "$725.00"
click at [219, 139] on input "5" at bounding box center [218, 146] width 24 height 14
type input "10"
type input "$1,450.00"
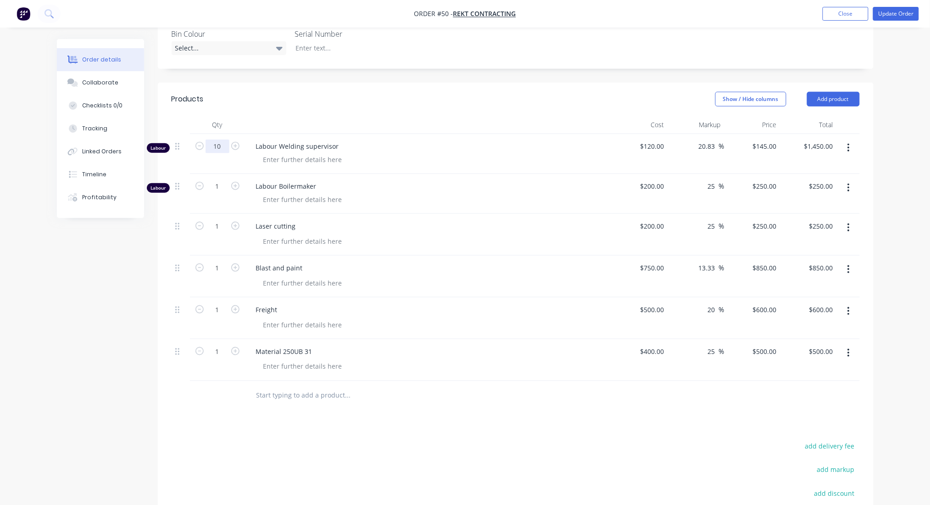
click at [222, 139] on input "10" at bounding box center [218, 146] width 24 height 14
type input "12"
type input "$1,740.00"
click at [222, 139] on input "12" at bounding box center [218, 146] width 24 height 14
type input "13"
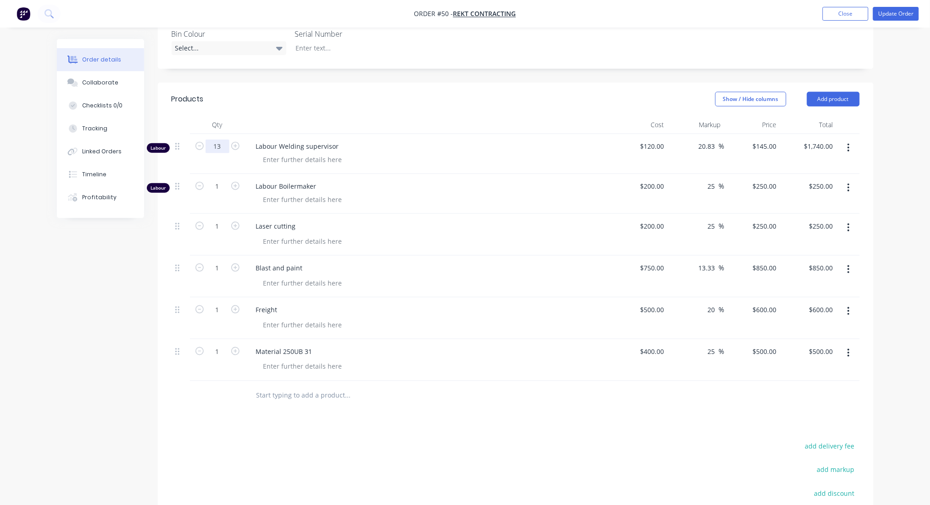
type input "$1,885.00"
click at [221, 139] on input "13" at bounding box center [218, 146] width 24 height 14
type input "12.5"
type input "$1,812.50"
click at [218, 139] on input "12.5" at bounding box center [218, 146] width 24 height 14
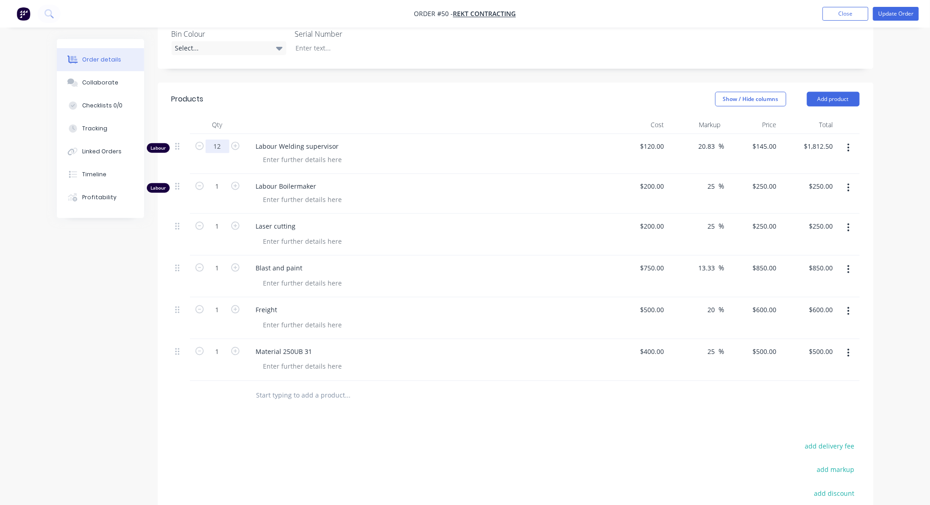
type input "12"
type input "$1,740.00"
type input "$120.00"
type input "$144.996"
click at [823, 139] on input "1739.95" at bounding box center [822, 145] width 28 height 13
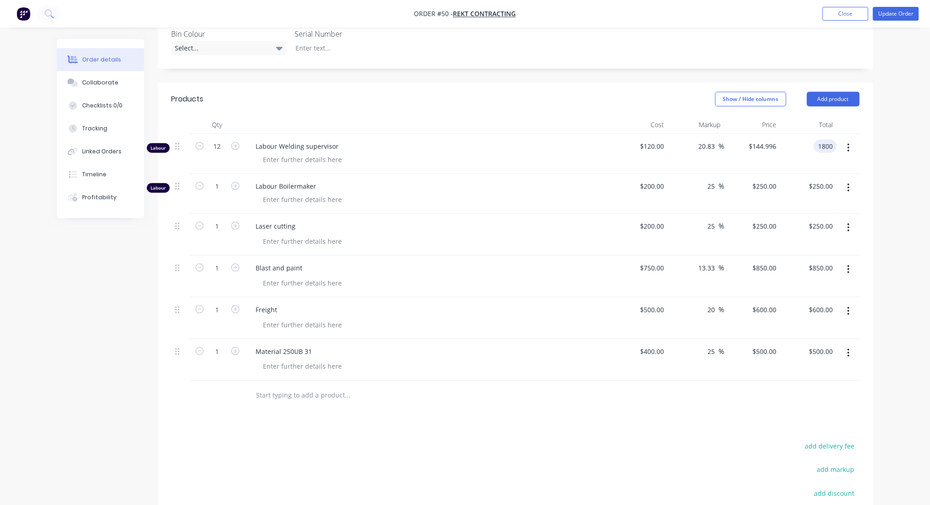
type input "1800"
type input "25"
type input "$150.00"
type input "$1,800.00"
click at [898, 126] on div "Order details Collaborate Checklists 0/0 Tracking Linked Orders Timeline Profit…" at bounding box center [465, 188] width 930 height 912
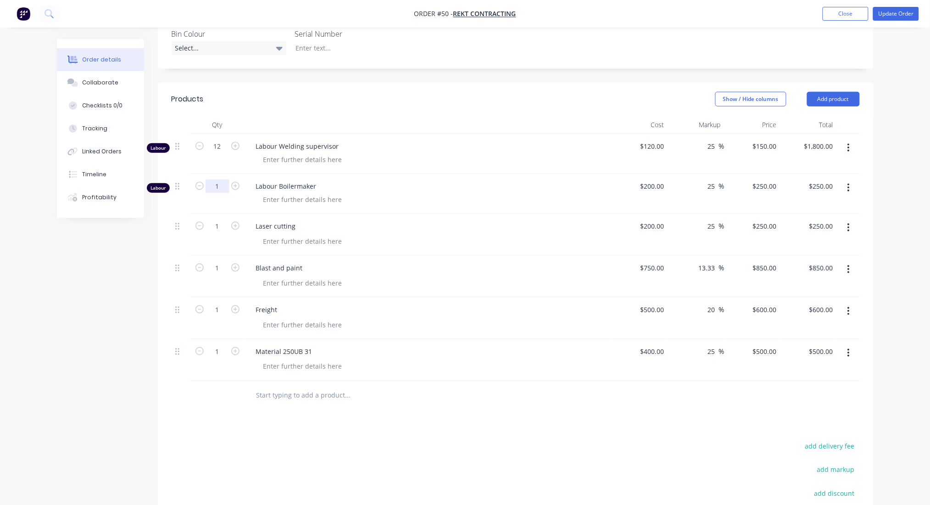
click at [216, 179] on input "1" at bounding box center [218, 186] width 24 height 14
click at [651, 179] on div "200 200" at bounding box center [658, 185] width 19 height 13
type input "$110.00"
type input "$137.50"
click at [818, 179] on input "137.50" at bounding box center [824, 185] width 25 height 13
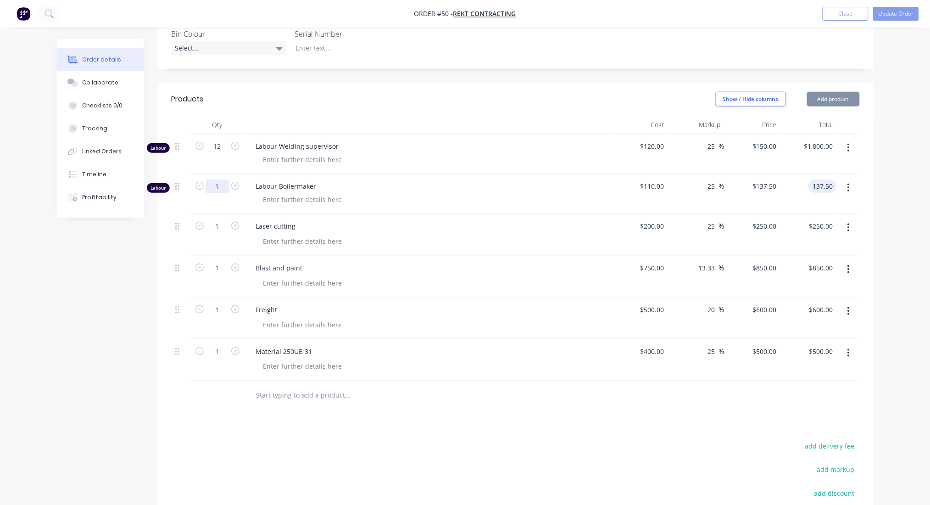
type input "$137.50"
click at [217, 179] on input "1" at bounding box center [218, 186] width 24 height 14
type input "15"
type input "$2,062.50"
click at [423, 193] on div at bounding box center [432, 199] width 352 height 13
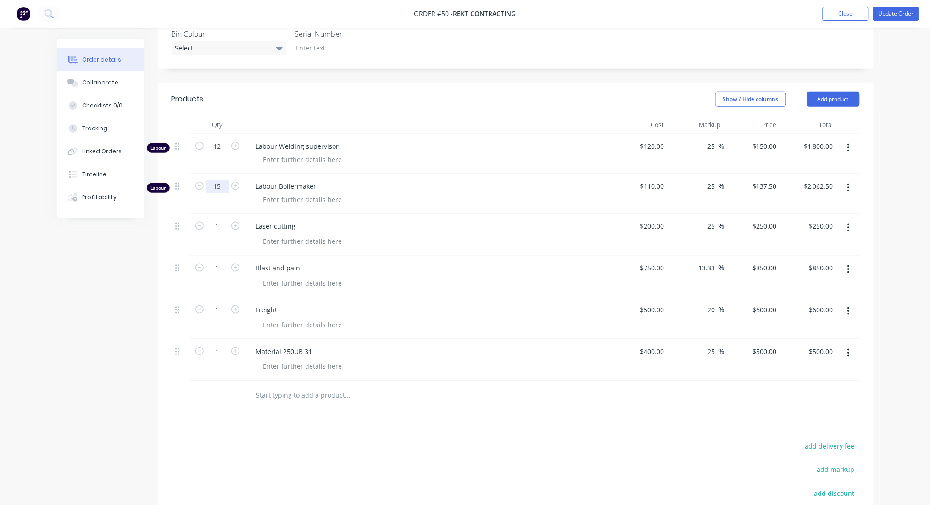
click at [220, 179] on input "15" at bounding box center [218, 186] width 24 height 14
type input "20"
type input "$2,750.00"
type input "$110.00"
type input "113"
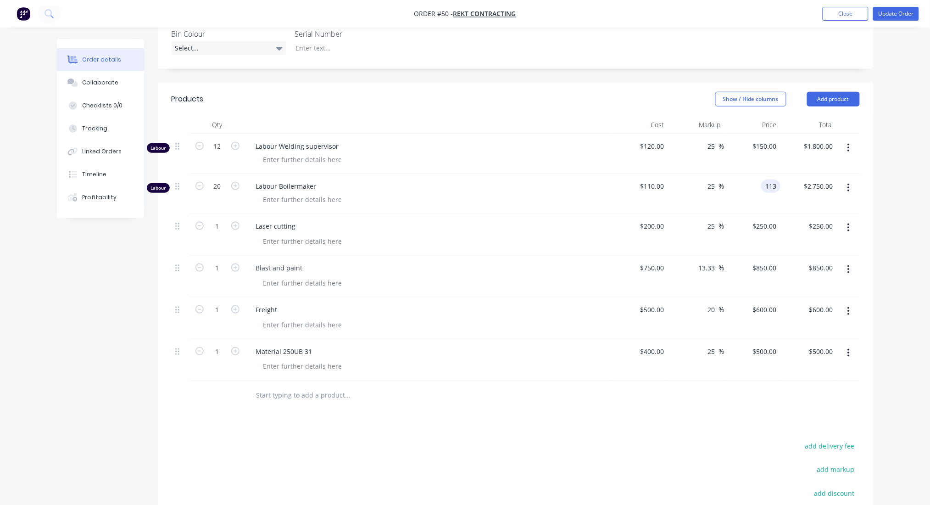
type input "2.73"
type input "$113.00"
type input "$2,260.00"
click at [220, 179] on input "20" at bounding box center [218, 186] width 24 height 14
type input "25"
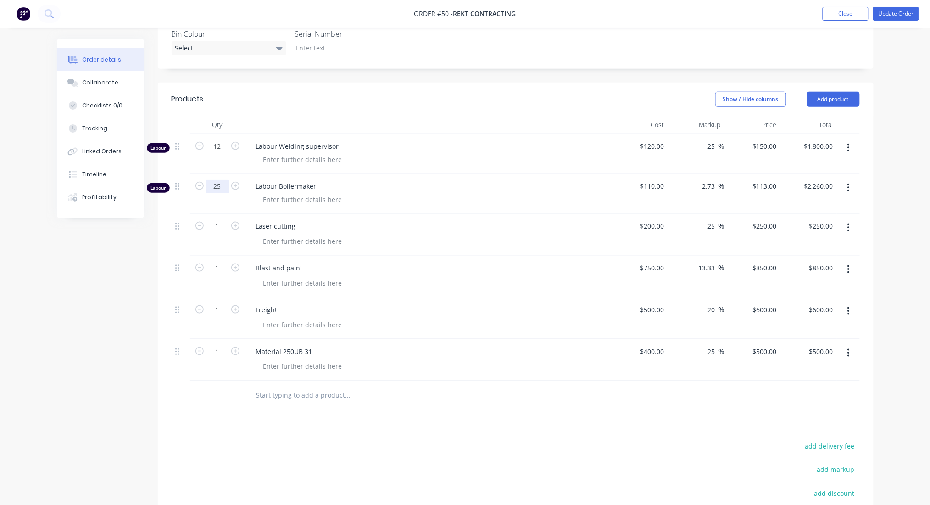
type input "$2,825.00"
type input "$110.00"
type input "$113.003"
type input "$2,825.08"
click at [219, 179] on input "25" at bounding box center [218, 186] width 24 height 14
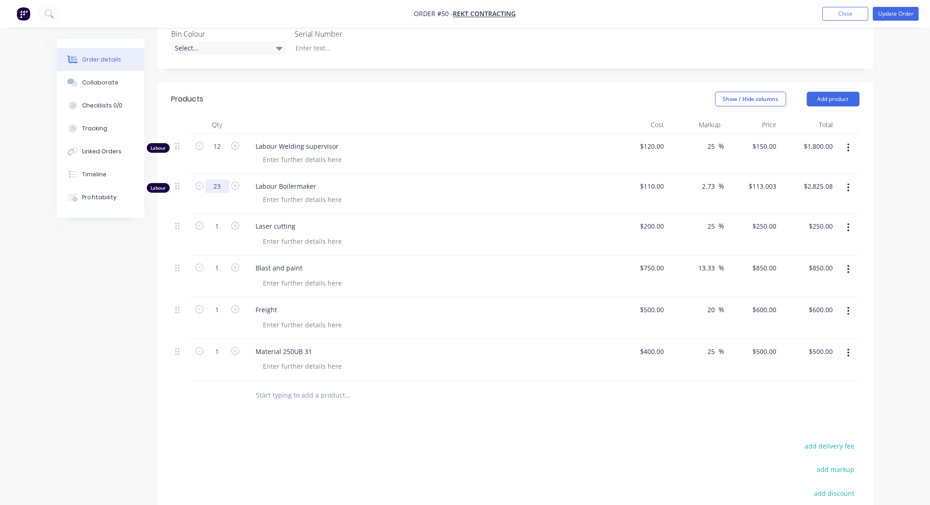
type input "23"
type input "$2,599.07"
type input "$110.00"
type input "$113.003"
type input "$2,599.07"
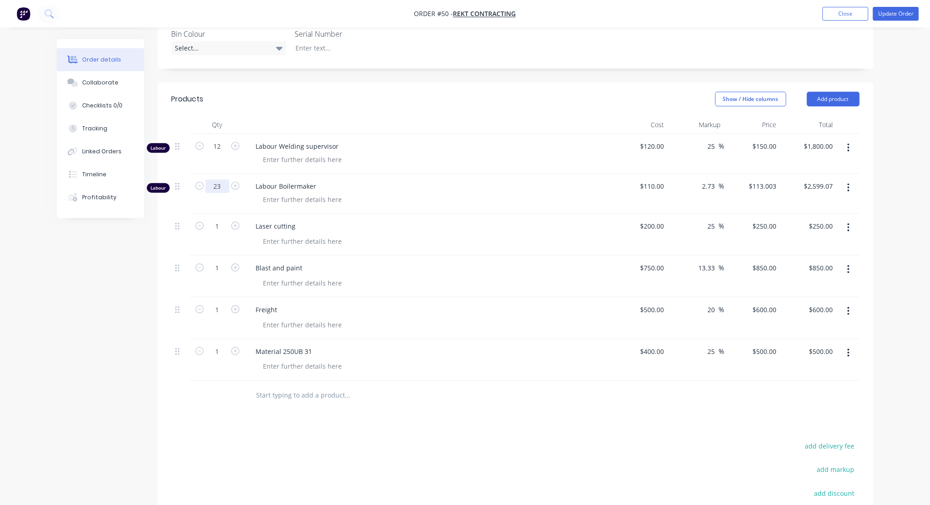
click at [215, 179] on input "23" at bounding box center [218, 186] width 24 height 14
type input "24"
type input "$2,712.07"
type input "$110.00"
type input "$113.003"
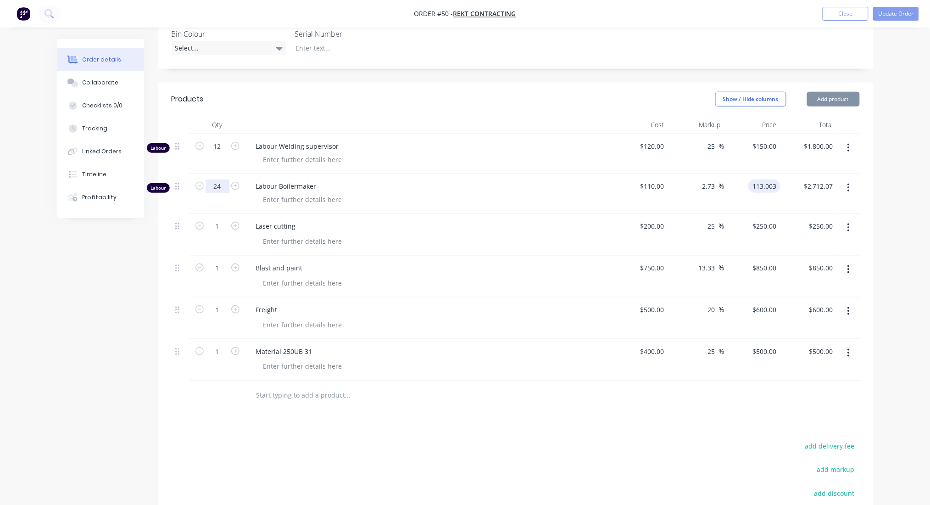
type input "2712.07"
type input "$113.0029"
type input "$2,712.07"
click at [821, 179] on input "2712.07" at bounding box center [822, 185] width 28 height 13
type input "2640"
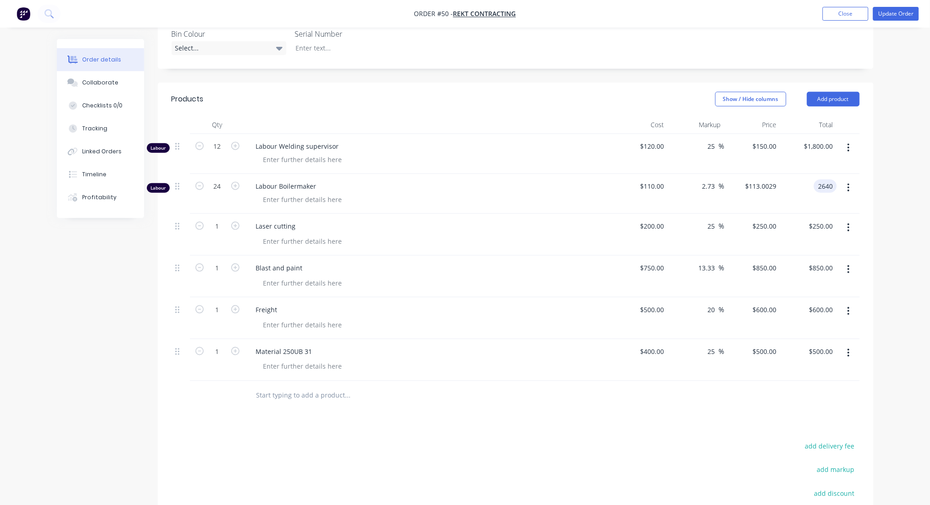
type input "$110.00"
type input "$2,640.00"
click at [914, 172] on div "Order details Collaborate Checklists 0/0 Tracking Linked Orders Timeline Profit…" at bounding box center [465, 188] width 930 height 912
click at [223, 179] on input "24" at bounding box center [218, 186] width 24 height 14
type input "201"
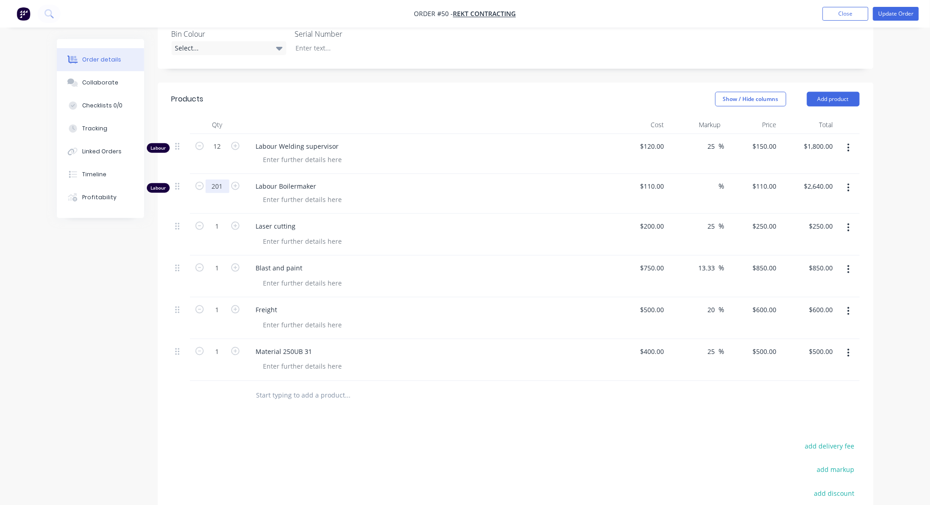
type input "$22,110.00"
click at [222, 179] on input "201" at bounding box center [218, 186] width 24 height 14
type input "20"
type input "$2,200.00"
type input "$110.00"
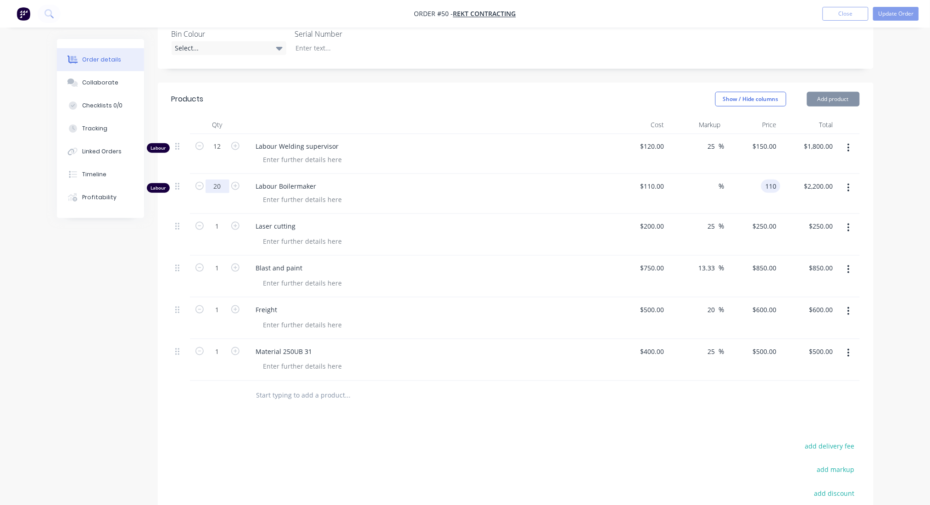
type input "$110.00"
click at [827, 179] on input "2200.00" at bounding box center [819, 185] width 33 height 13
type input "2640"
type input "20"
type input "$132.00"
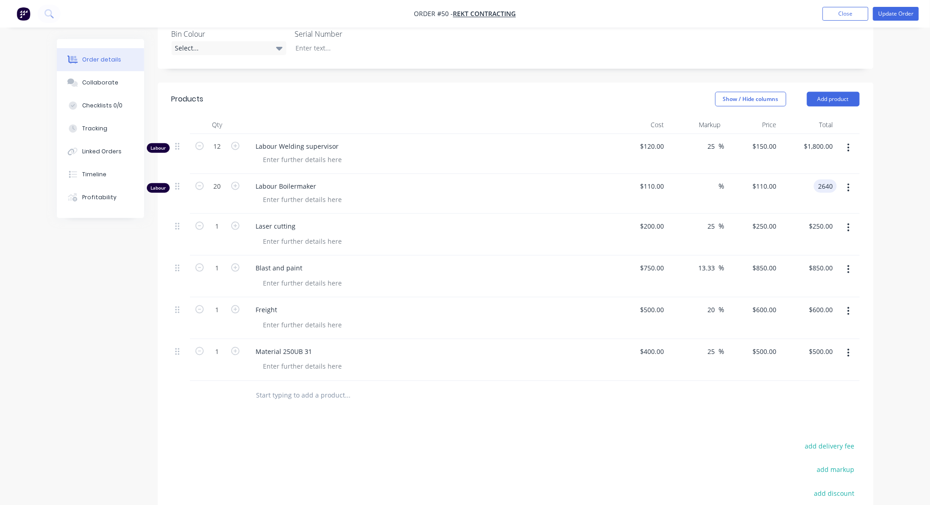
type input "$2,640.00"
click at [762, 440] on div "add delivery fee" at bounding box center [802, 451] width 115 height 23
click at [914, 303] on div "Order details Collaborate Checklists 0/0 Tracking Linked Orders Timeline Profit…" at bounding box center [465, 188] width 930 height 912
click at [914, 294] on div "Order details Collaborate Checklists 0/0 Tracking Linked Orders Timeline Profit…" at bounding box center [465, 188] width 930 height 912
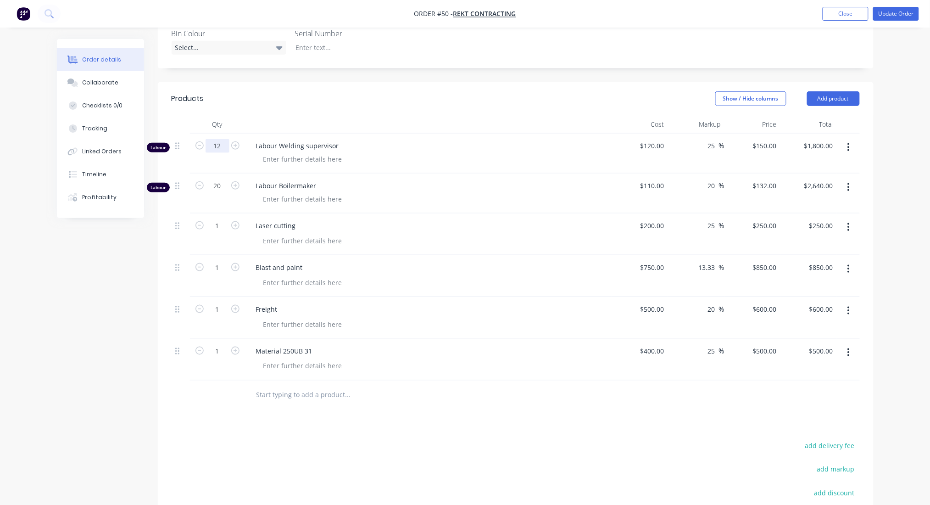
click at [223, 139] on input "12" at bounding box center [218, 146] width 24 height 14
type input "10"
type input "$1,500.00"
type input "$120.00"
type input "$150.00"
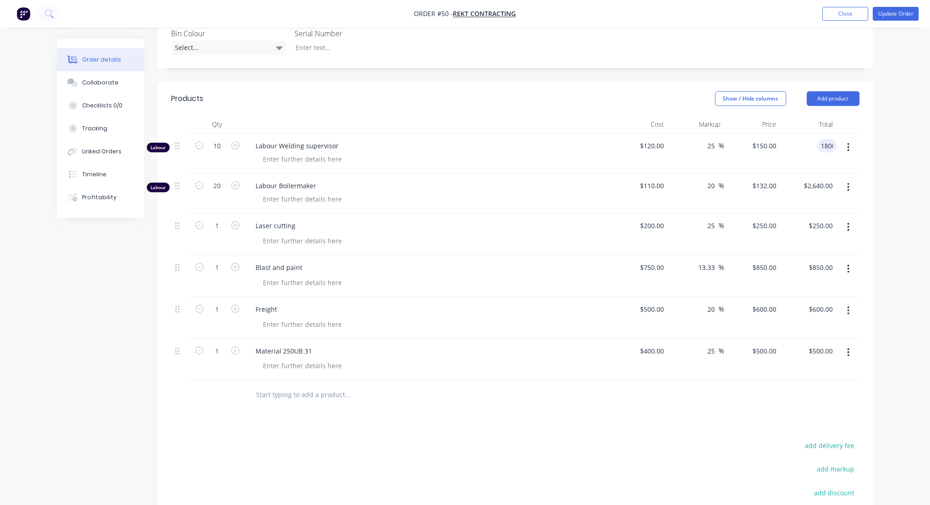
type input "1800"
type input "50"
type input "$180.00"
type input "$1,800.00"
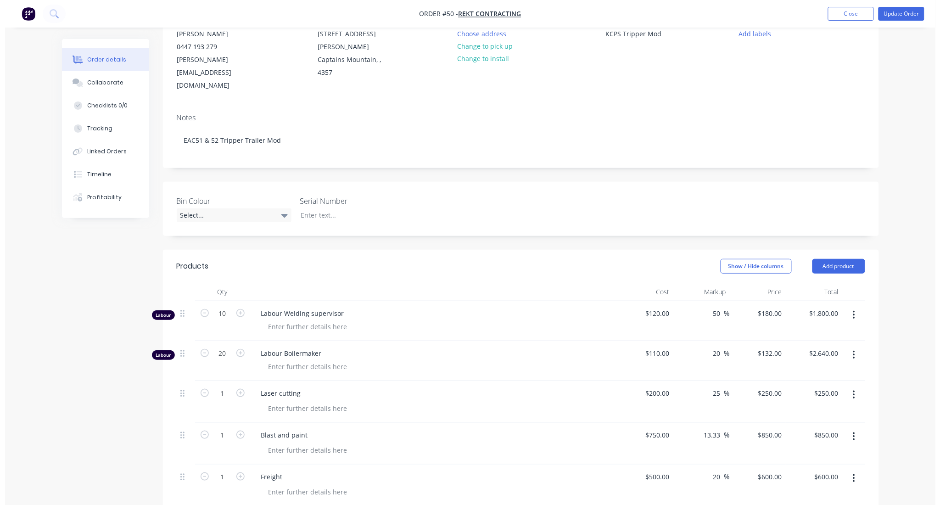
scroll to position [0, 0]
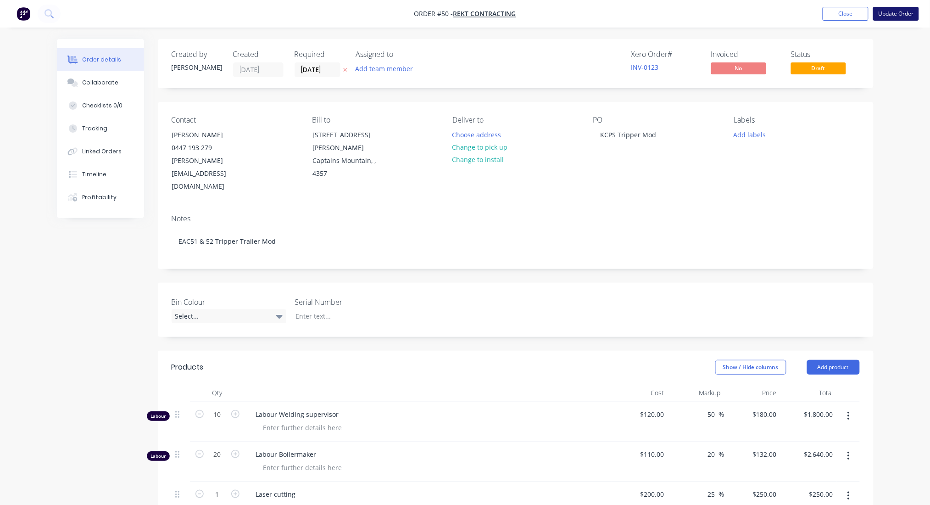
click at [897, 9] on button "Update Order" at bounding box center [896, 14] width 46 height 14
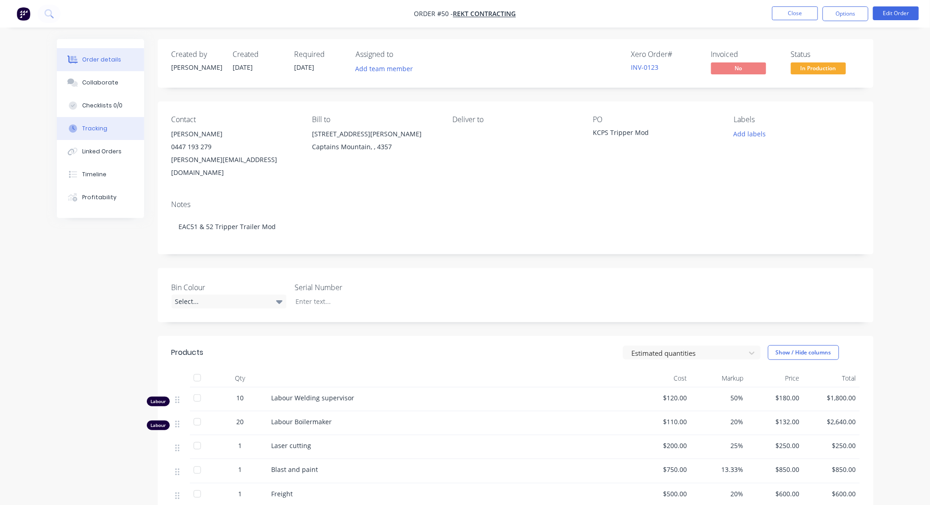
click at [107, 123] on button "Tracking" at bounding box center [100, 128] width 87 height 23
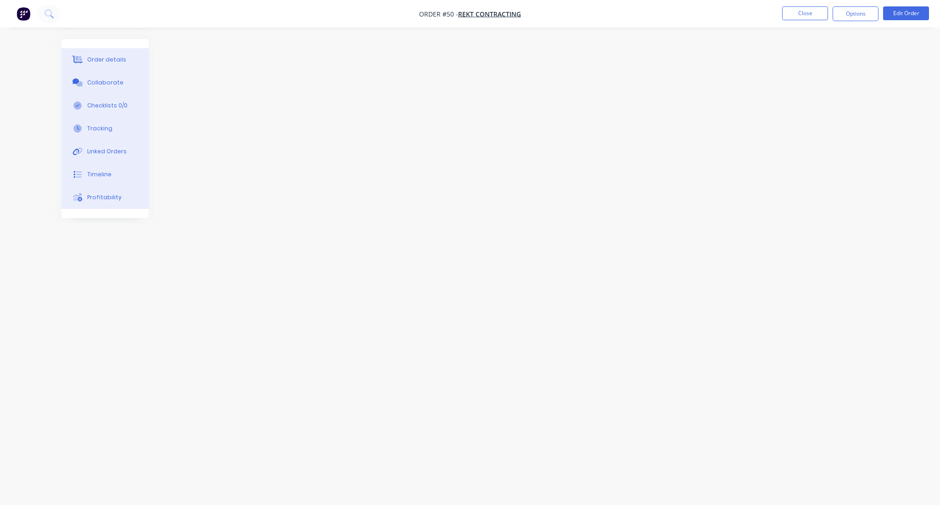
click at [496, 117] on div at bounding box center [469, 235] width 817 height 392
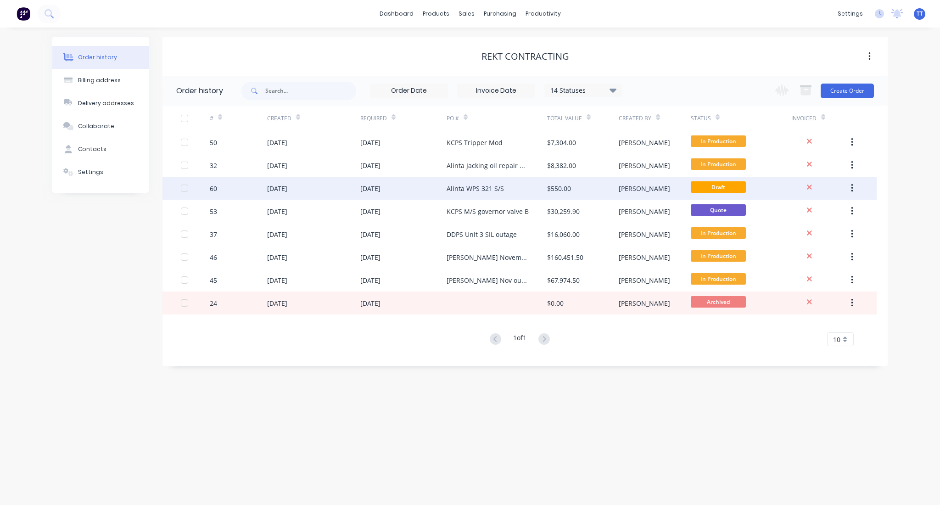
click at [855, 189] on button "button" at bounding box center [852, 188] width 22 height 17
click at [716, 184] on span "Draft" at bounding box center [717, 186] width 55 height 11
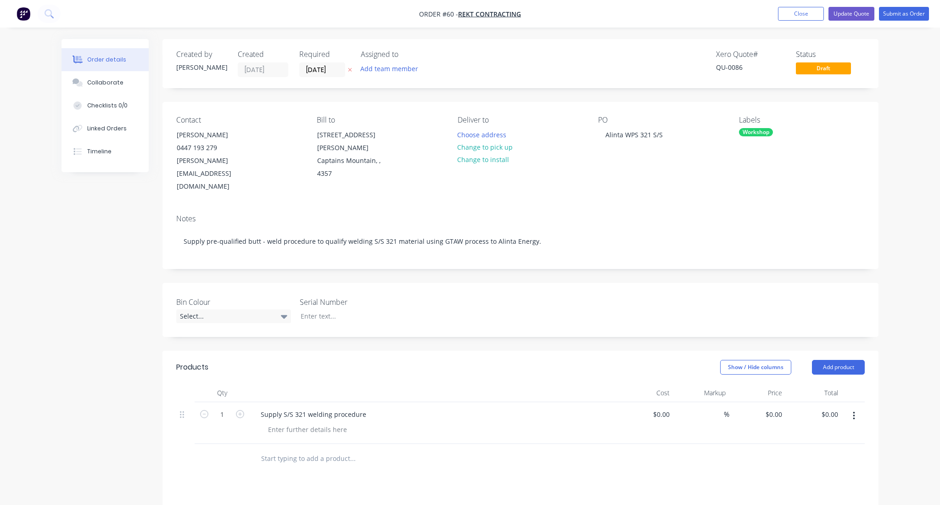
type input "$500.00"
click at [837, 11] on button "Update Quote" at bounding box center [841, 14] width 46 height 14
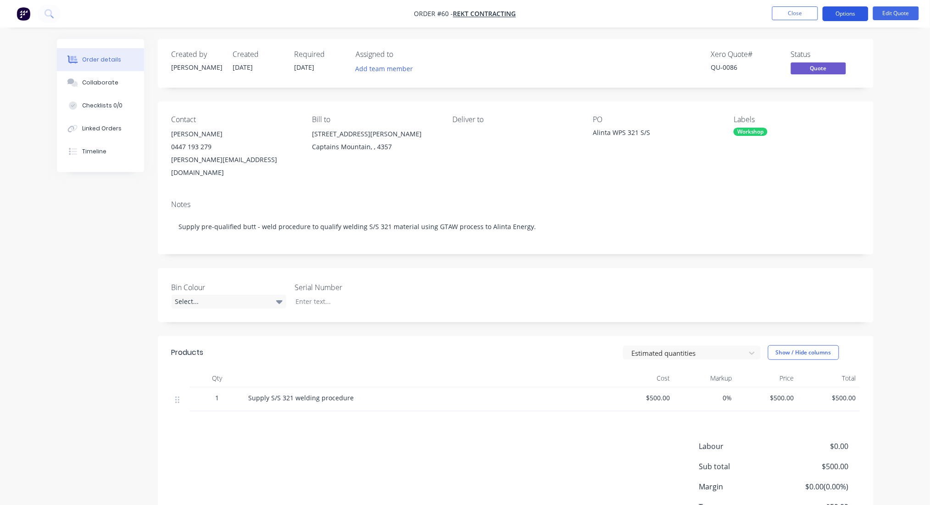
click at [851, 7] on button "Options" at bounding box center [846, 13] width 46 height 15
click at [917, 69] on div "Order details Collaborate Checklists 0/0 Linked Orders Timeline Order details C…" at bounding box center [465, 287] width 930 height 574
click at [818, 67] on span "Quote" at bounding box center [818, 67] width 55 height 11
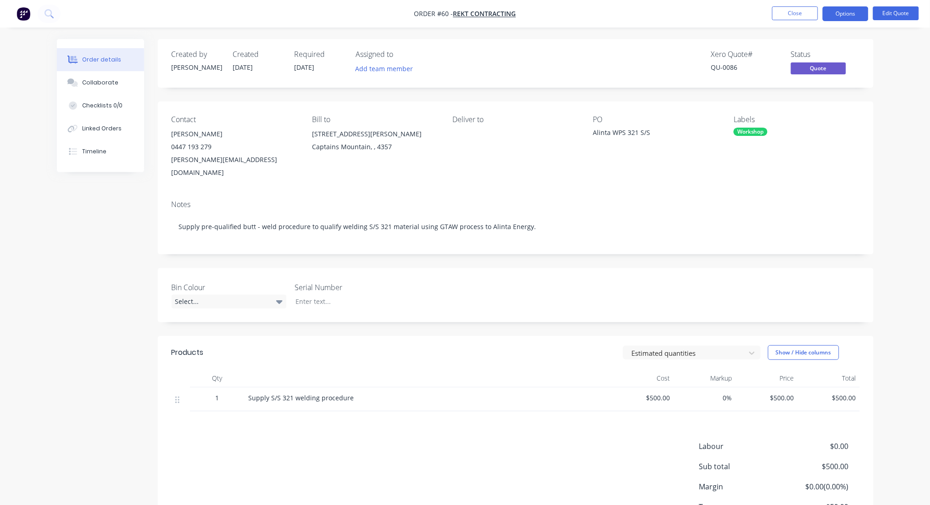
click at [906, 93] on div "Order details Collaborate Checklists 0/0 Linked Orders Timeline Order details C…" at bounding box center [465, 287] width 930 height 574
click at [894, 73] on div "Order details Collaborate Checklists 0/0 Linked Orders Timeline Order details C…" at bounding box center [465, 287] width 930 height 574
click at [899, 11] on button "Edit Quote" at bounding box center [896, 13] width 46 height 14
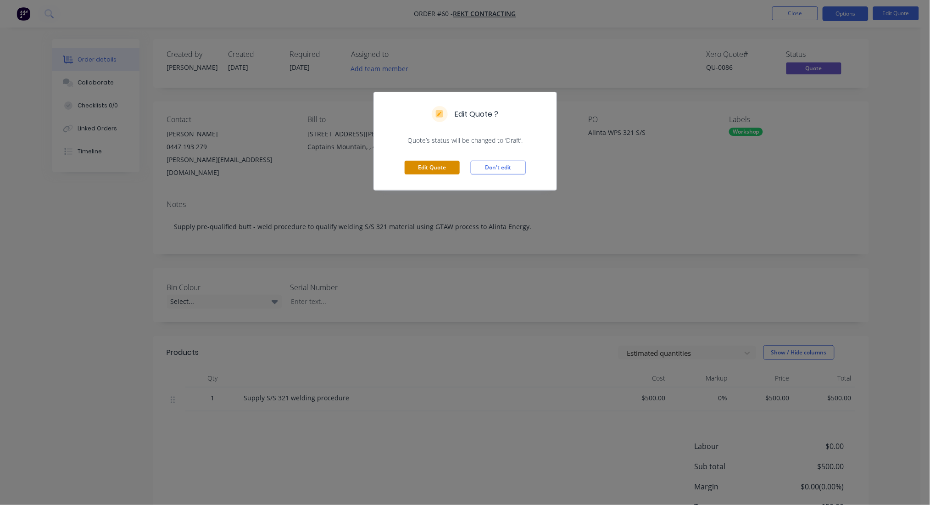
click at [435, 167] on button "Edit Quote" at bounding box center [432, 168] width 55 height 14
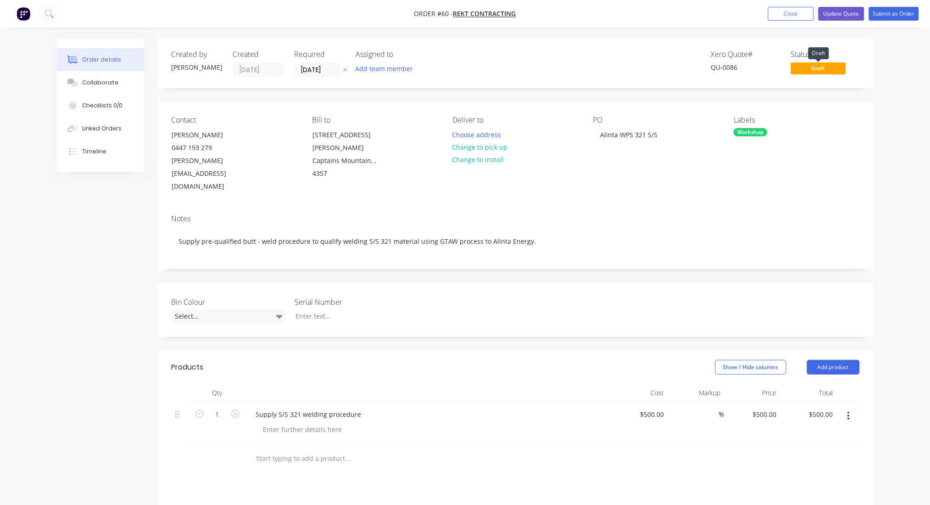
click at [827, 65] on span "Draft" at bounding box center [818, 67] width 55 height 11
click at [852, 11] on button "Update Quote" at bounding box center [841, 14] width 46 height 14
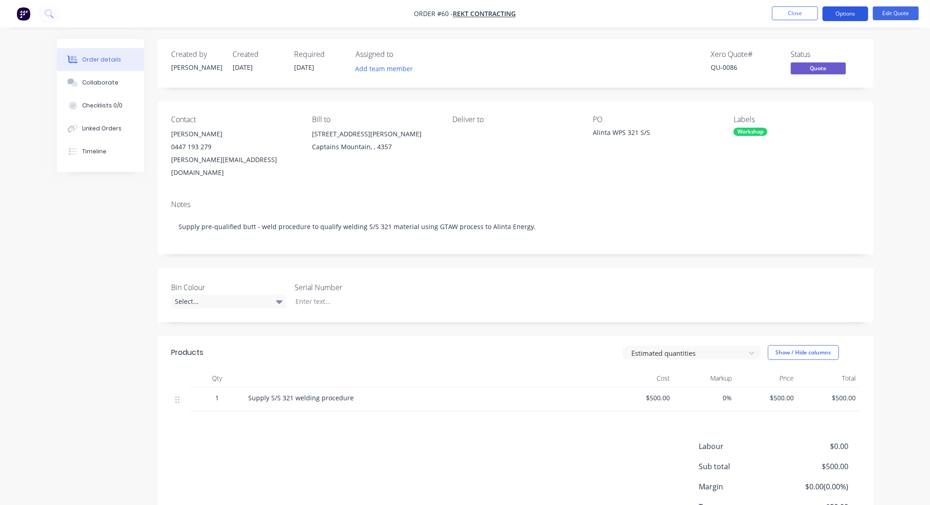
click at [850, 11] on button "Options" at bounding box center [846, 13] width 46 height 15
click at [897, 104] on div "Order details Collaborate Checklists 0/0 Linked Orders Timeline Order details C…" at bounding box center [465, 287] width 930 height 574
click at [795, 16] on button "Close" at bounding box center [795, 13] width 46 height 14
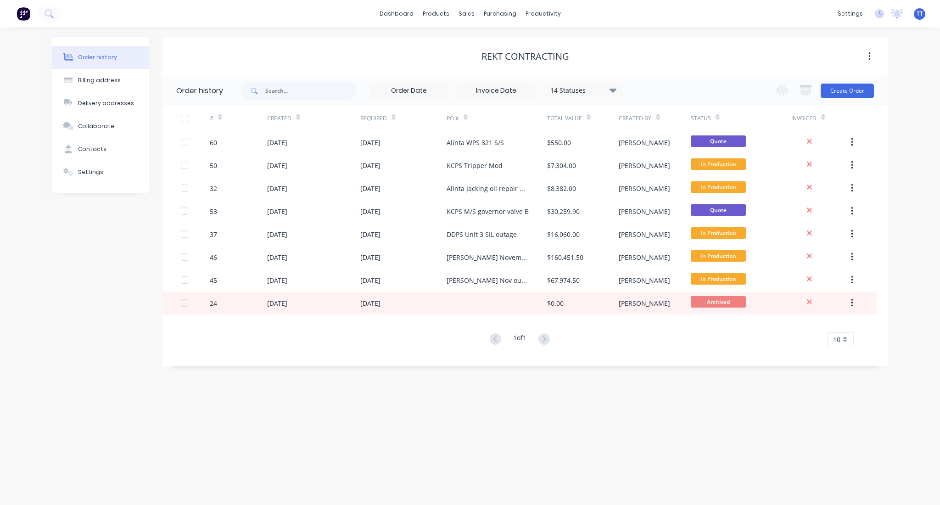
click at [268, 21] on div "dashboard products sales purchasing productivity dashboard products Product Cat…" at bounding box center [470, 14] width 940 height 28
click at [470, 16] on div "sales" at bounding box center [466, 14] width 25 height 14
click at [495, 45] on div "Sales Orders" at bounding box center [500, 44] width 38 height 8
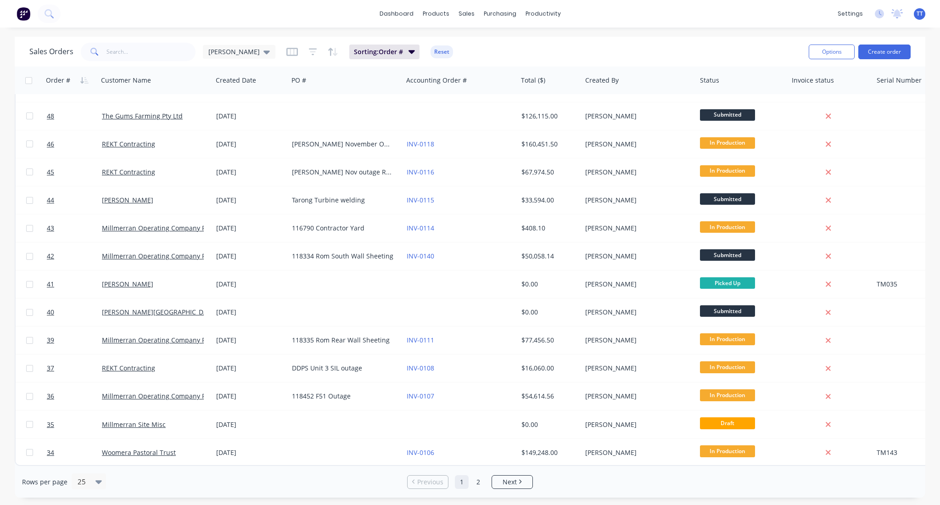
scroll to position [333, 0]
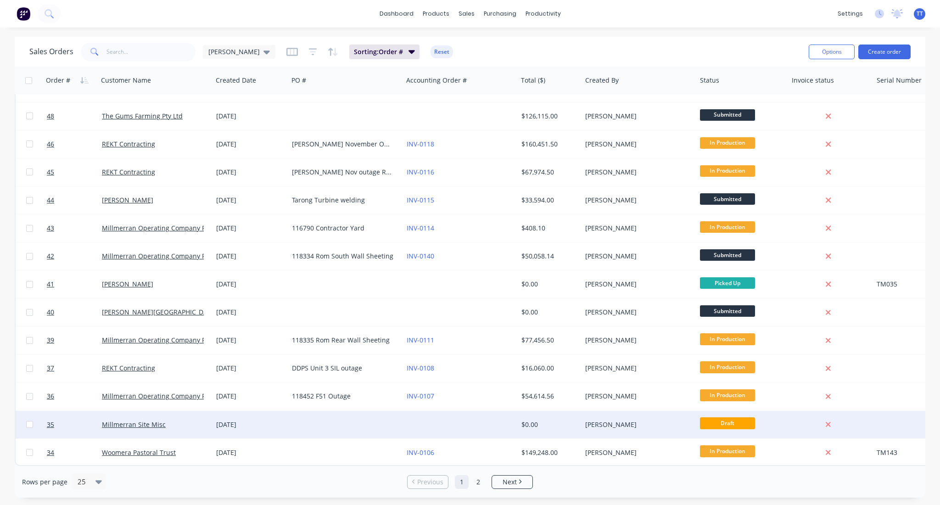
click at [237, 420] on div "[DATE]" at bounding box center [250, 424] width 68 height 9
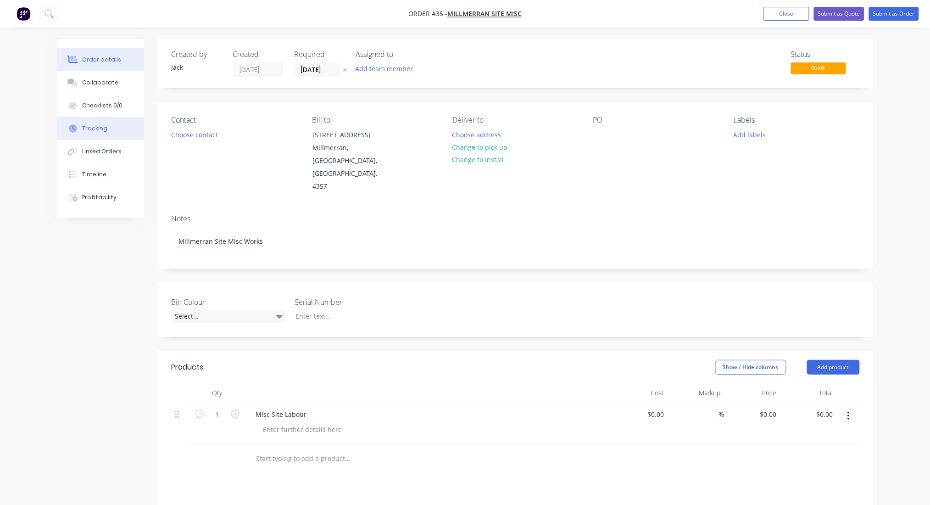
click at [90, 128] on div "Tracking" at bounding box center [94, 128] width 25 height 8
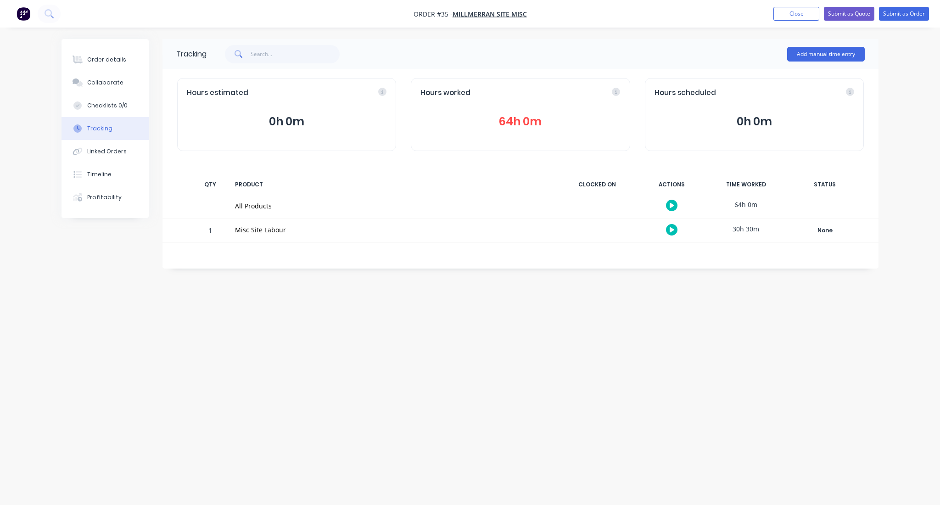
click at [521, 118] on button "64h 0m" at bounding box center [520, 121] width 200 height 17
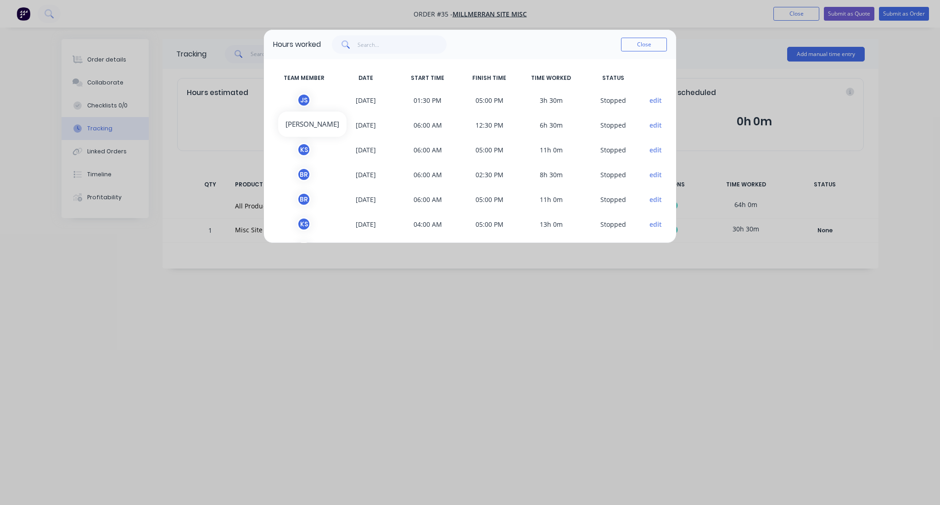
click at [300, 98] on div "J S" at bounding box center [304, 100] width 14 height 14
click at [649, 99] on button "edit" at bounding box center [655, 100] width 12 height 10
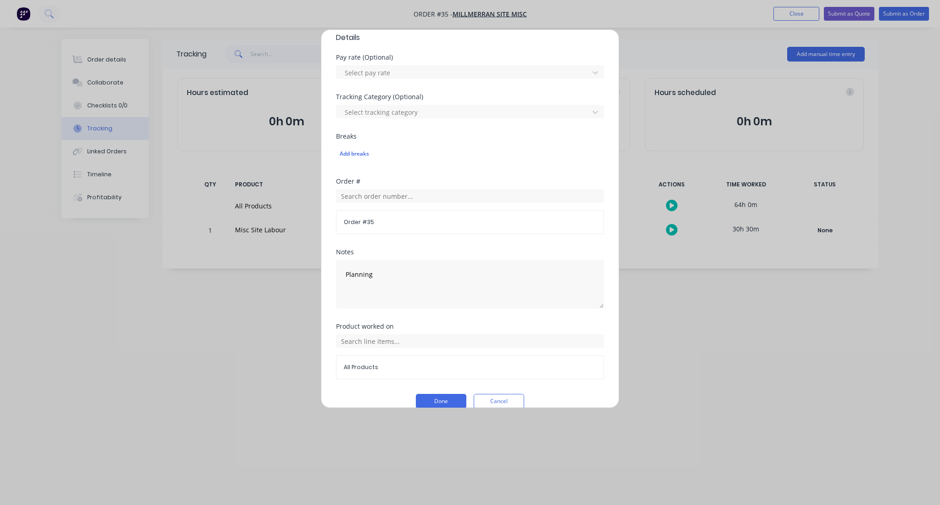
scroll to position [273, 0]
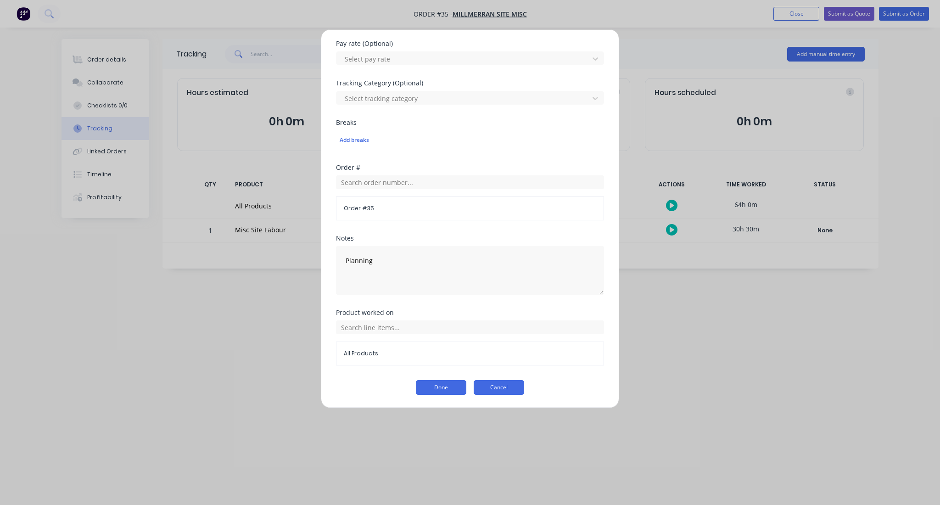
click at [497, 384] on button "Cancel" at bounding box center [498, 387] width 50 height 15
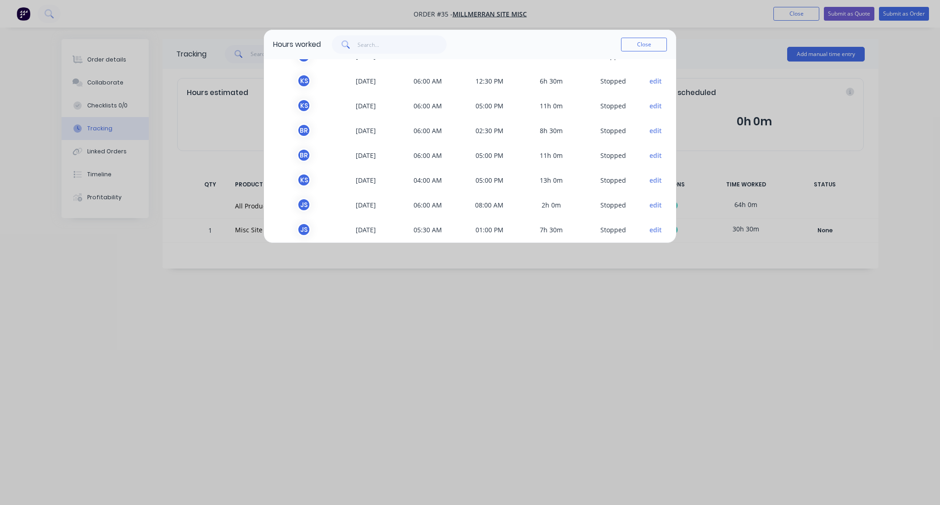
scroll to position [77, 0]
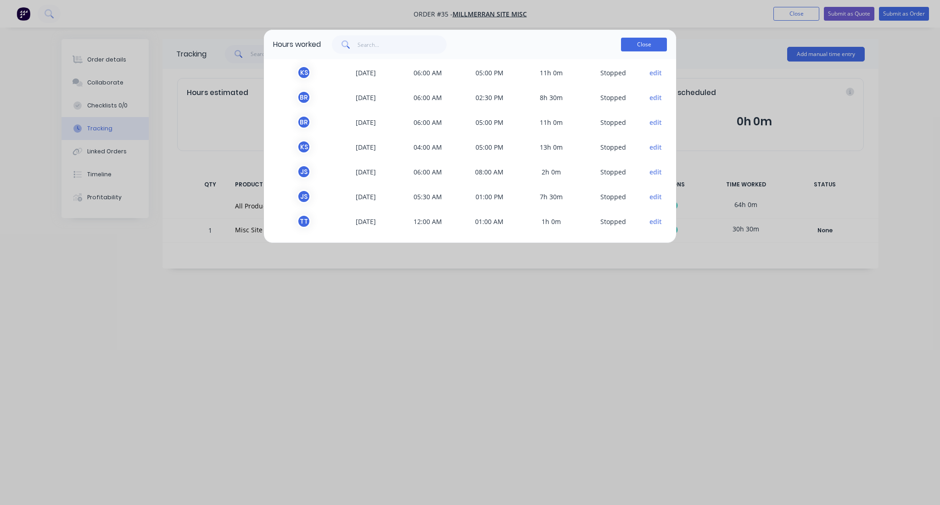
click at [639, 45] on button "Close" at bounding box center [644, 45] width 46 height 14
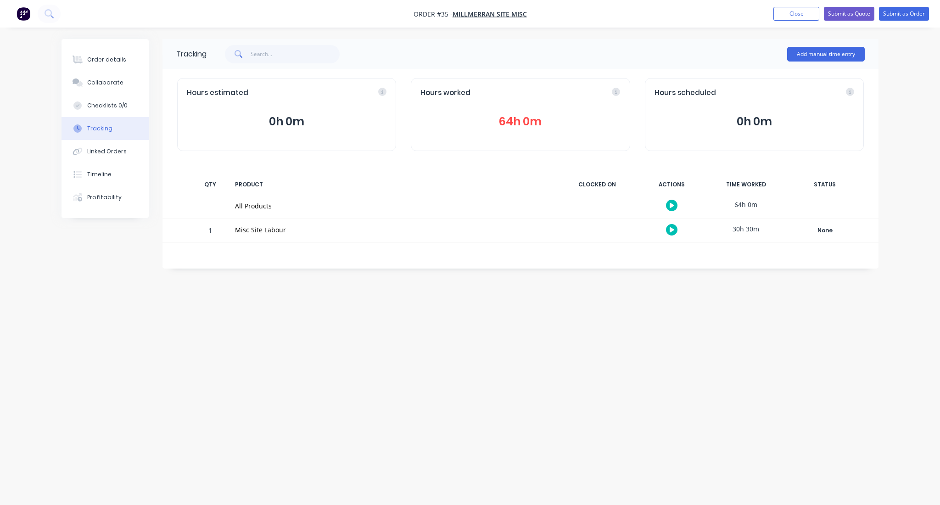
click at [463, 179] on div "PRODUCT" at bounding box center [393, 184] width 328 height 19
click at [669, 228] on icon "button" at bounding box center [671, 230] width 5 height 6
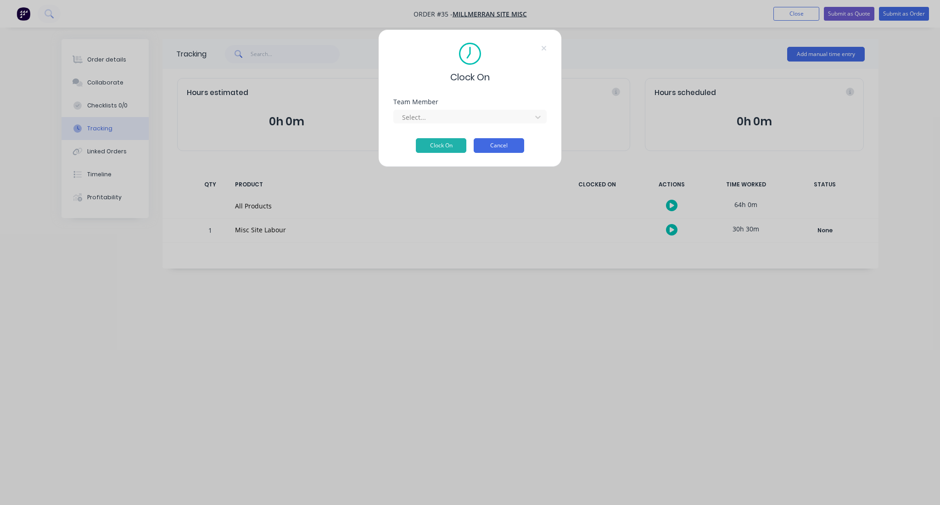
click at [499, 143] on button "Cancel" at bounding box center [498, 145] width 50 height 15
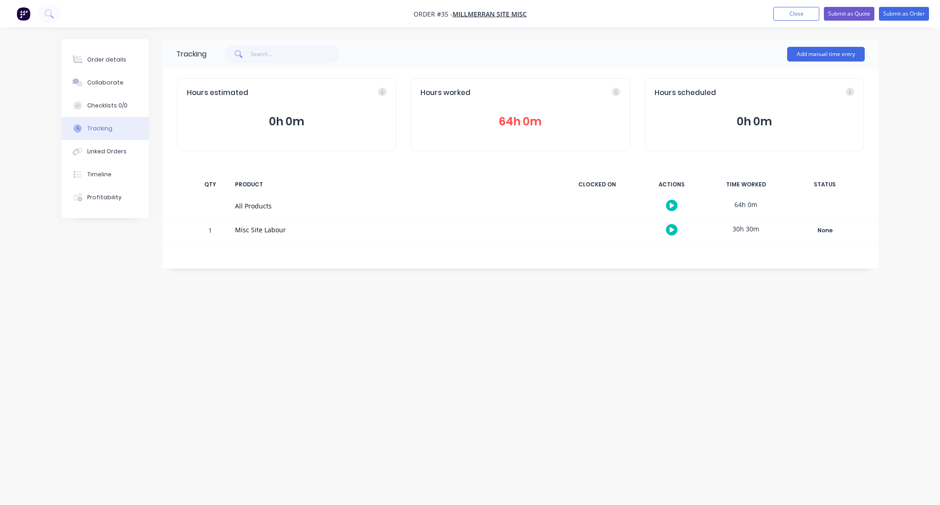
click at [517, 120] on button "64h 0m" at bounding box center [520, 121] width 200 height 17
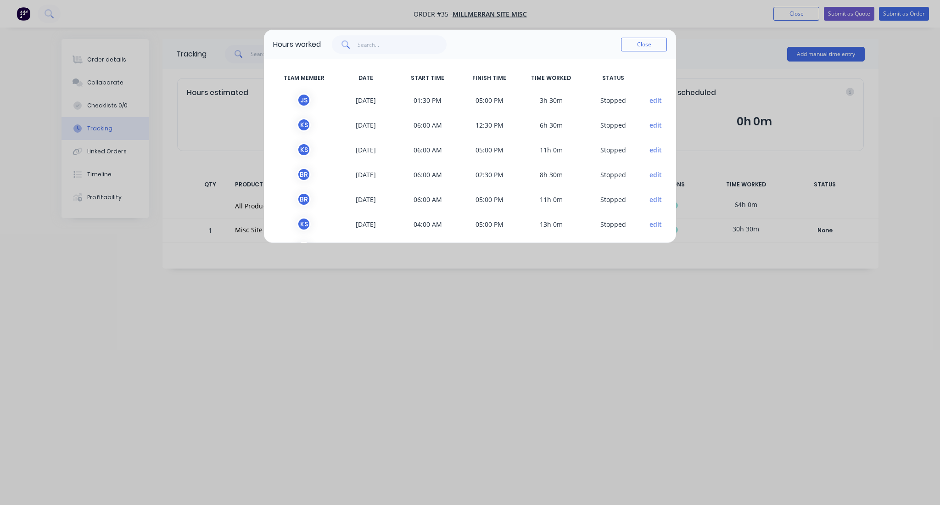
click at [649, 221] on button "edit" at bounding box center [655, 224] width 12 height 10
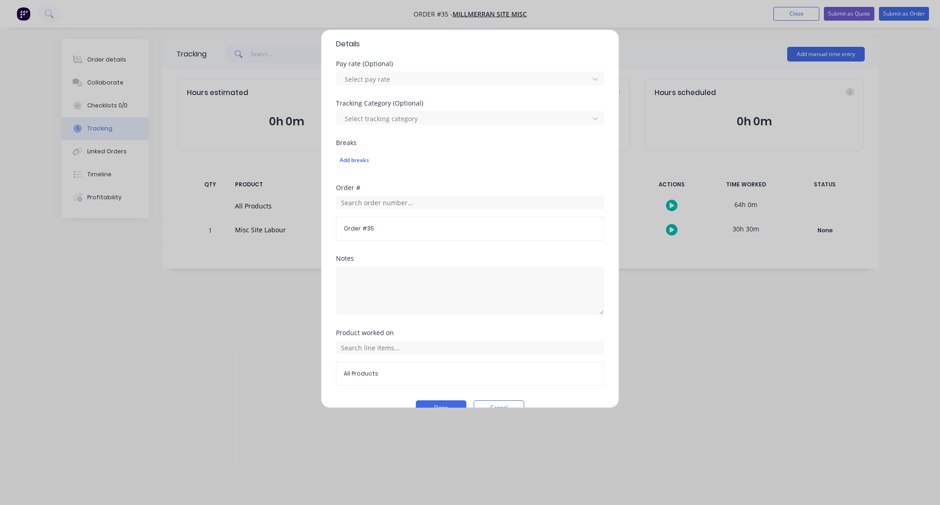
scroll to position [238, 0]
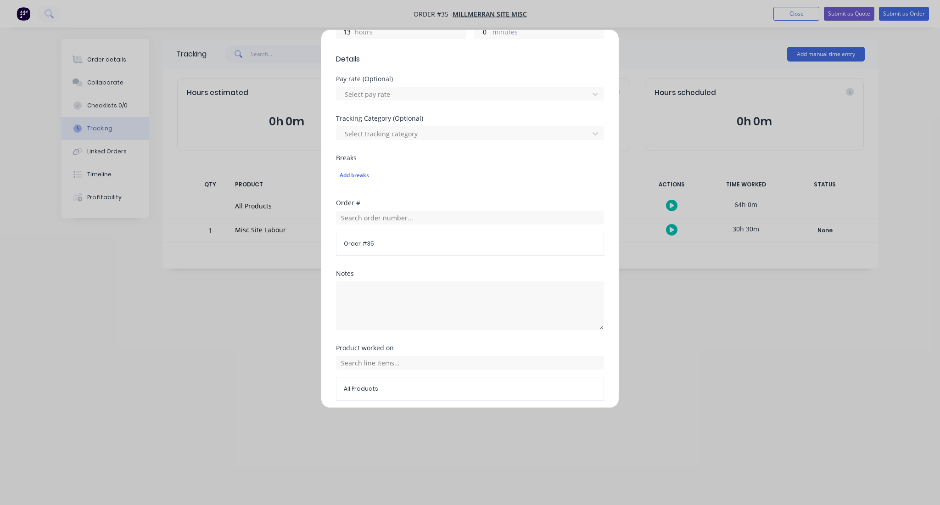
click at [353, 242] on span "Order # 35" at bounding box center [470, 243] width 252 height 8
click at [646, 49] on div "Edit time tracking entry Team member [PERSON_NAME] When Date [DATE] Start time …" at bounding box center [470, 252] width 940 height 505
click at [656, 363] on div "Edit time tracking entry Team member [PERSON_NAME] When Date [DATE] Start time …" at bounding box center [470, 252] width 940 height 505
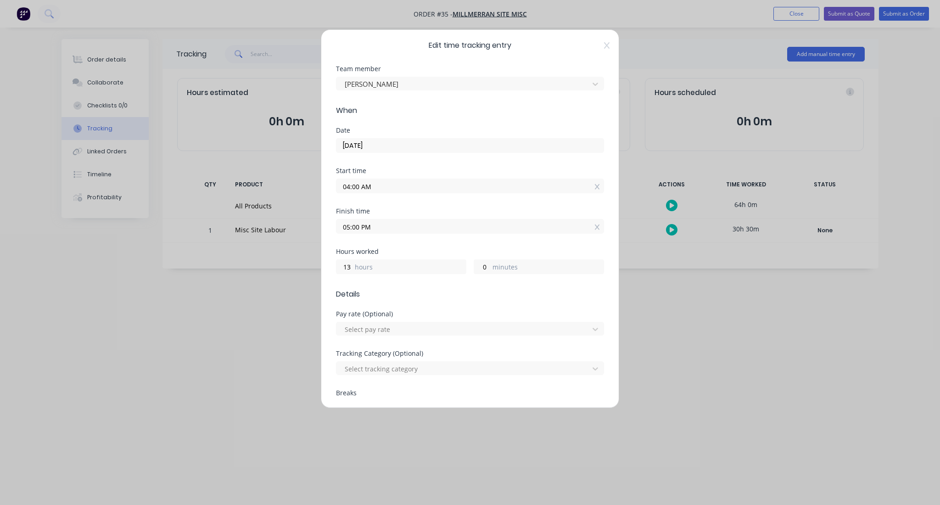
scroll to position [0, 0]
click at [634, 316] on div "Edit time tracking entry Team member [PERSON_NAME] When Date [DATE] Start time …" at bounding box center [470, 252] width 940 height 505
click at [618, 70] on div "Edit time tracking entry Team member [PERSON_NAME] When Date [DATE] Start time …" at bounding box center [470, 218] width 298 height 378
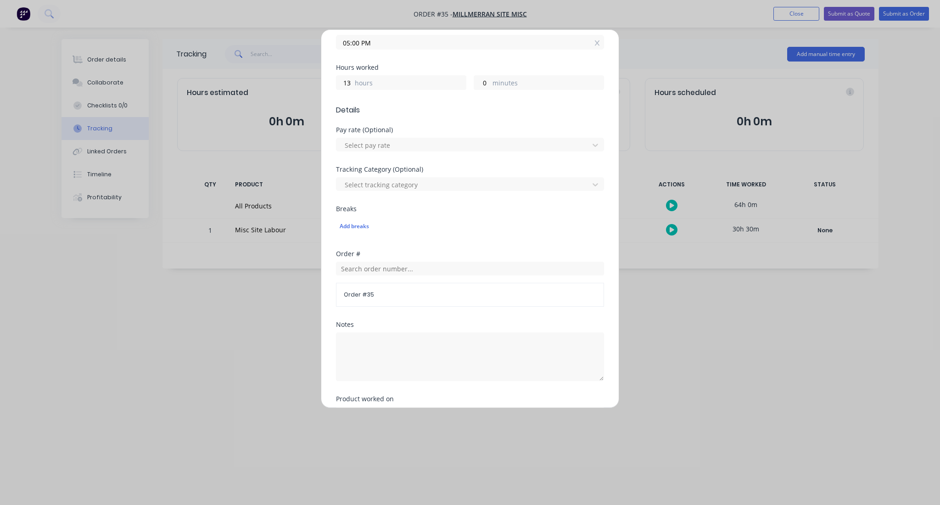
scroll to position [273, 0]
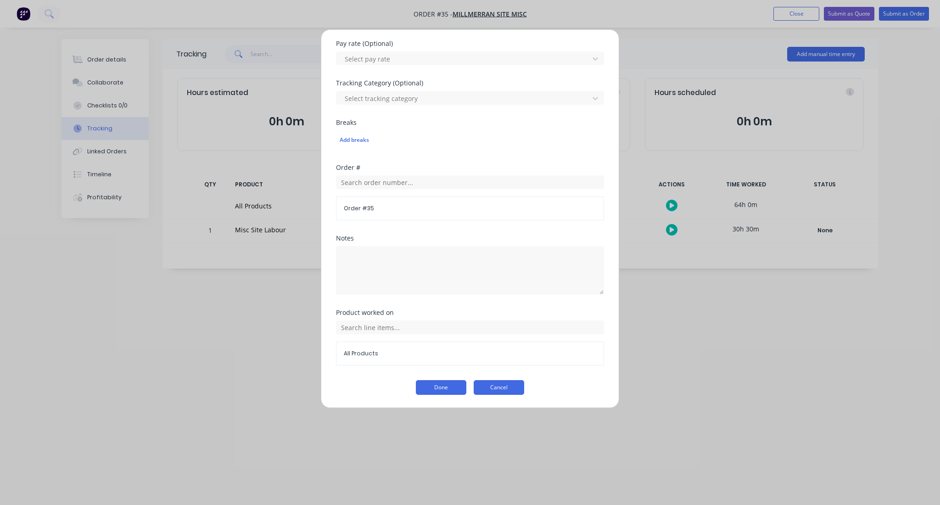
click at [490, 389] on button "Cancel" at bounding box center [498, 387] width 50 height 15
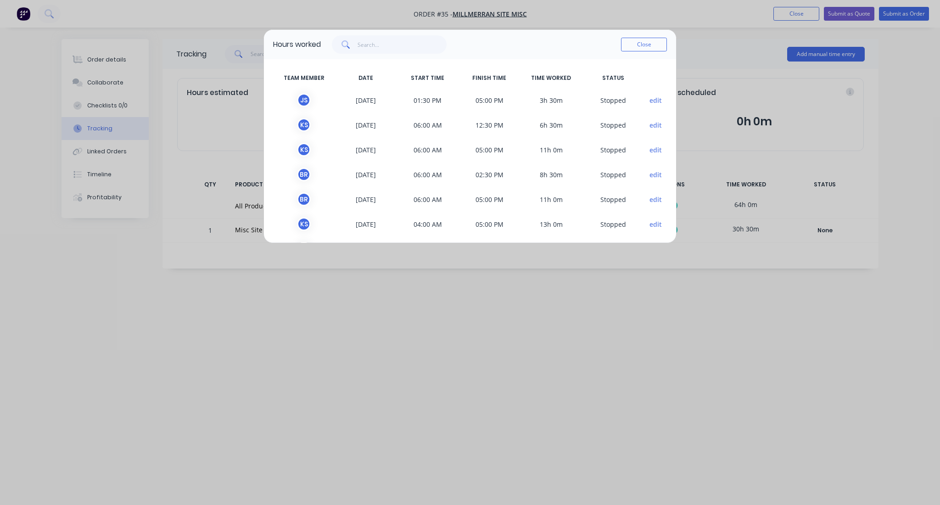
click at [649, 146] on button "edit" at bounding box center [655, 150] width 12 height 10
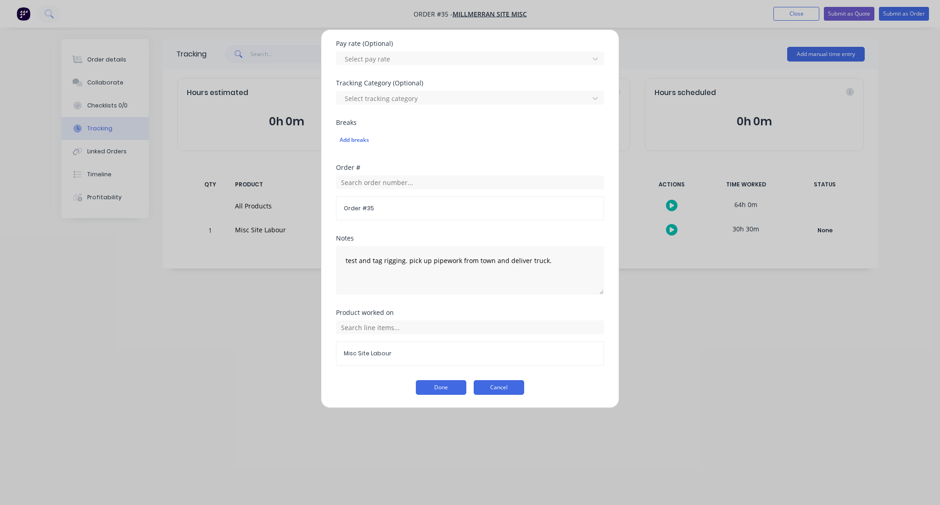
click at [494, 386] on button "Cancel" at bounding box center [498, 387] width 50 height 15
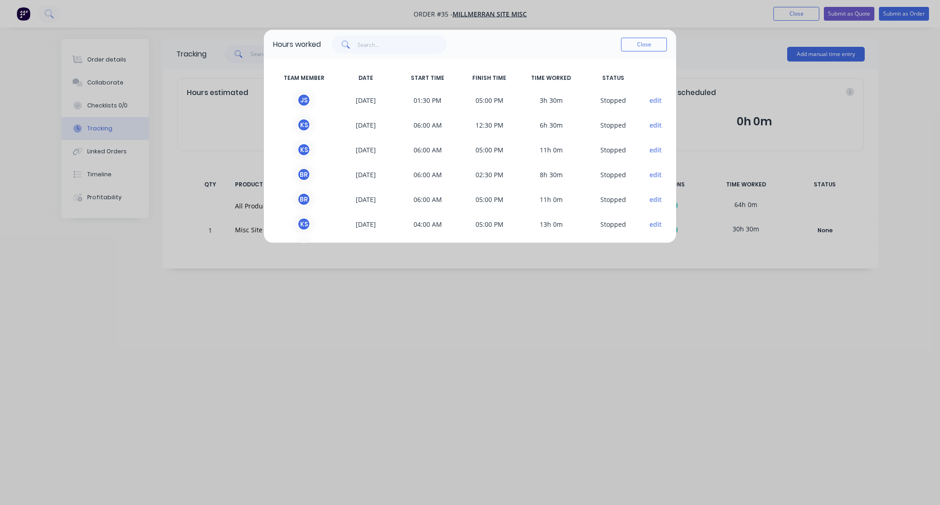
click at [651, 171] on button "edit" at bounding box center [655, 175] width 12 height 10
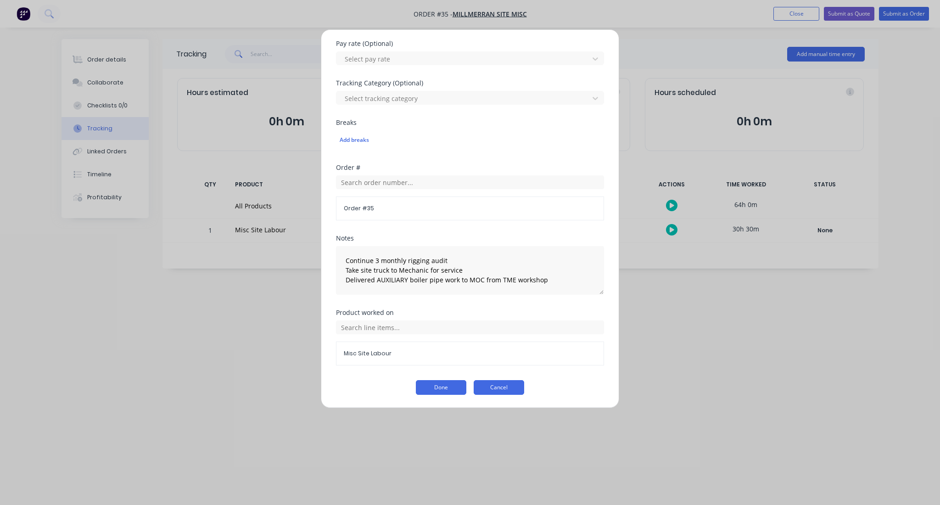
click at [497, 388] on button "Cancel" at bounding box center [498, 387] width 50 height 15
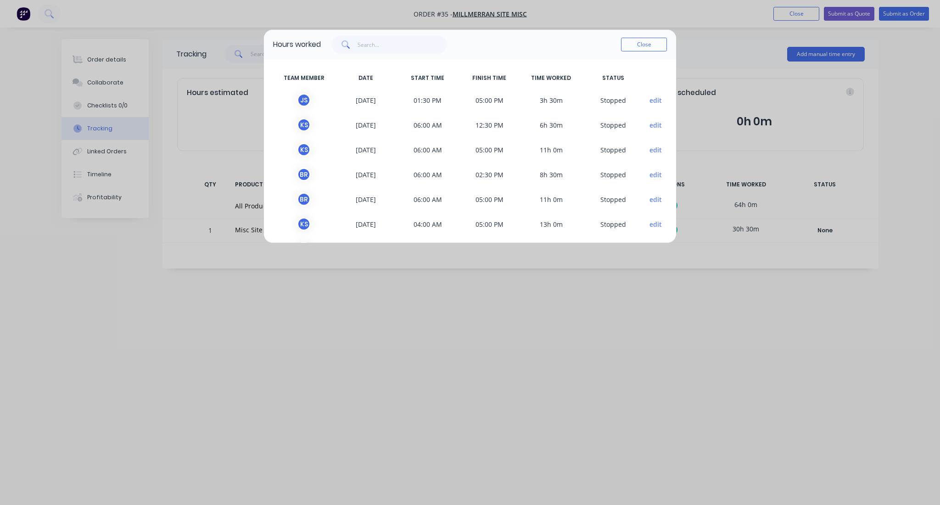
click at [649, 199] on button "edit" at bounding box center [655, 200] width 12 height 10
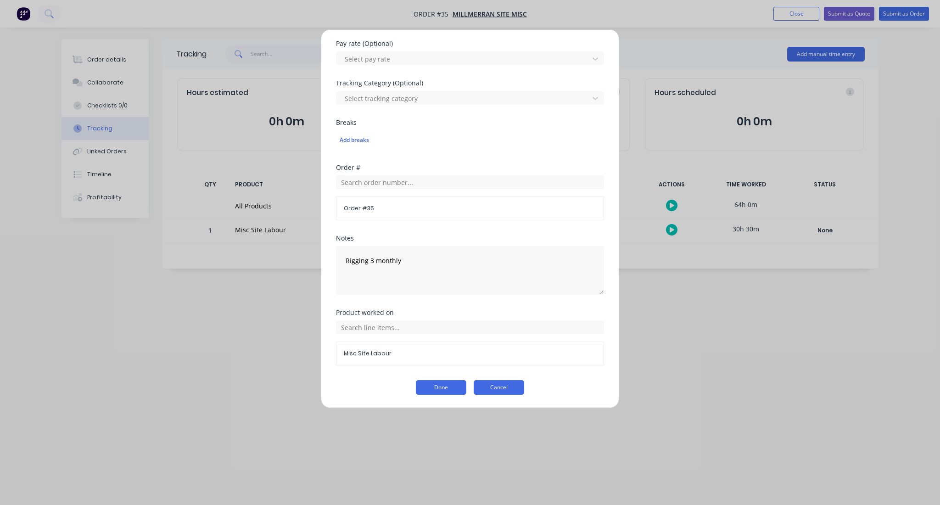
click at [495, 384] on button "Cancel" at bounding box center [498, 387] width 50 height 15
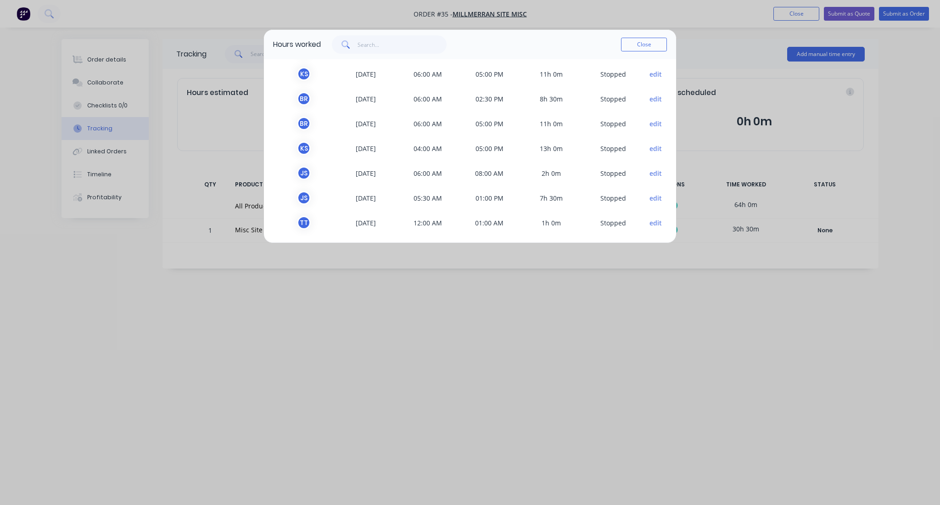
scroll to position [77, 0]
click at [649, 146] on button "edit" at bounding box center [655, 147] width 12 height 10
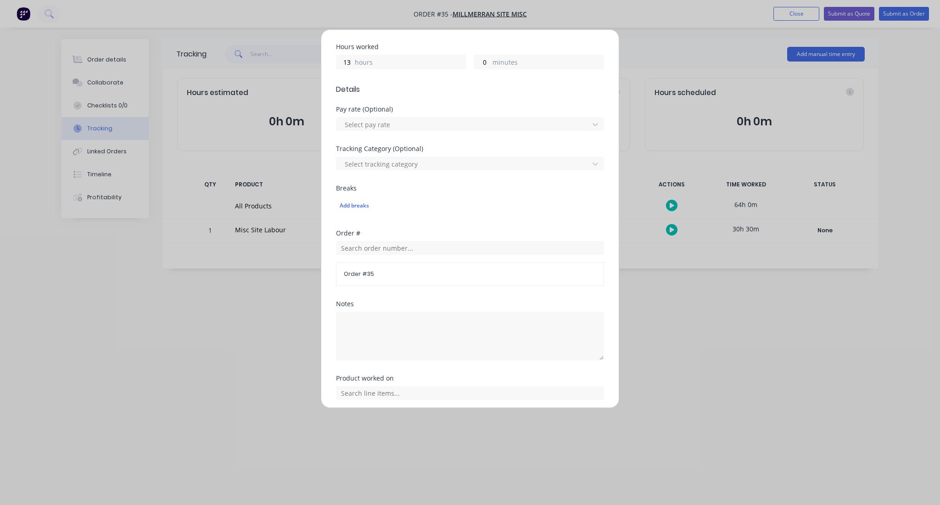
scroll to position [273, 0]
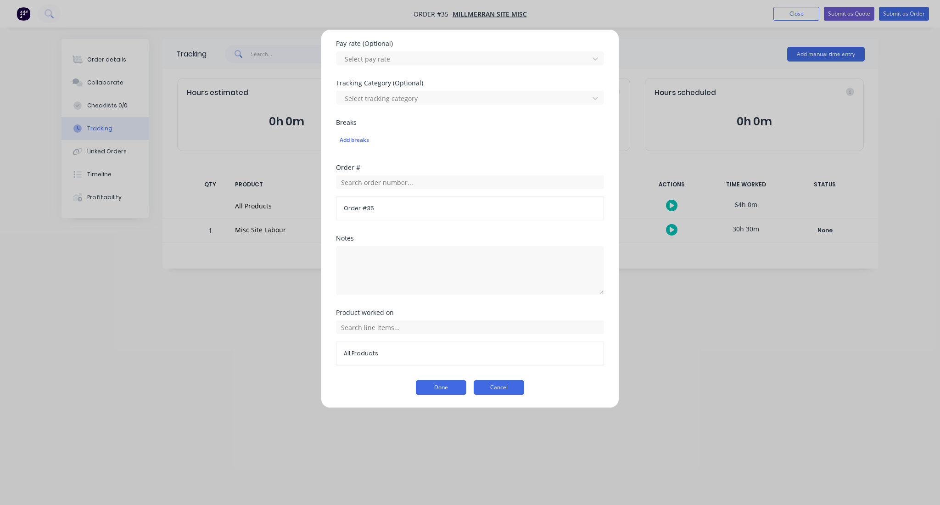
click at [489, 386] on button "Cancel" at bounding box center [498, 387] width 50 height 15
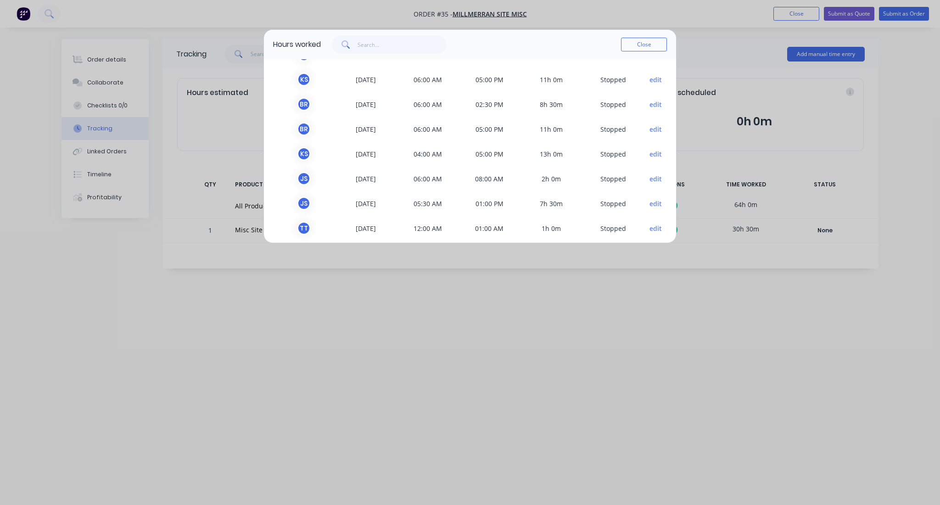
scroll to position [77, 0]
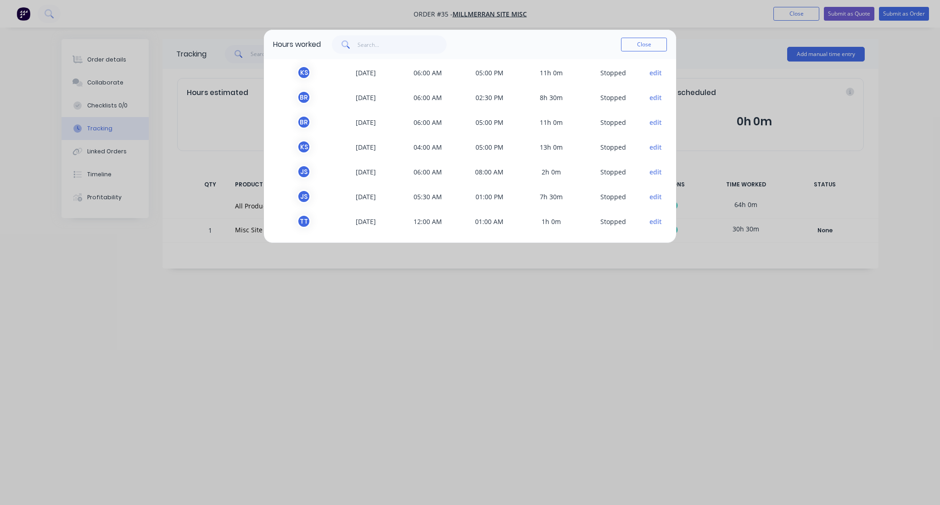
click at [649, 172] on button "edit" at bounding box center [655, 172] width 12 height 10
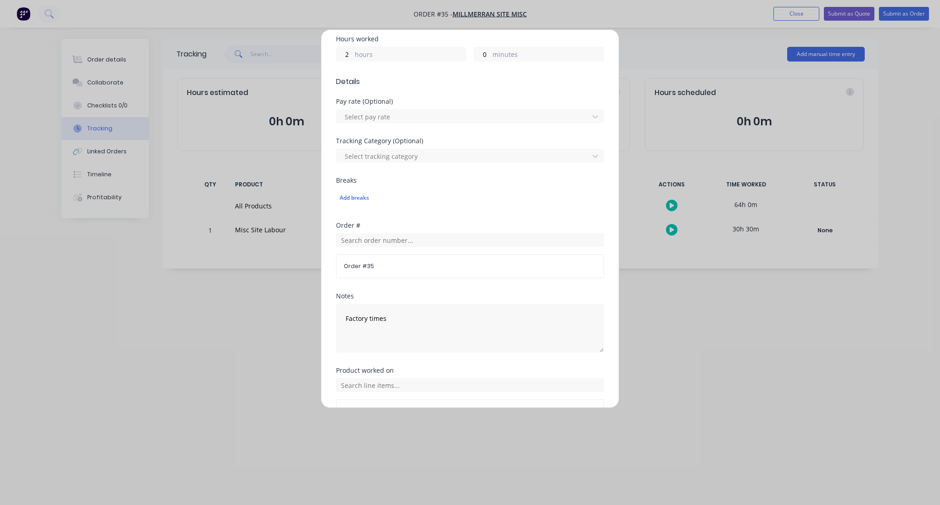
scroll to position [273, 0]
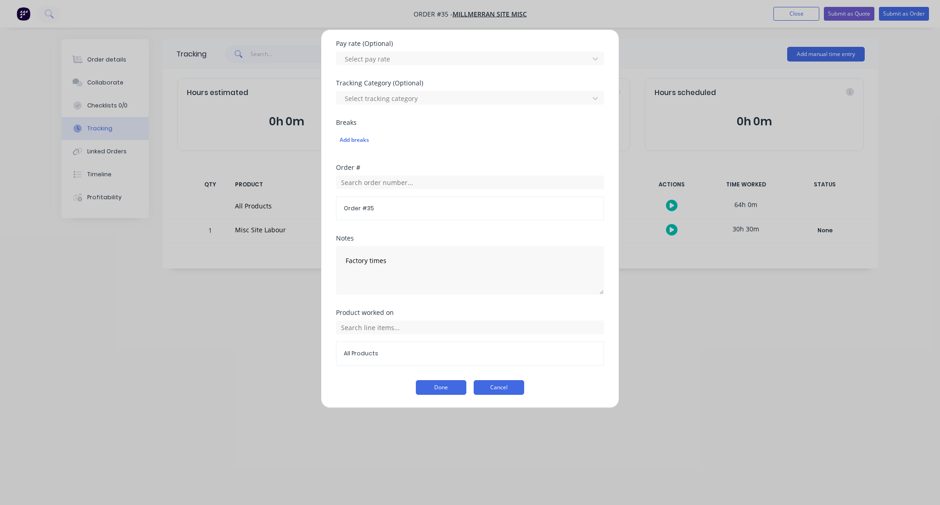
click at [495, 386] on button "Cancel" at bounding box center [498, 387] width 50 height 15
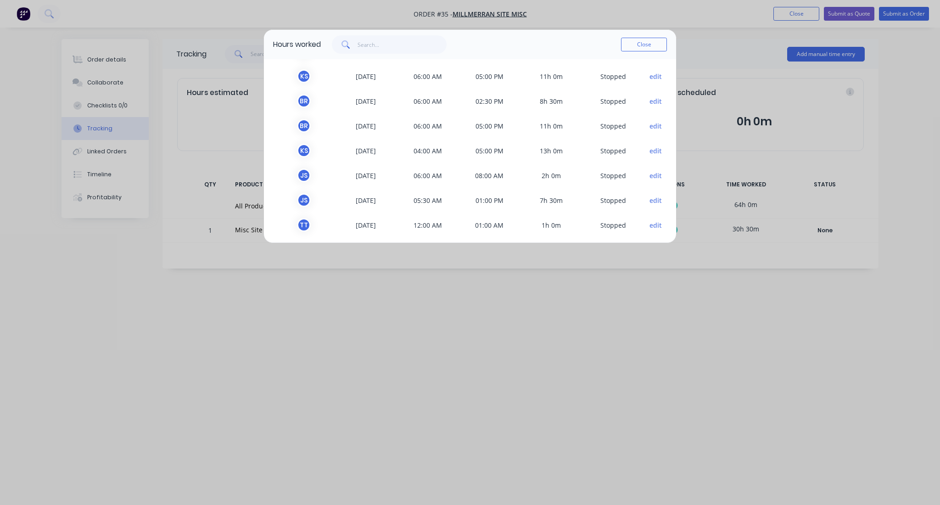
scroll to position [77, 0]
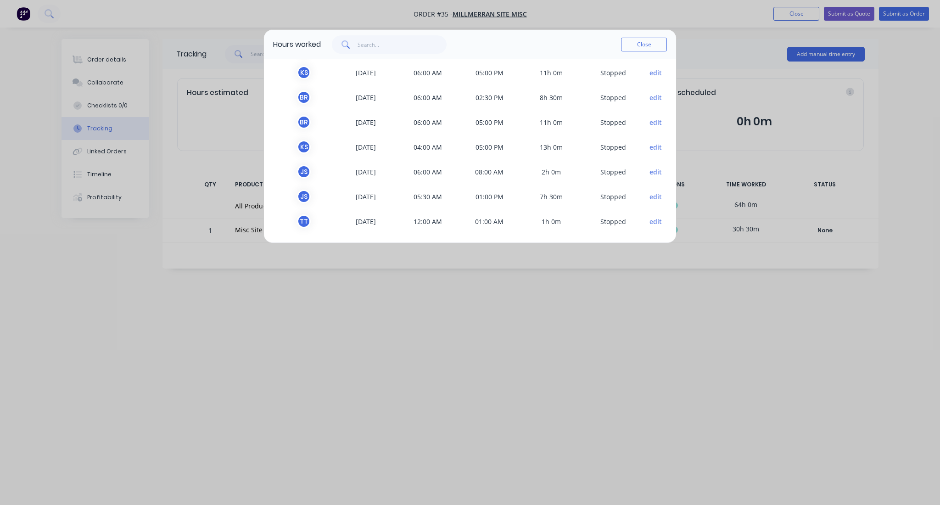
click at [649, 194] on button "edit" at bounding box center [655, 197] width 12 height 10
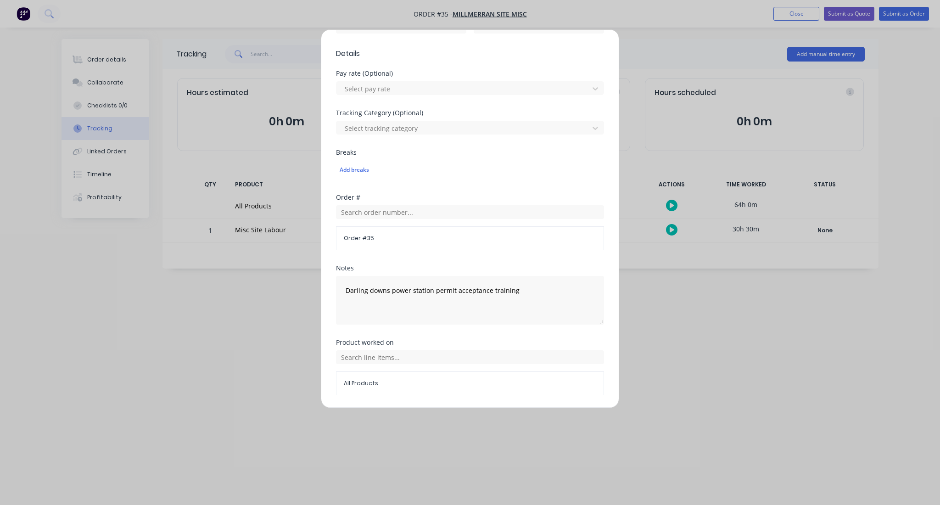
scroll to position [273, 0]
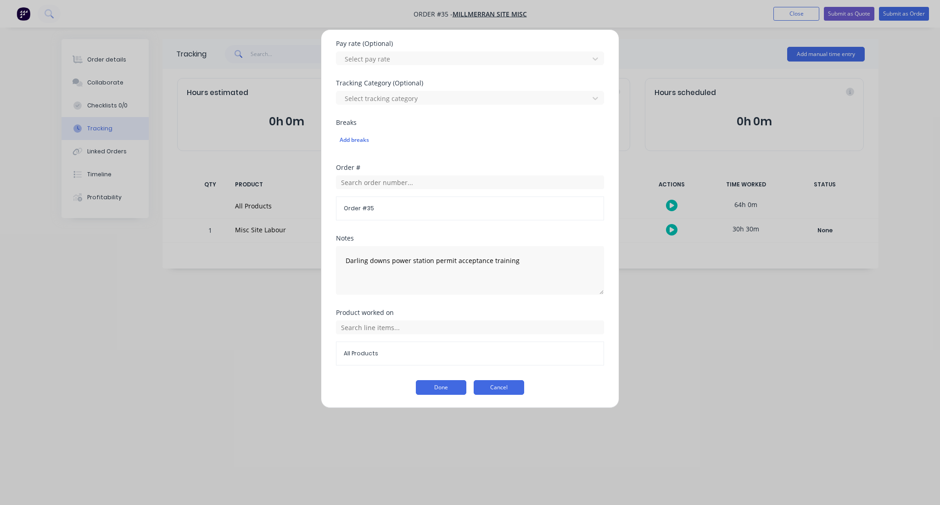
click at [490, 384] on button "Cancel" at bounding box center [498, 387] width 50 height 15
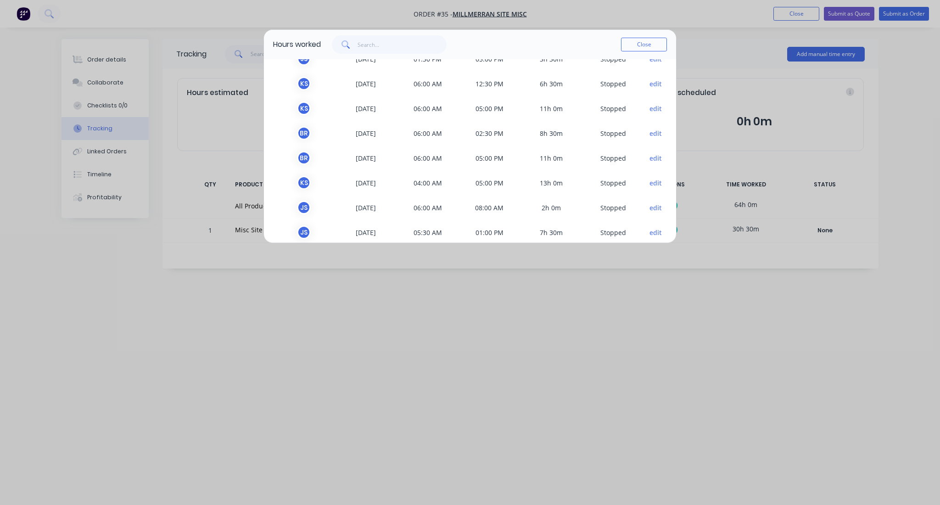
scroll to position [77, 0]
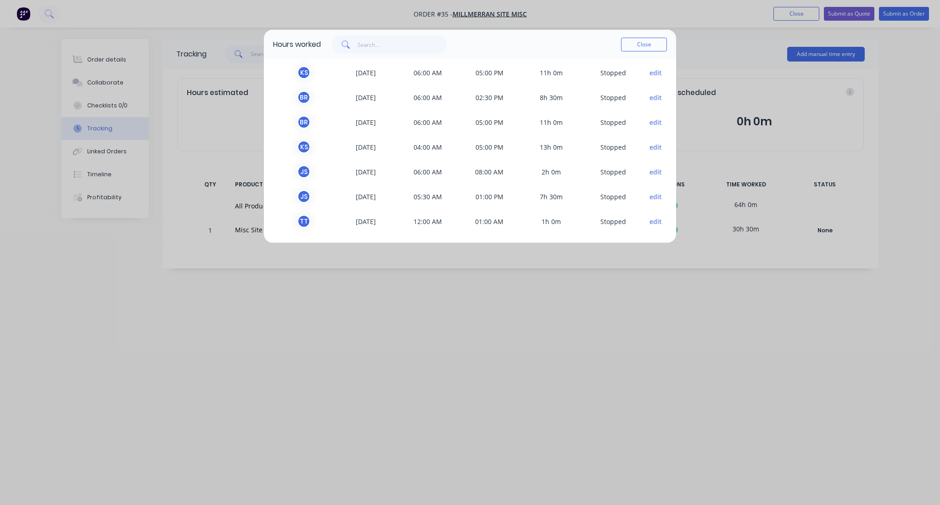
click at [649, 222] on button "edit" at bounding box center [655, 222] width 12 height 10
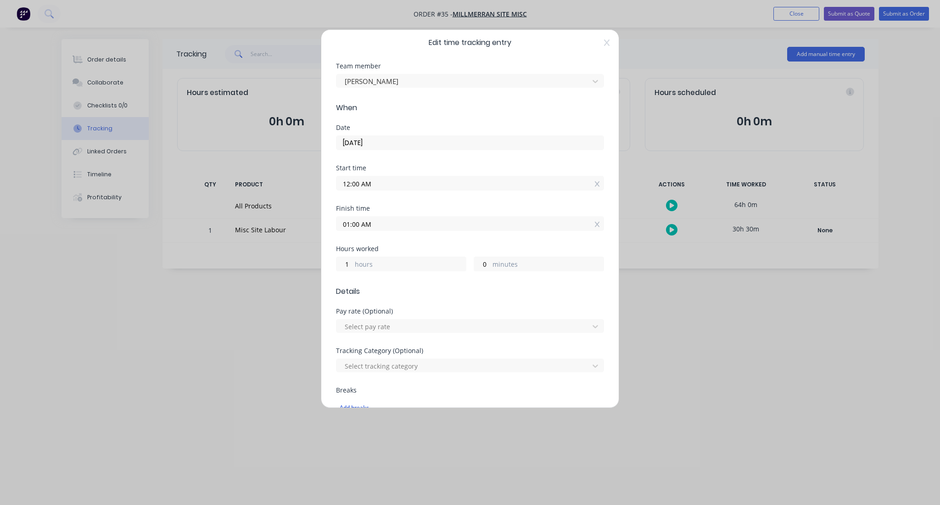
scroll to position [0, 0]
click at [696, 367] on div "Edit time tracking entry Team member [PERSON_NAME] When Date [DATE] Start time …" at bounding box center [470, 252] width 940 height 505
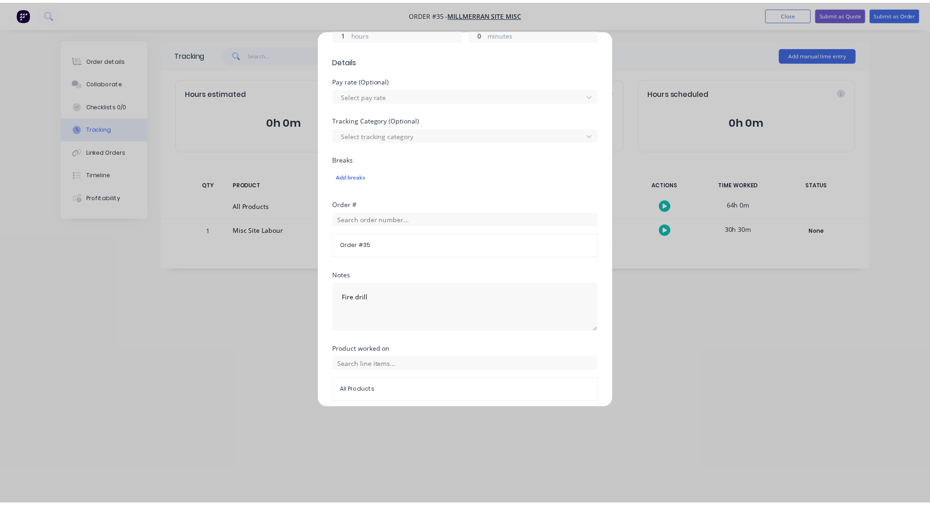
scroll to position [273, 0]
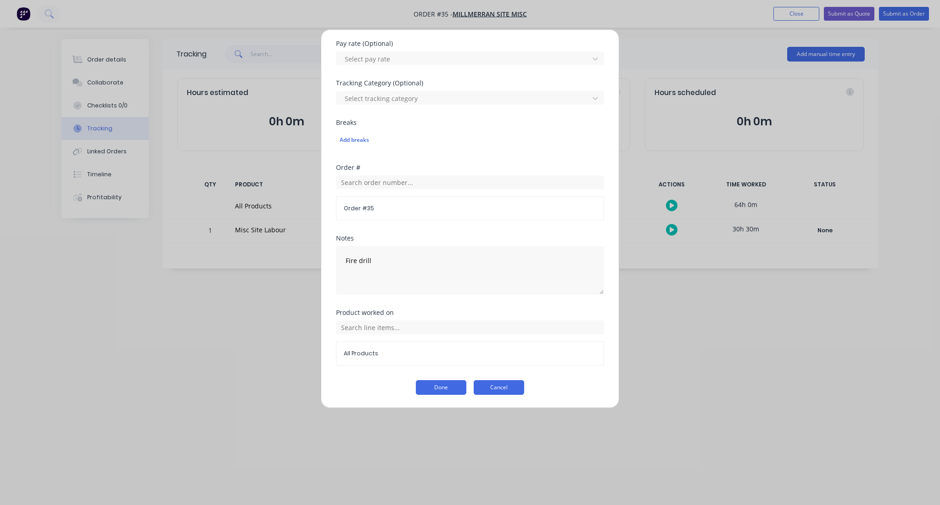
click at [495, 384] on button "Cancel" at bounding box center [498, 387] width 50 height 15
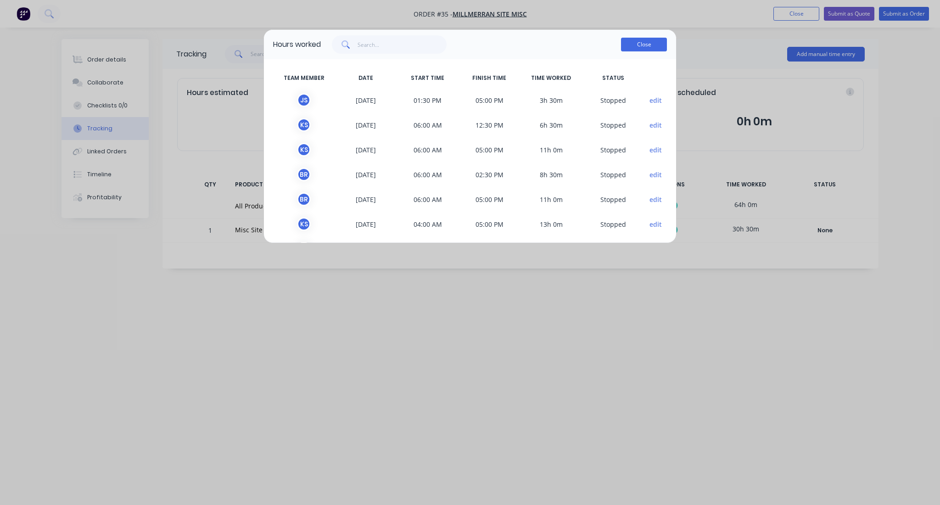
click at [645, 45] on button "Close" at bounding box center [644, 45] width 46 height 14
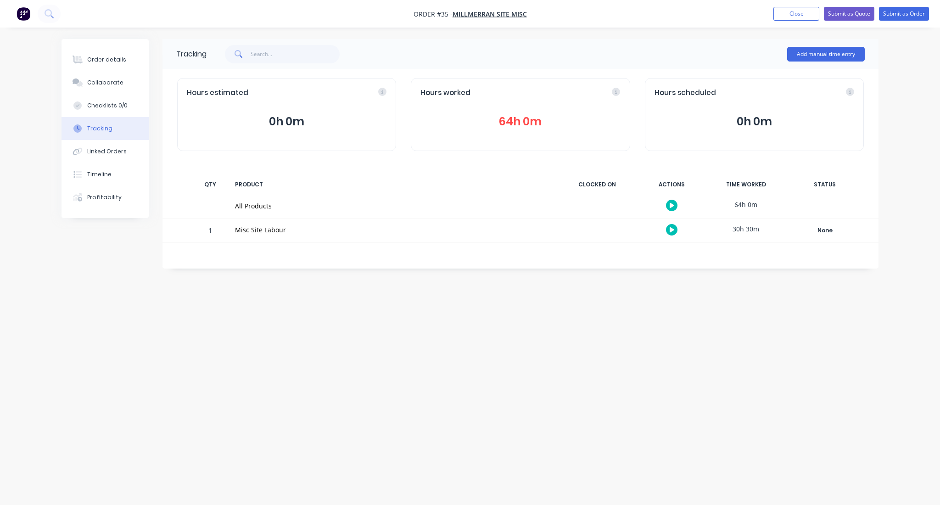
click at [585, 348] on div "Tracking Add manual time entry Hours estimated 0h 0m Hours worked 64h 0m Hours …" at bounding box center [469, 235] width 817 height 392
click at [746, 343] on div "Tracking Add manual time entry Hours estimated 0h 0m Hours worked 64h 0m Hours …" at bounding box center [469, 235] width 817 height 392
click at [800, 13] on button "Close" at bounding box center [796, 14] width 46 height 14
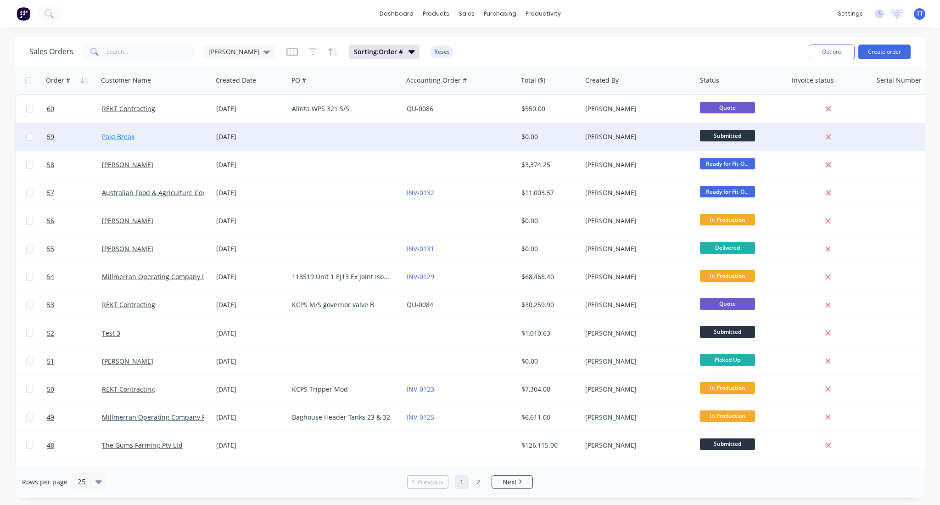
click at [119, 133] on link "Paid Break" at bounding box center [118, 136] width 33 height 9
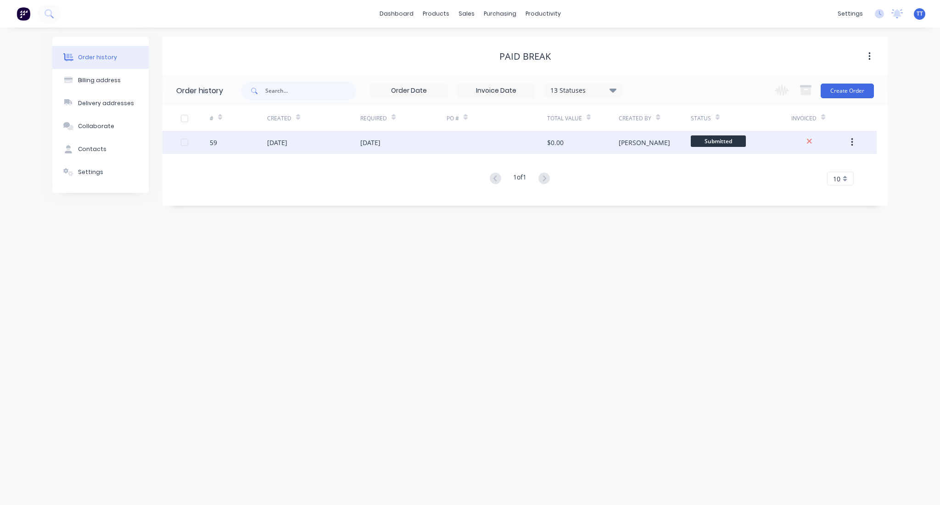
click at [287, 140] on div "[DATE]" at bounding box center [277, 143] width 20 height 10
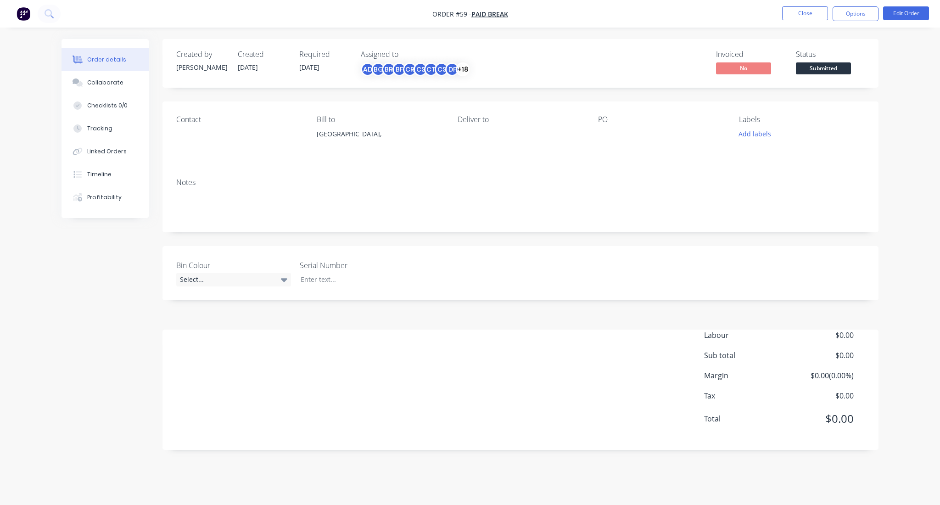
click at [918, 146] on div "Order details Collaborate Checklists 0/0 Tracking Linked Orders Timeline Profit…" at bounding box center [470, 252] width 940 height 505
click at [814, 17] on button "Close" at bounding box center [805, 13] width 46 height 14
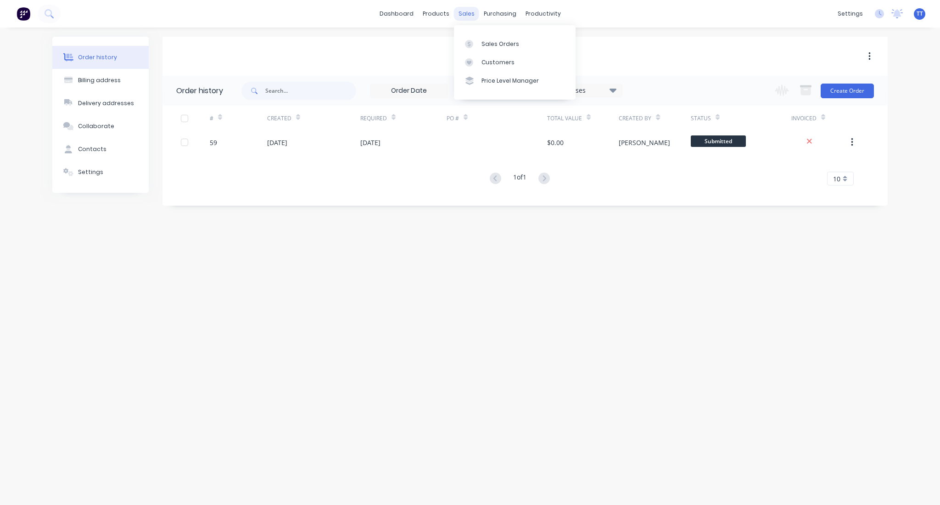
click at [463, 9] on div "sales" at bounding box center [466, 14] width 25 height 14
click at [479, 45] on link "Sales Orders" at bounding box center [515, 43] width 122 height 18
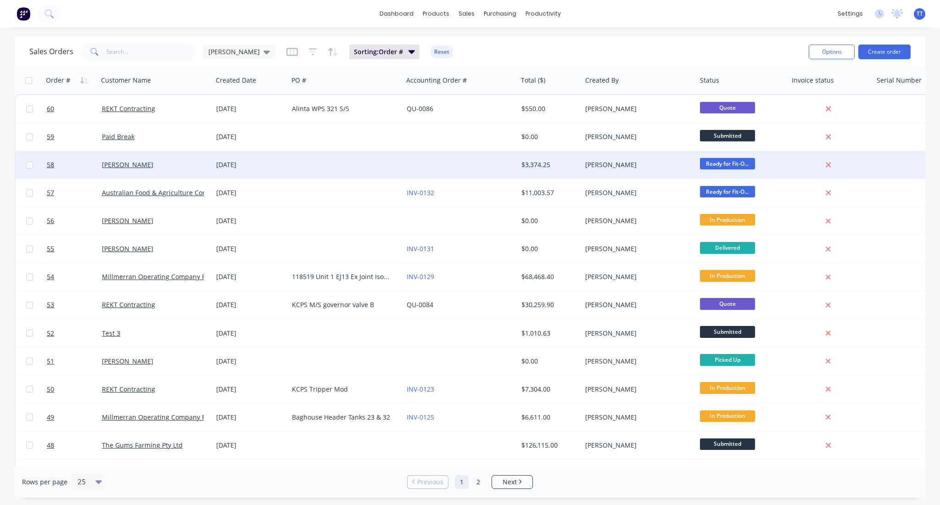
click at [418, 163] on div at bounding box center [460, 165] width 115 height 28
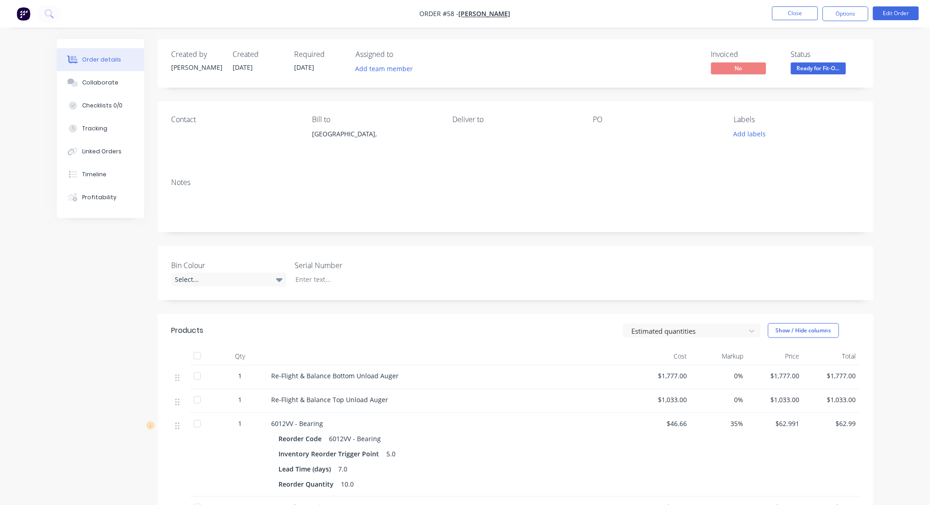
click at [600, 134] on div at bounding box center [650, 134] width 115 height 13
click at [596, 127] on div "PO" at bounding box center [656, 136] width 126 height 42
click at [894, 9] on button "Edit Order" at bounding box center [896, 13] width 46 height 14
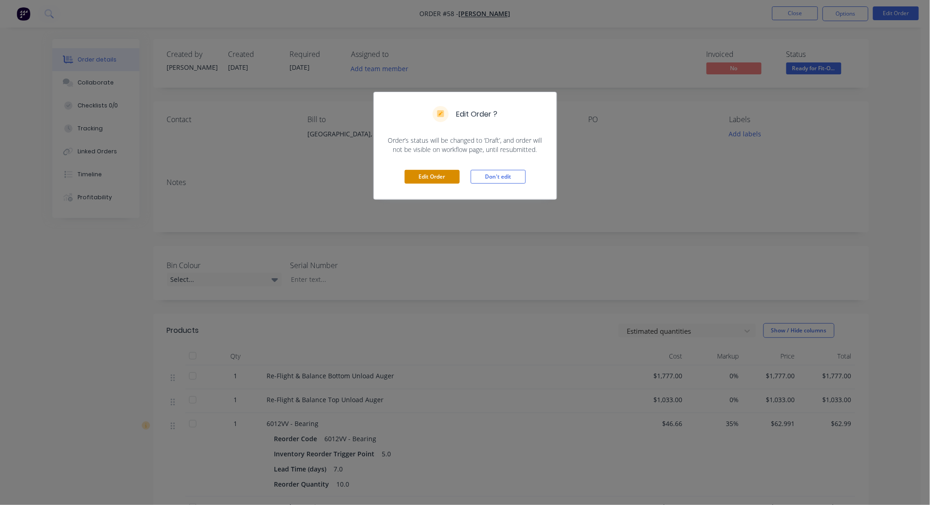
click at [431, 174] on button "Edit Order" at bounding box center [432, 177] width 55 height 14
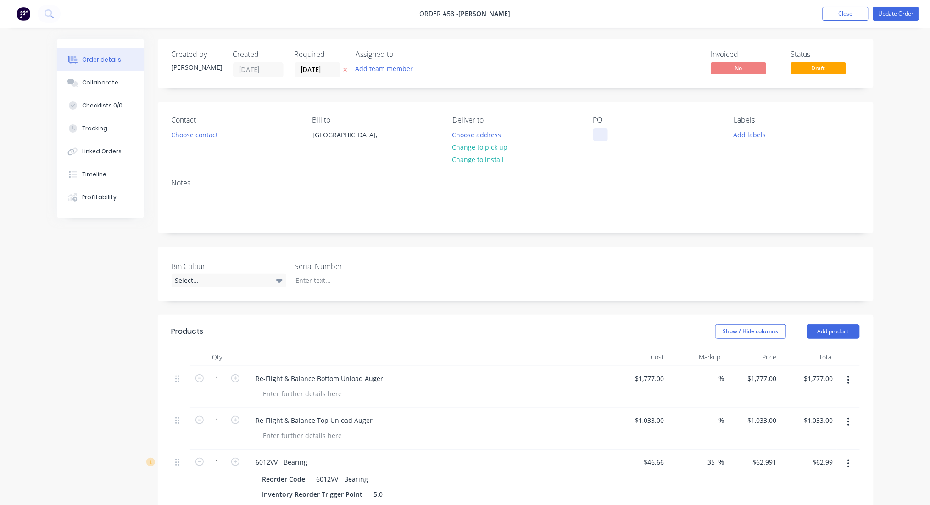
click at [603, 131] on div at bounding box center [600, 134] width 15 height 13
click at [640, 163] on div "Contact Choose contact Bill to [GEOGRAPHIC_DATA], Deliver to Choose address Cha…" at bounding box center [516, 136] width 716 height 69
click at [889, 18] on button "Update Order" at bounding box center [896, 14] width 46 height 14
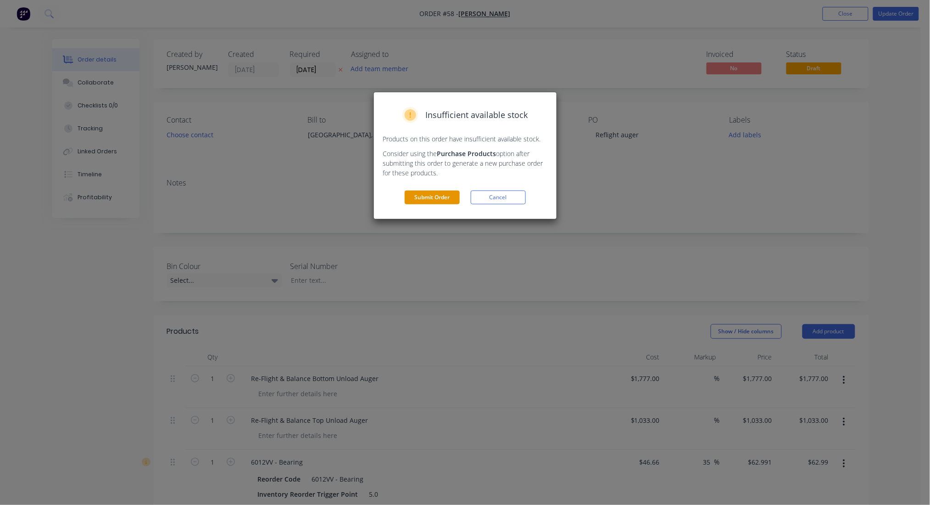
click at [439, 197] on button "Submit Order" at bounding box center [432, 197] width 55 height 14
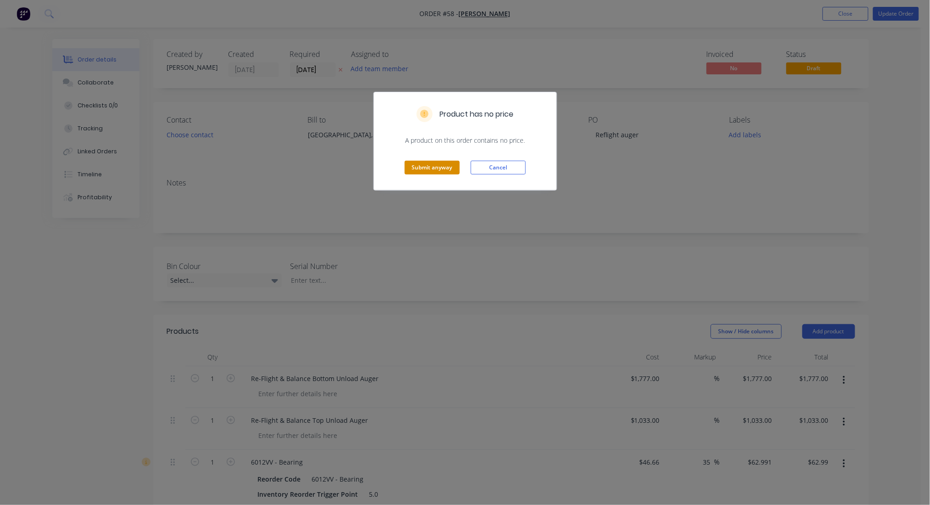
click at [438, 166] on button "Submit anyway" at bounding box center [432, 168] width 55 height 14
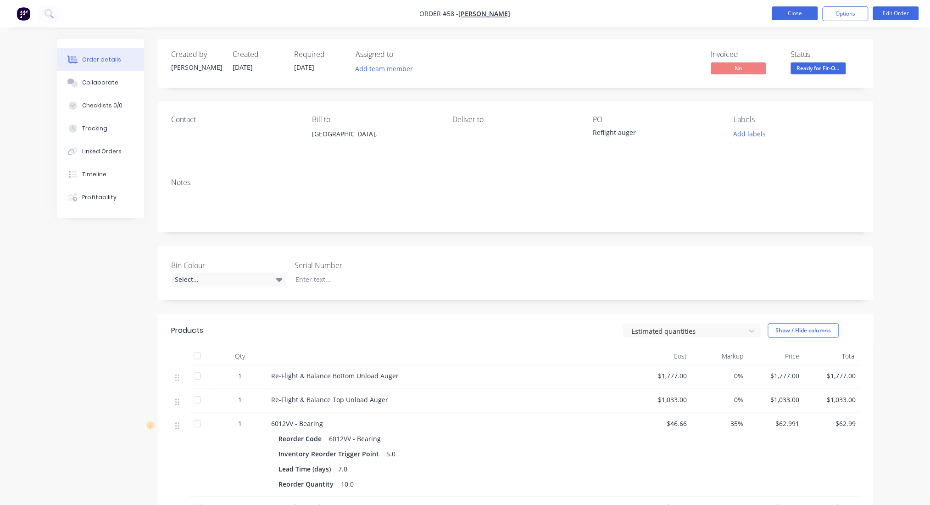
click at [796, 9] on button "Close" at bounding box center [795, 13] width 46 height 14
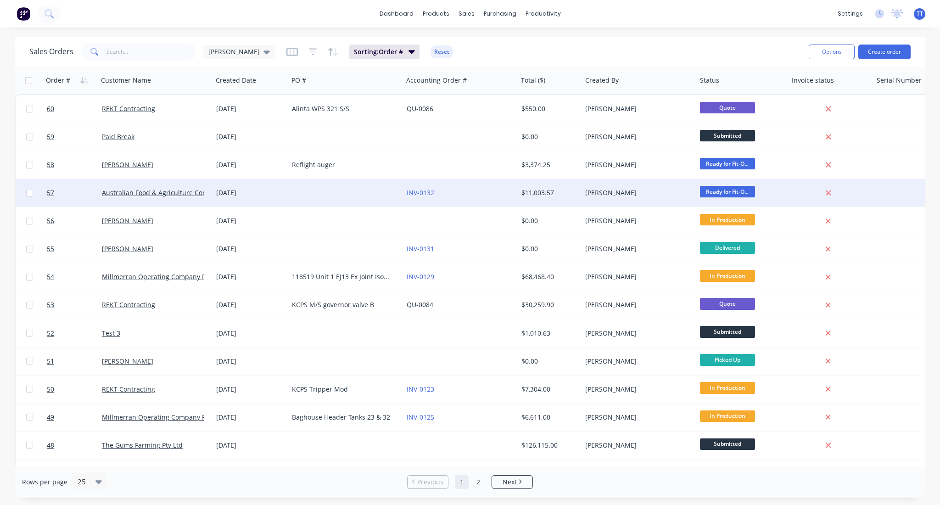
click at [320, 194] on div at bounding box center [345, 193] width 115 height 28
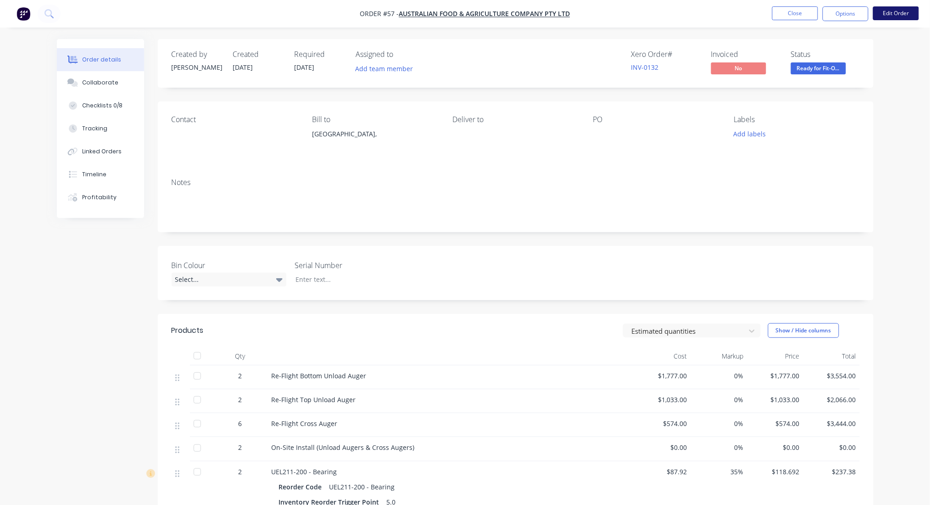
click at [896, 10] on button "Edit Order" at bounding box center [896, 13] width 46 height 14
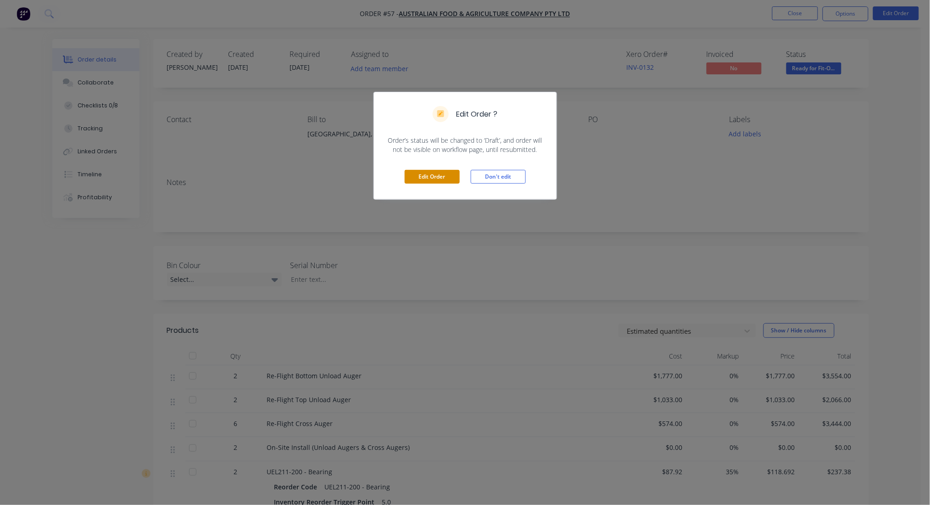
click at [443, 178] on button "Edit Order" at bounding box center [432, 177] width 55 height 14
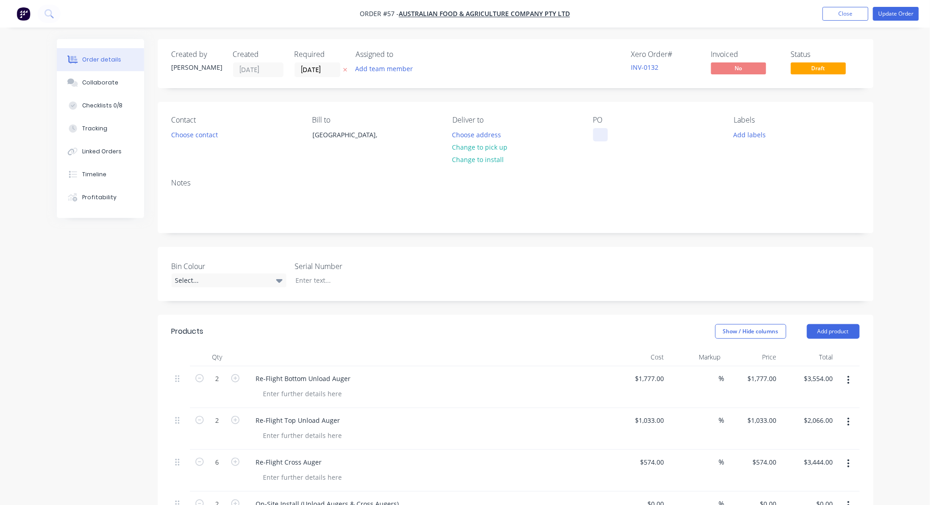
click at [601, 132] on div at bounding box center [600, 134] width 15 height 13
click at [848, 15] on button "Close" at bounding box center [846, 14] width 46 height 14
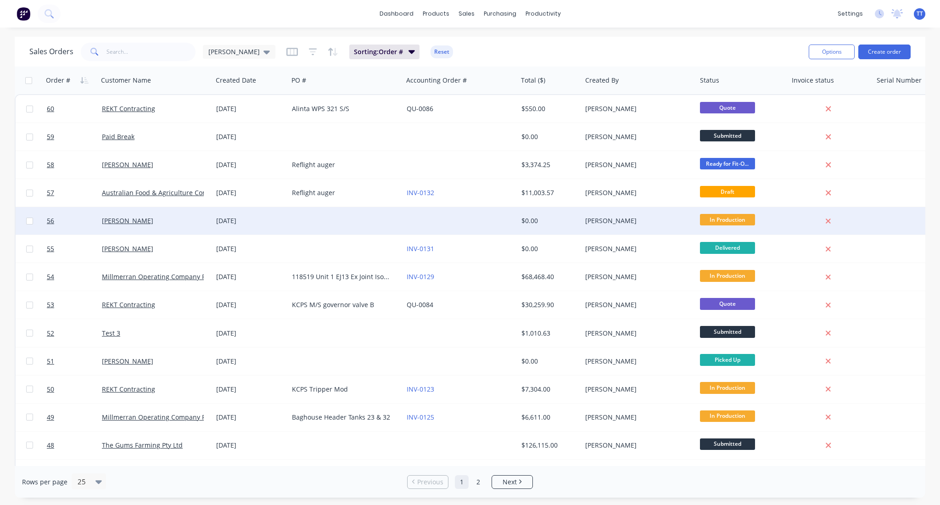
click at [341, 223] on div at bounding box center [345, 221] width 115 height 28
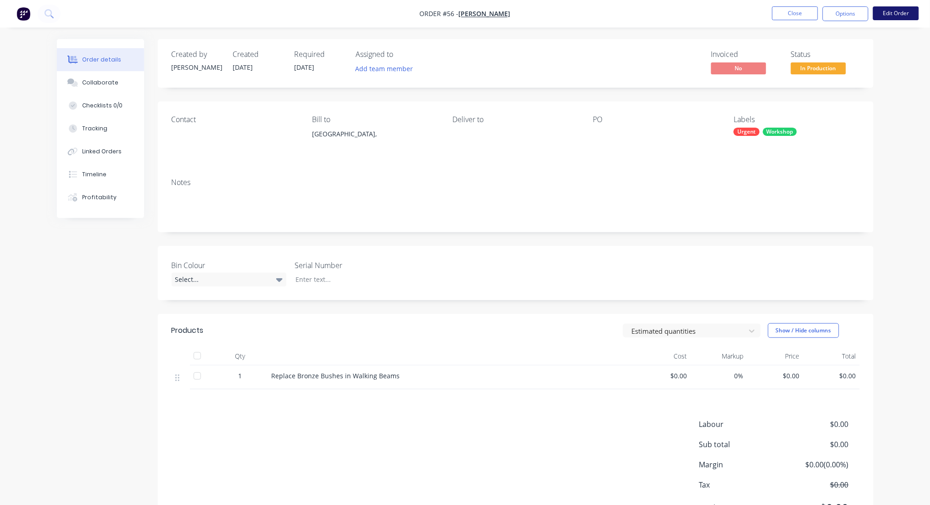
click at [897, 11] on button "Edit Order" at bounding box center [896, 13] width 46 height 14
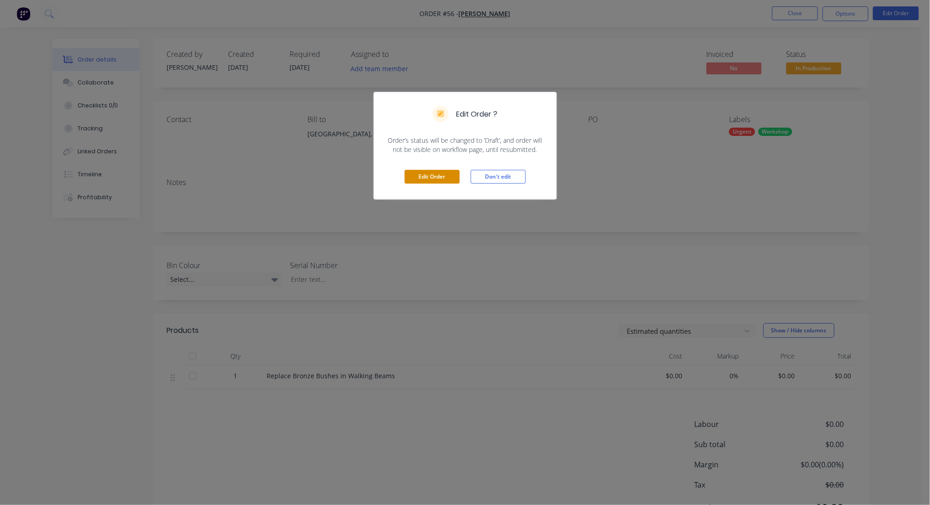
click at [436, 173] on button "Edit Order" at bounding box center [432, 177] width 55 height 14
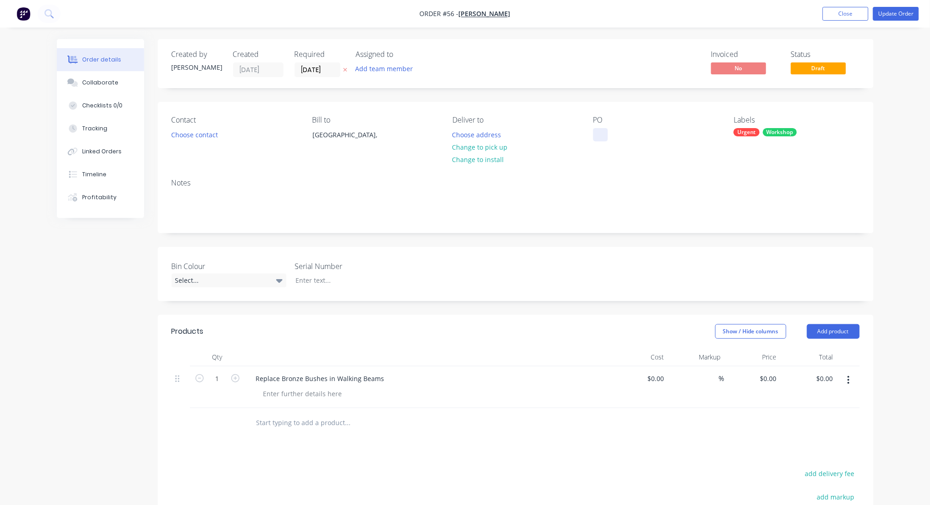
click at [602, 136] on div at bounding box center [600, 134] width 15 height 13
click at [842, 10] on button "Close" at bounding box center [846, 14] width 46 height 14
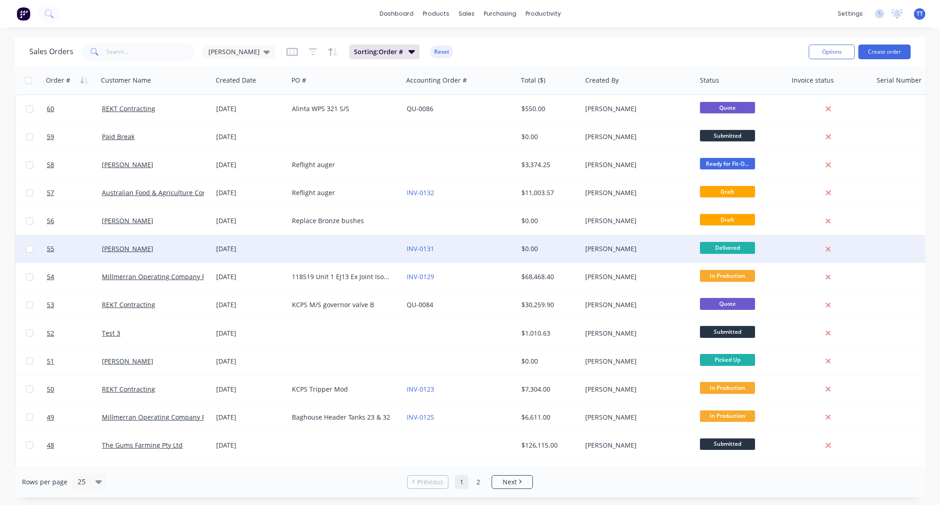
click at [312, 251] on div at bounding box center [345, 249] width 115 height 28
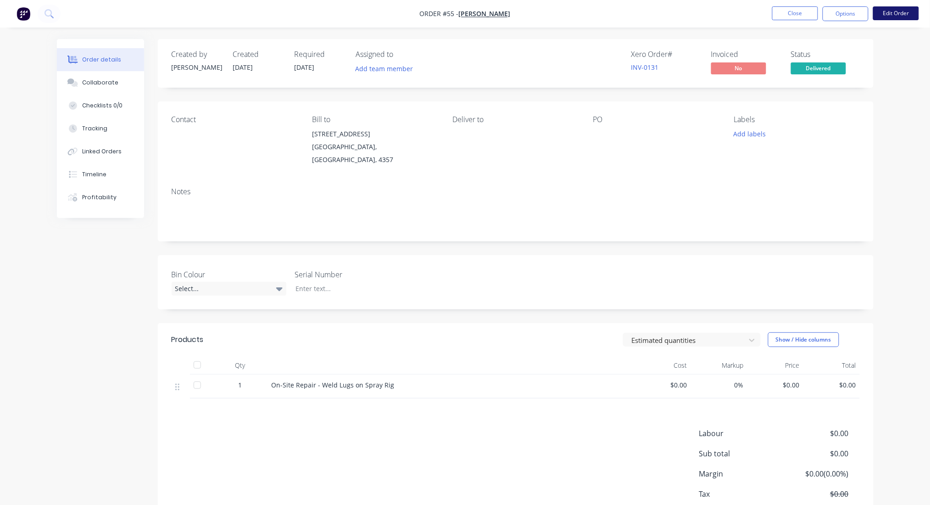
click at [896, 12] on button "Edit Order" at bounding box center [896, 13] width 46 height 14
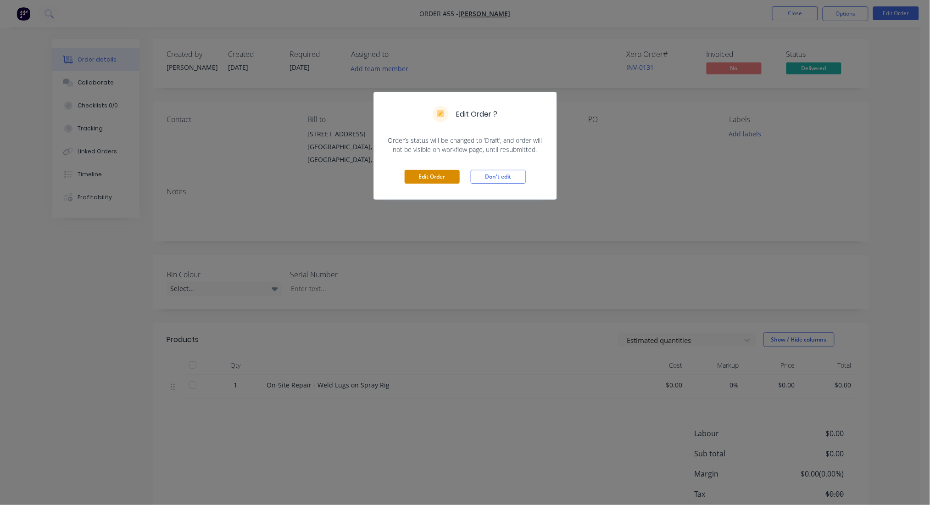
click at [438, 175] on button "Edit Order" at bounding box center [432, 177] width 55 height 14
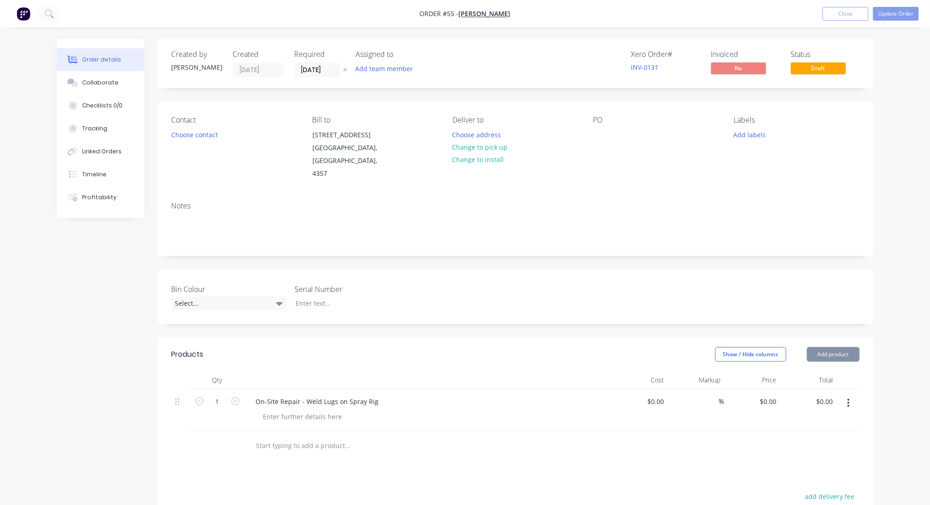
click at [438, 175] on div "Contact Choose contact [PERSON_NAME] to [STREET_ADDRESS] Deliver to Choose addr…" at bounding box center [516, 148] width 716 height 92
click at [605, 132] on div at bounding box center [600, 134] width 15 height 13
click at [846, 15] on button "Close" at bounding box center [846, 14] width 46 height 14
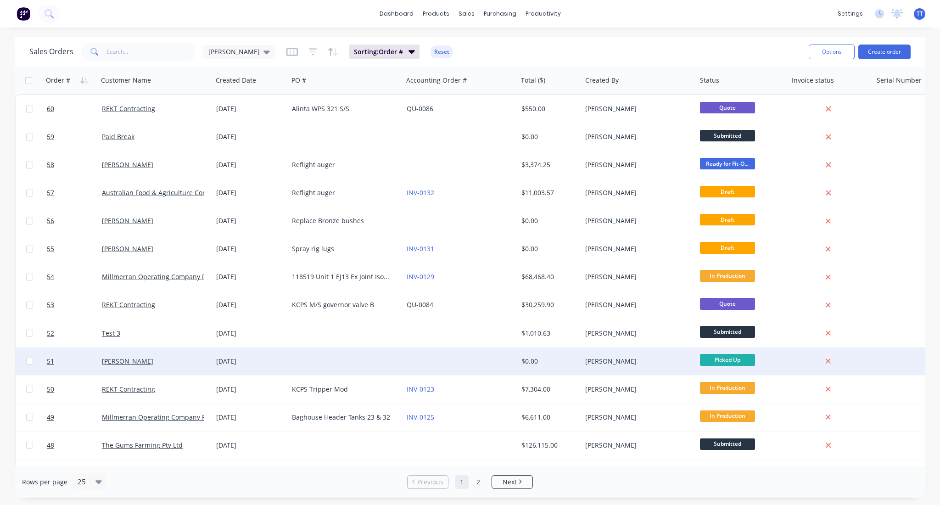
click at [320, 362] on div at bounding box center [345, 361] width 115 height 28
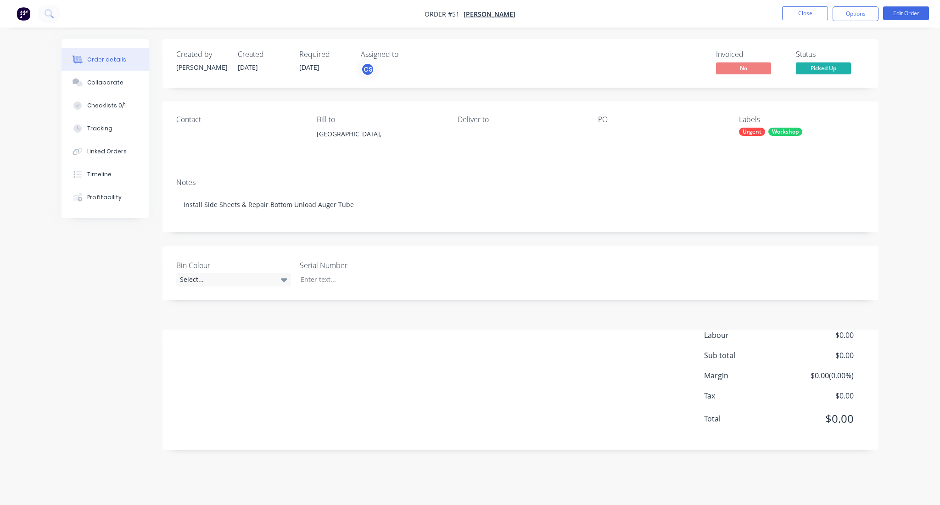
click at [606, 139] on div at bounding box center [655, 134] width 115 height 13
click at [907, 11] on button "Edit Order" at bounding box center [906, 13] width 46 height 14
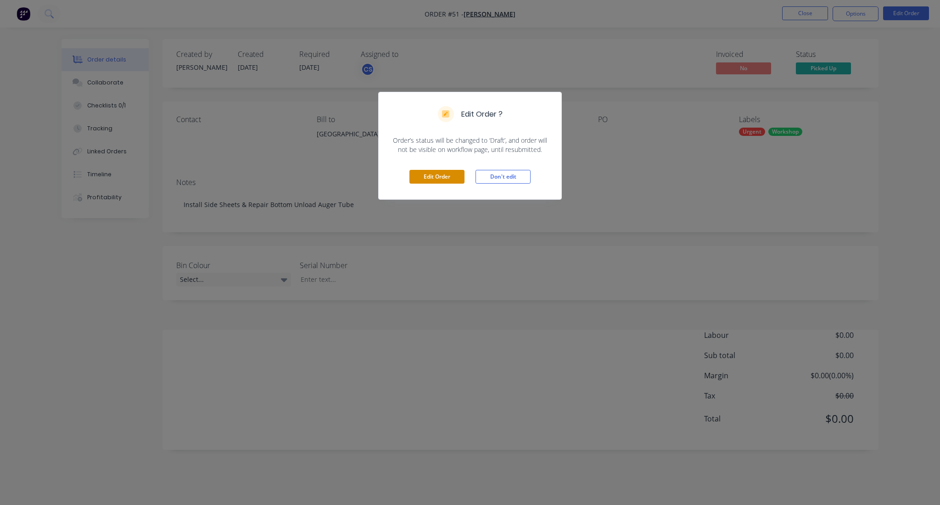
click at [446, 172] on button "Edit Order" at bounding box center [436, 177] width 55 height 14
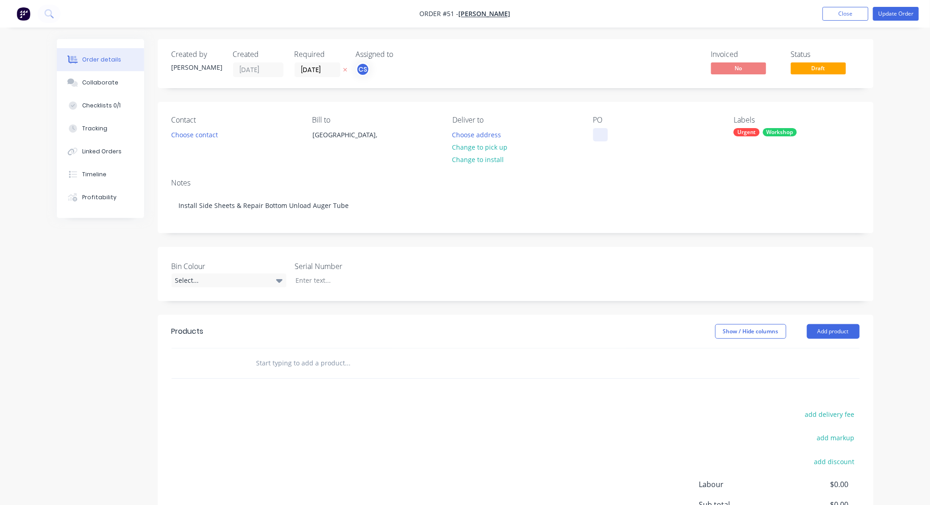
click at [600, 138] on div at bounding box center [600, 134] width 15 height 13
click at [898, 146] on div "Order details Collaborate Checklists 0/1 Tracking Linked Orders Timeline Profit…" at bounding box center [465, 306] width 930 height 612
click at [897, 15] on button "Update Order" at bounding box center [896, 14] width 46 height 14
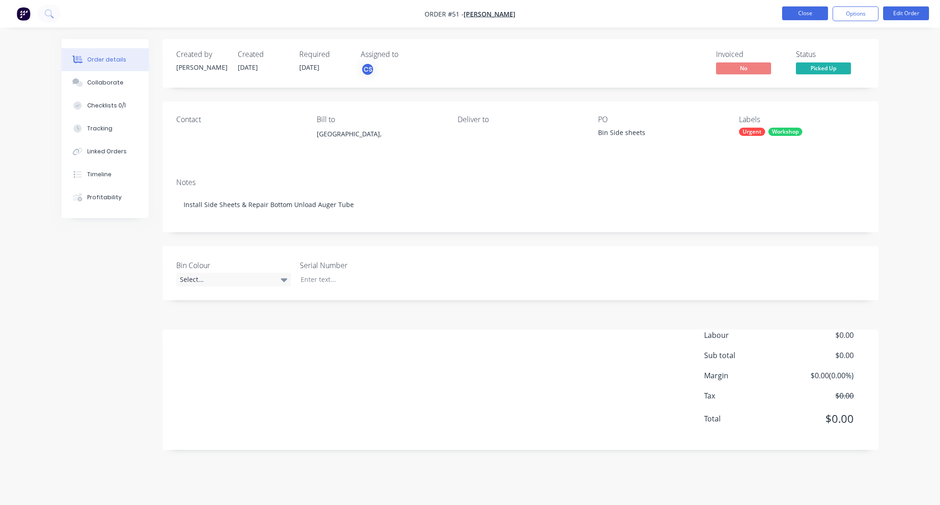
click at [812, 11] on button "Close" at bounding box center [805, 13] width 46 height 14
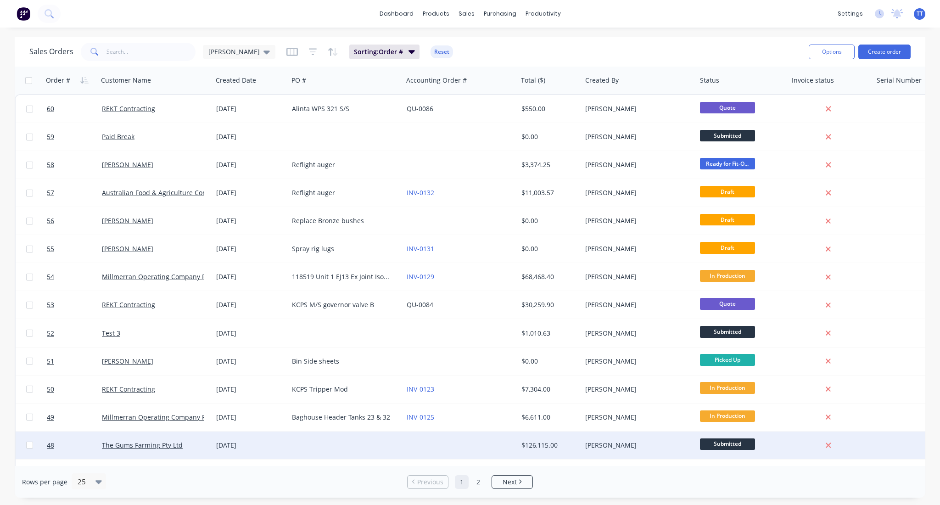
click at [318, 445] on div at bounding box center [345, 445] width 115 height 28
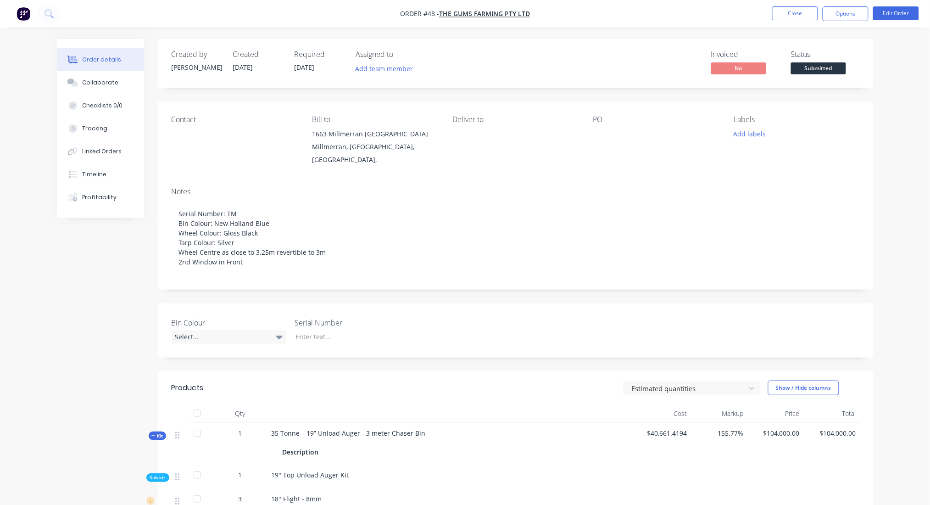
click at [599, 137] on div at bounding box center [650, 134] width 115 height 13
click at [597, 131] on div at bounding box center [650, 134] width 115 height 13
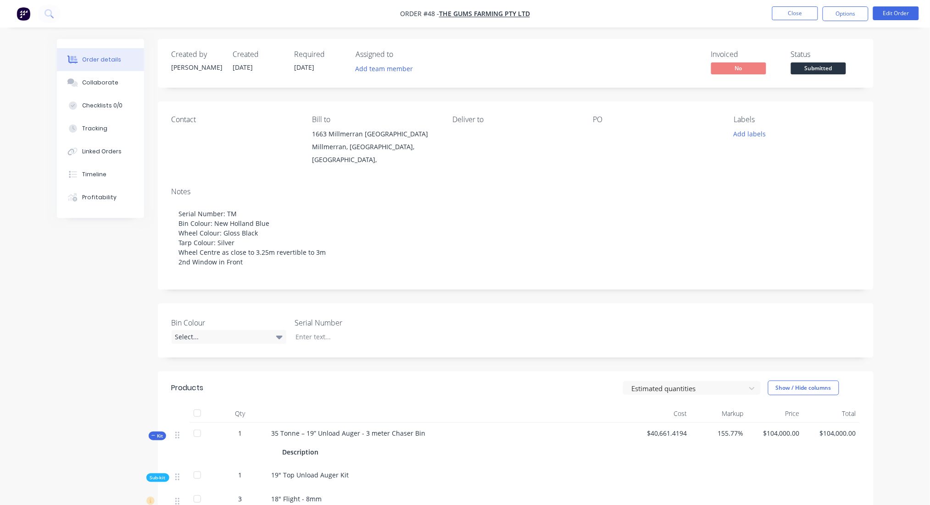
click at [596, 133] on div at bounding box center [650, 134] width 115 height 13
click at [896, 14] on button "Edit Order" at bounding box center [896, 13] width 46 height 14
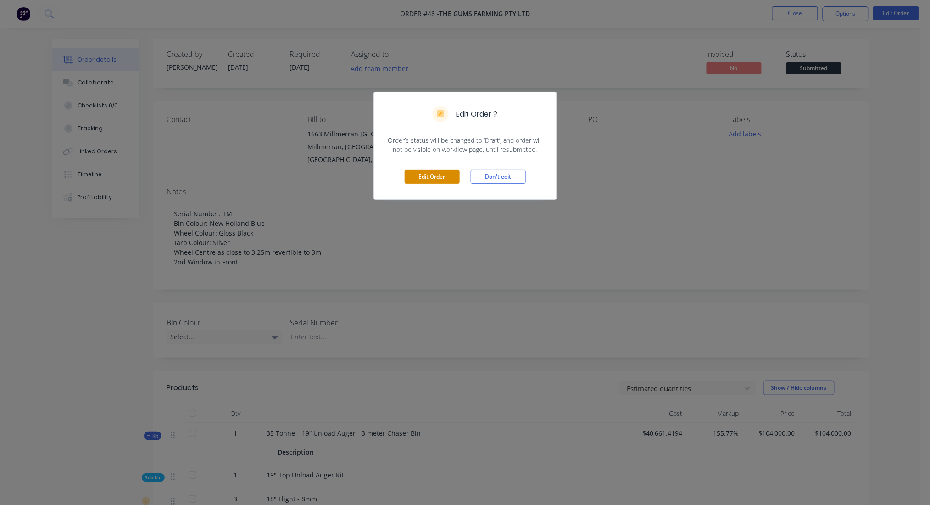
click at [432, 176] on button "Edit Order" at bounding box center [432, 177] width 55 height 14
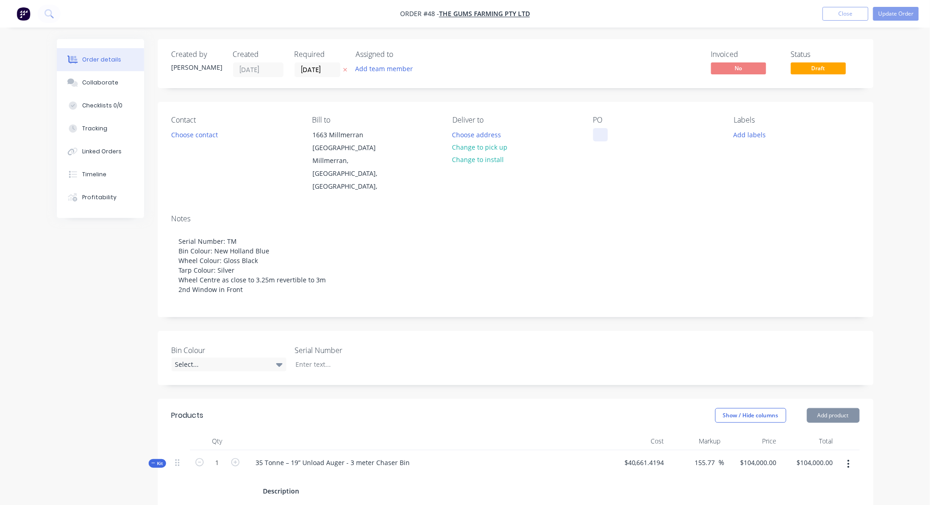
click at [601, 138] on div at bounding box center [600, 134] width 15 height 13
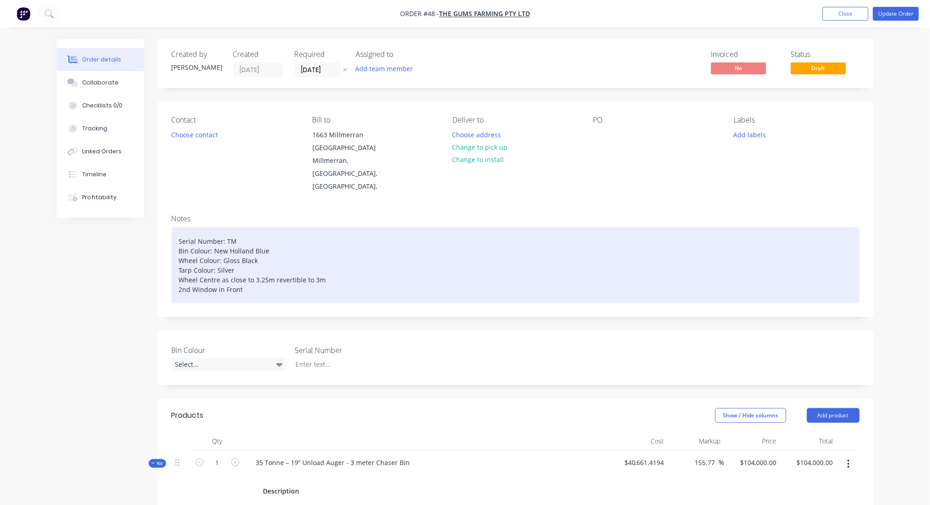
click at [267, 271] on div "Serial Number: TM Bin Colour: New Holland Blue Wheel Colour: Gloss Black Tarp C…" at bounding box center [516, 265] width 688 height 76
click at [244, 275] on div "Serial Number: TM Bin Colour: New Holland Blue Wheel Colour: Gloss Black Tarp C…" at bounding box center [516, 265] width 688 height 76
